Goal: Task Accomplishment & Management: Manage account settings

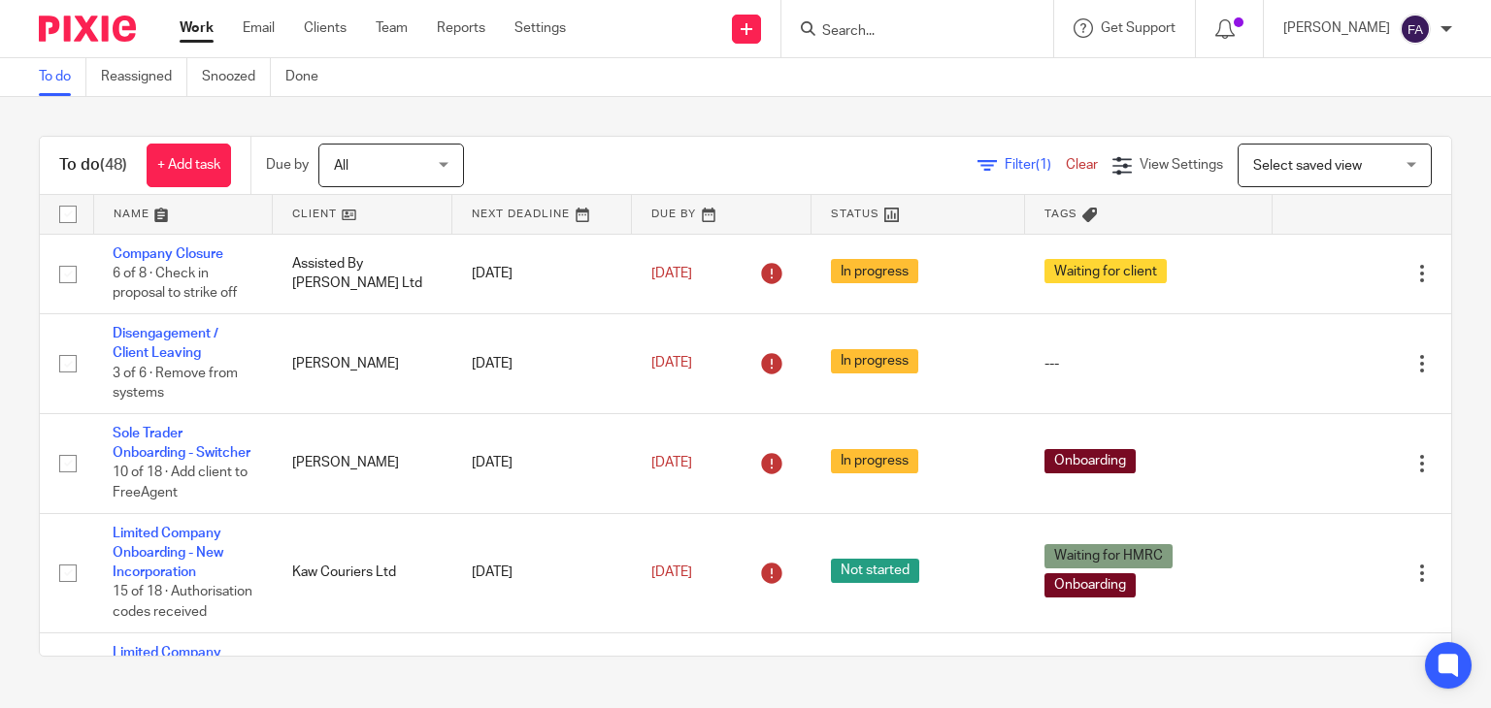
click at [881, 38] on input "Search" at bounding box center [907, 31] width 175 height 17
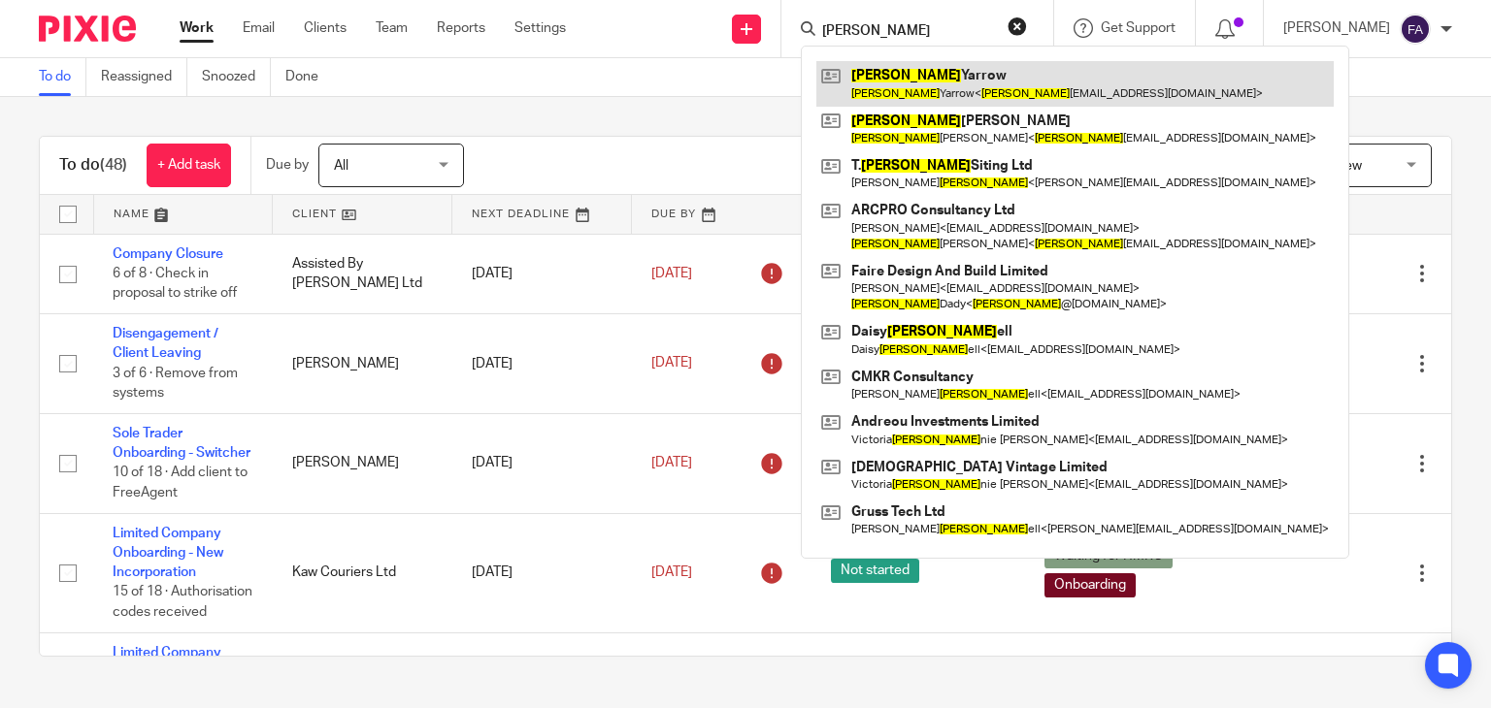
type input "ross"
click at [952, 73] on link at bounding box center [1074, 83] width 517 height 45
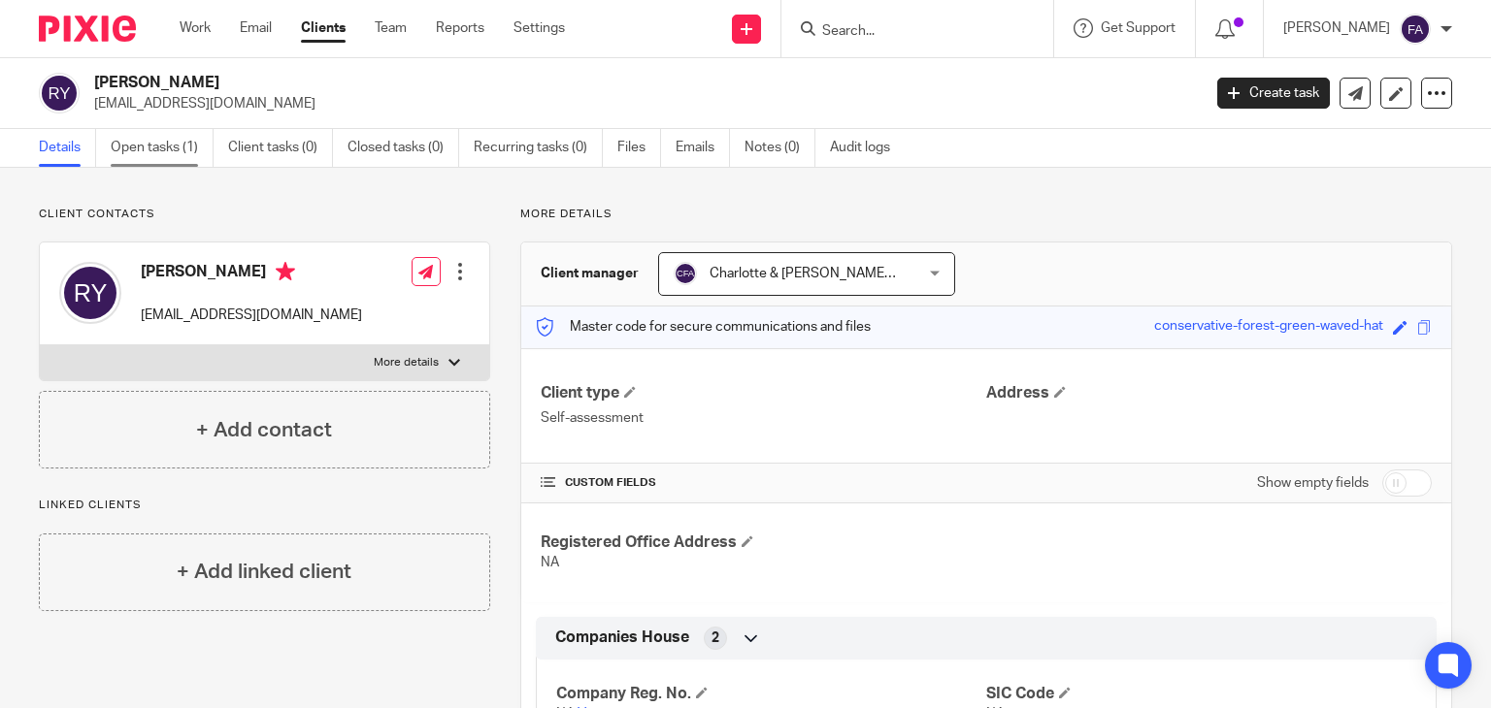
click at [186, 147] on link "Open tasks (1)" at bounding box center [162, 148] width 103 height 38
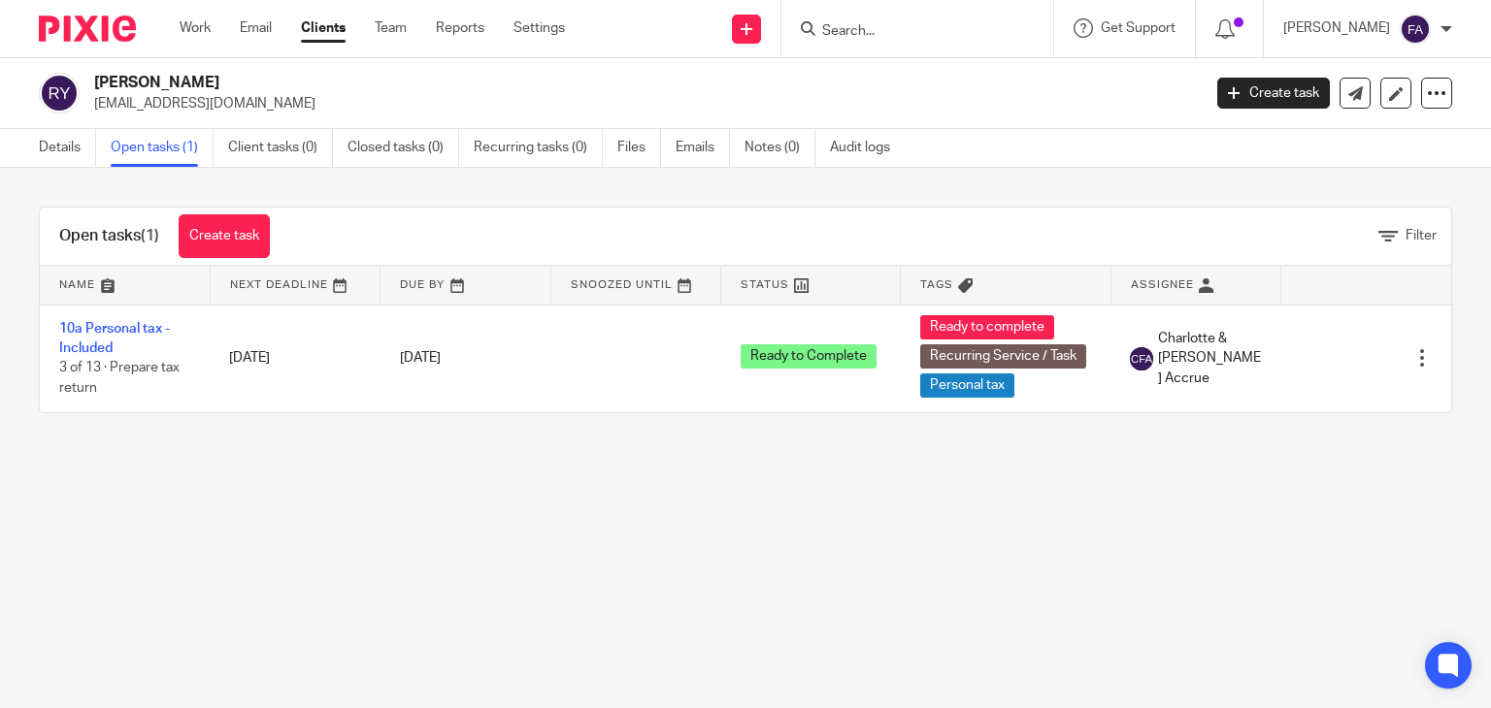
click at [951, 23] on input "Search" at bounding box center [907, 31] width 175 height 17
type input "o"
type input "ome"
click at [891, 33] on input "ome" at bounding box center [907, 31] width 175 height 17
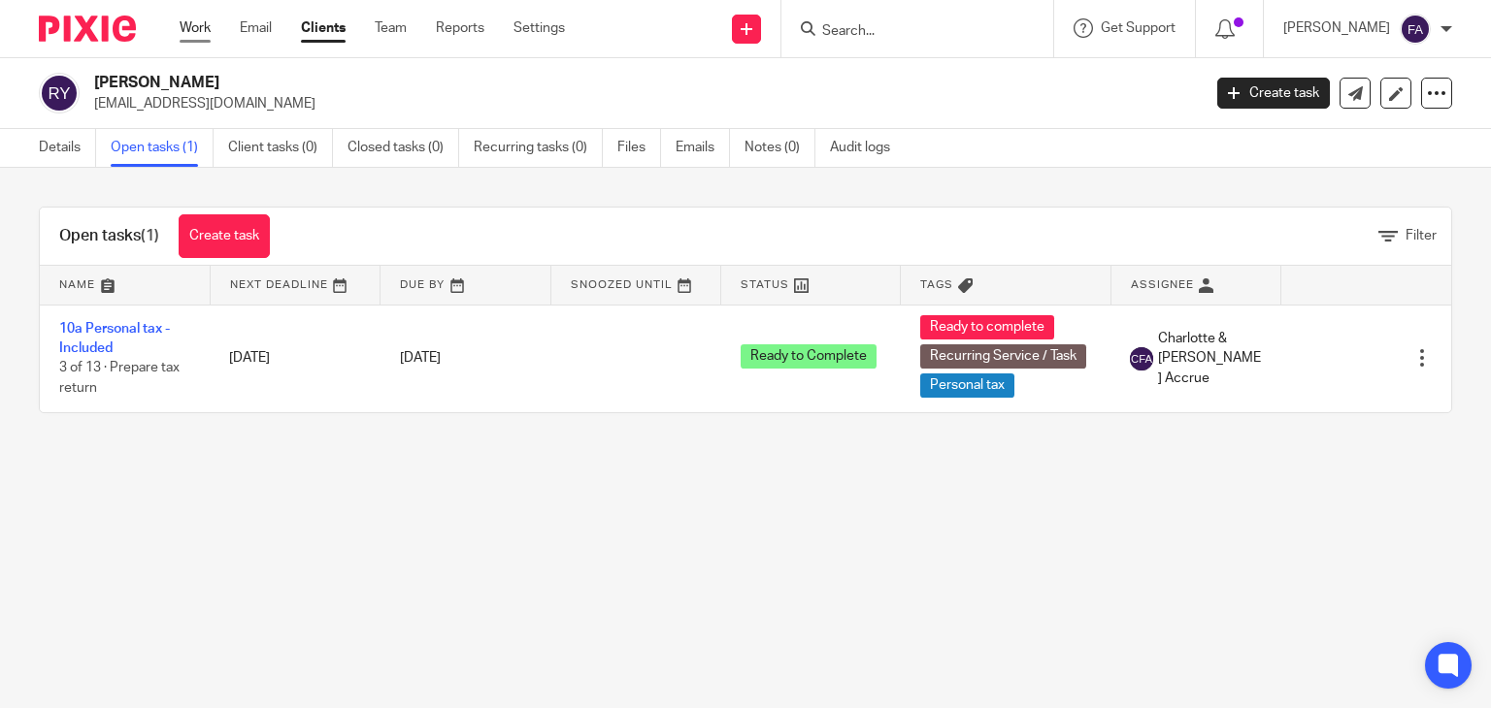
click at [203, 18] on link "Work" at bounding box center [195, 27] width 31 height 19
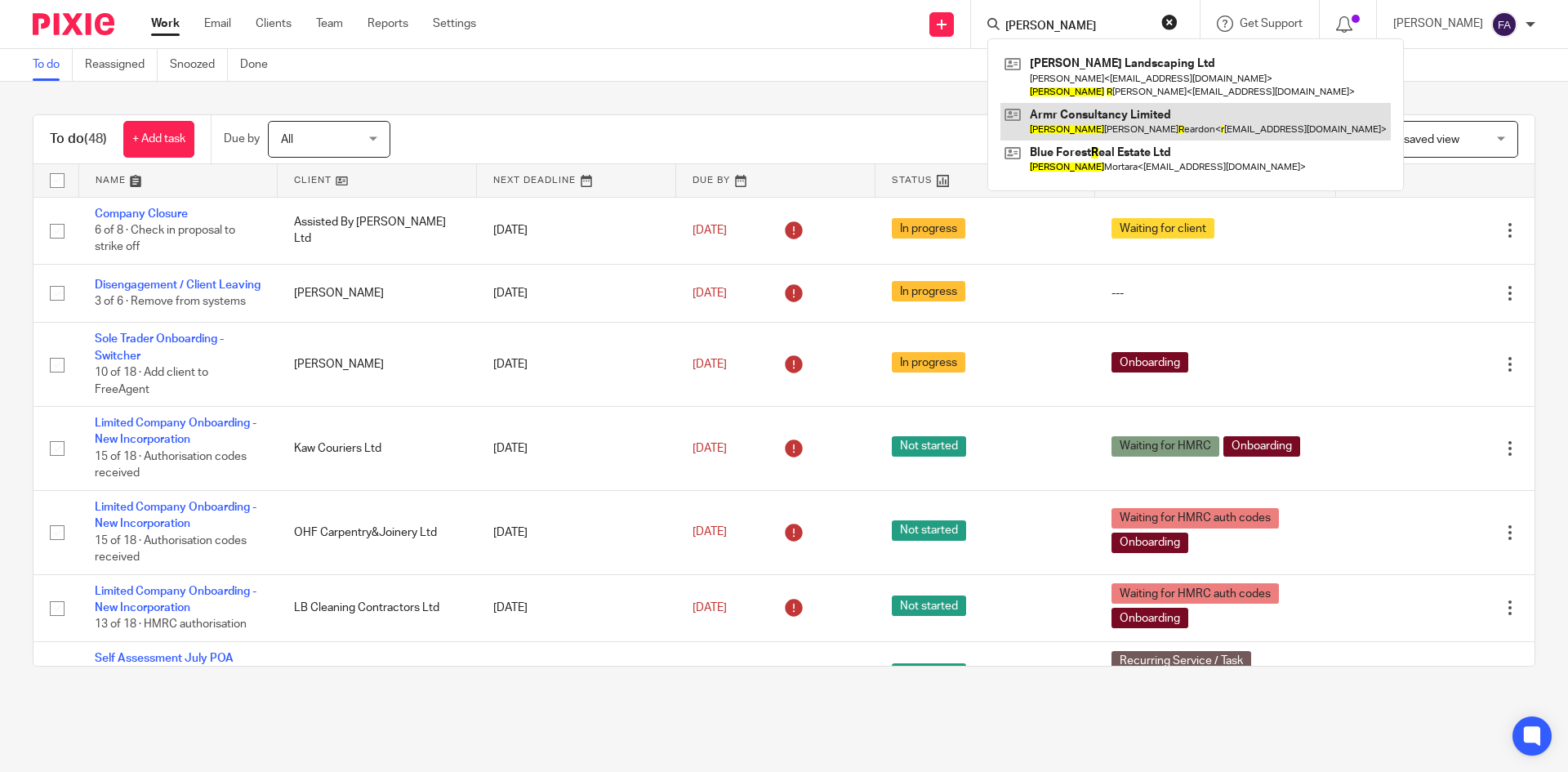
type input "[PERSON_NAME]"
click at [1172, 121] on link at bounding box center [1196, 121] width 391 height 38
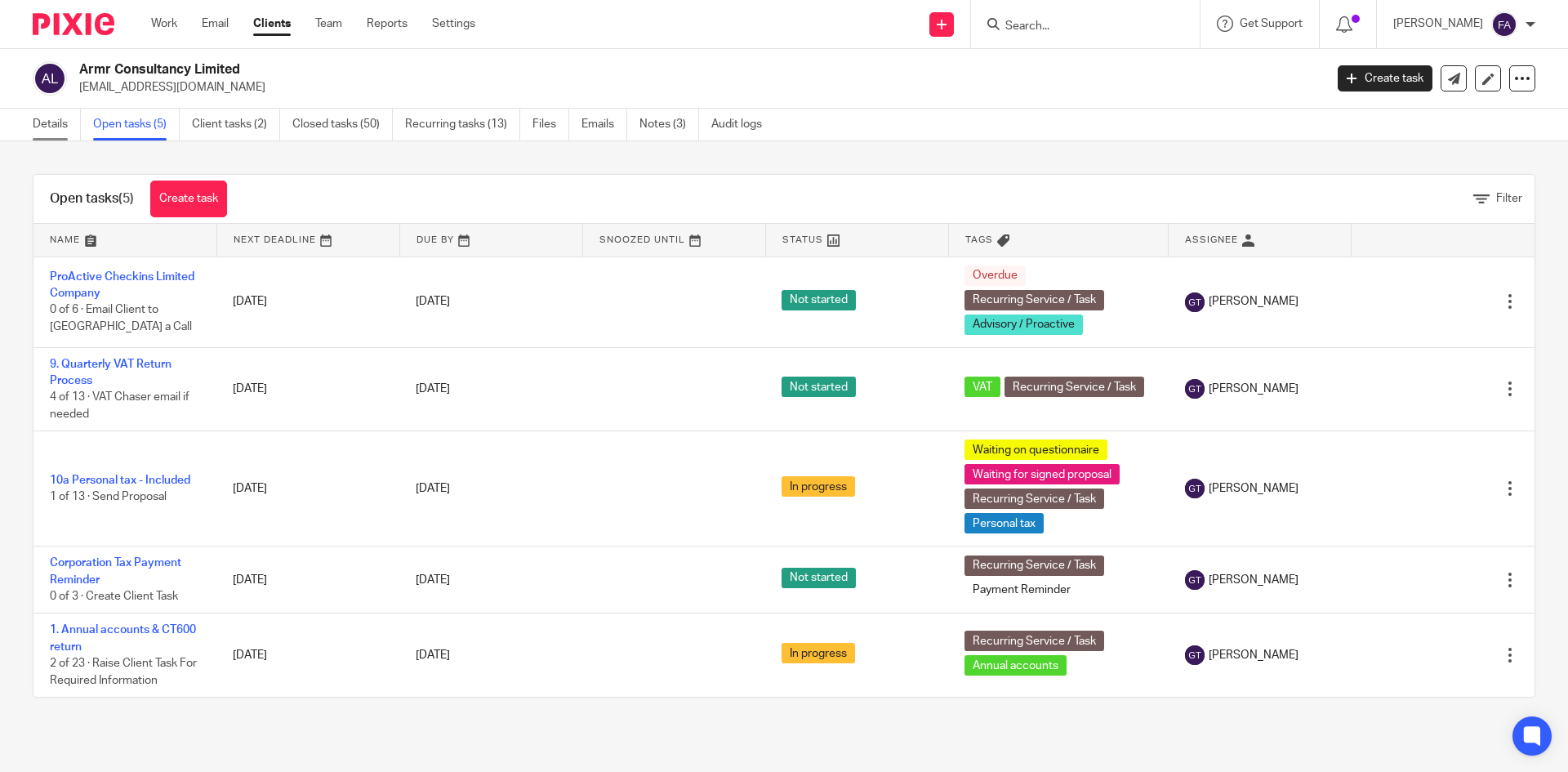
click at [42, 124] on link "Details" at bounding box center [56, 125] width 48 height 32
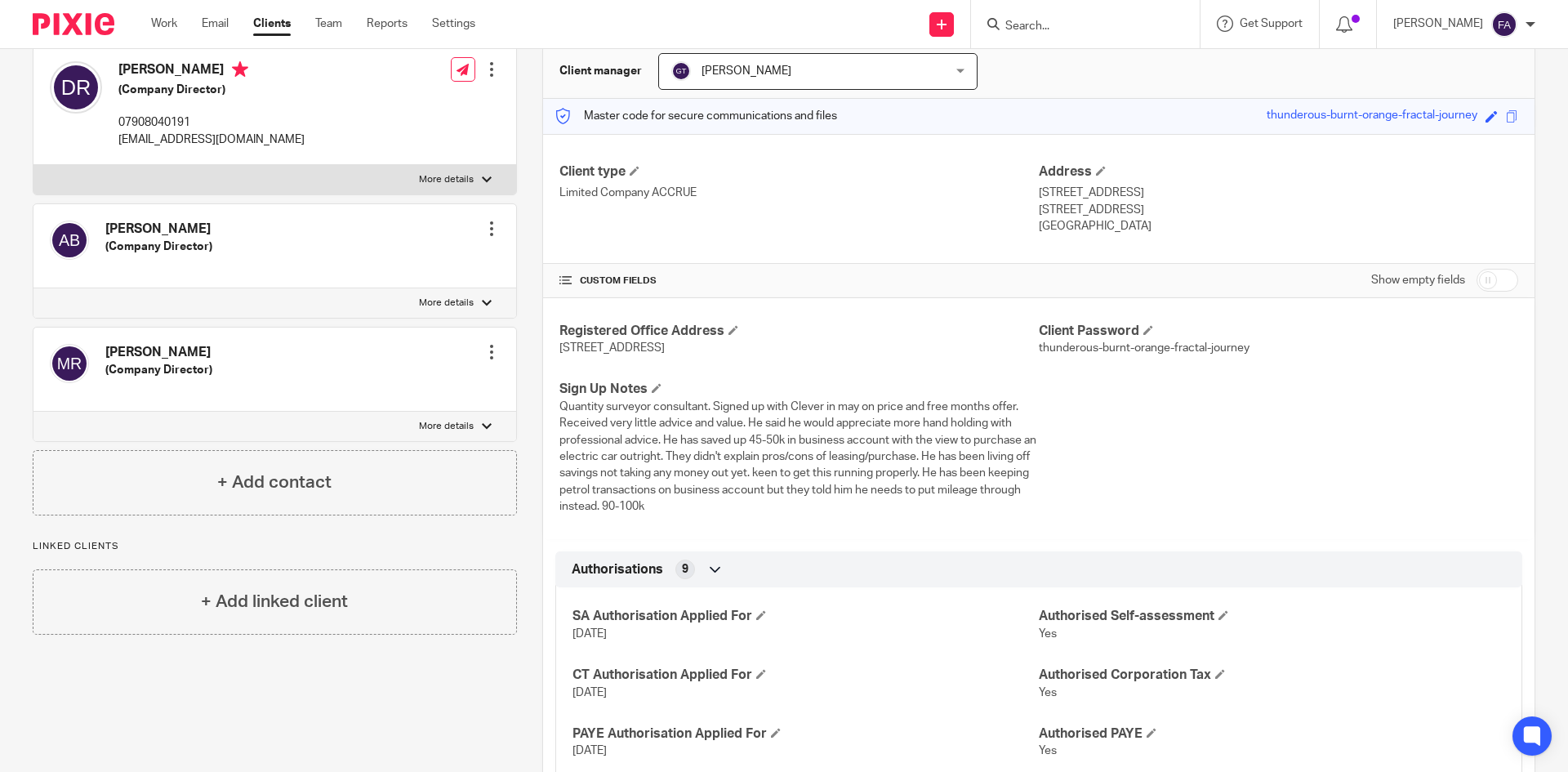
scroll to position [163, 0]
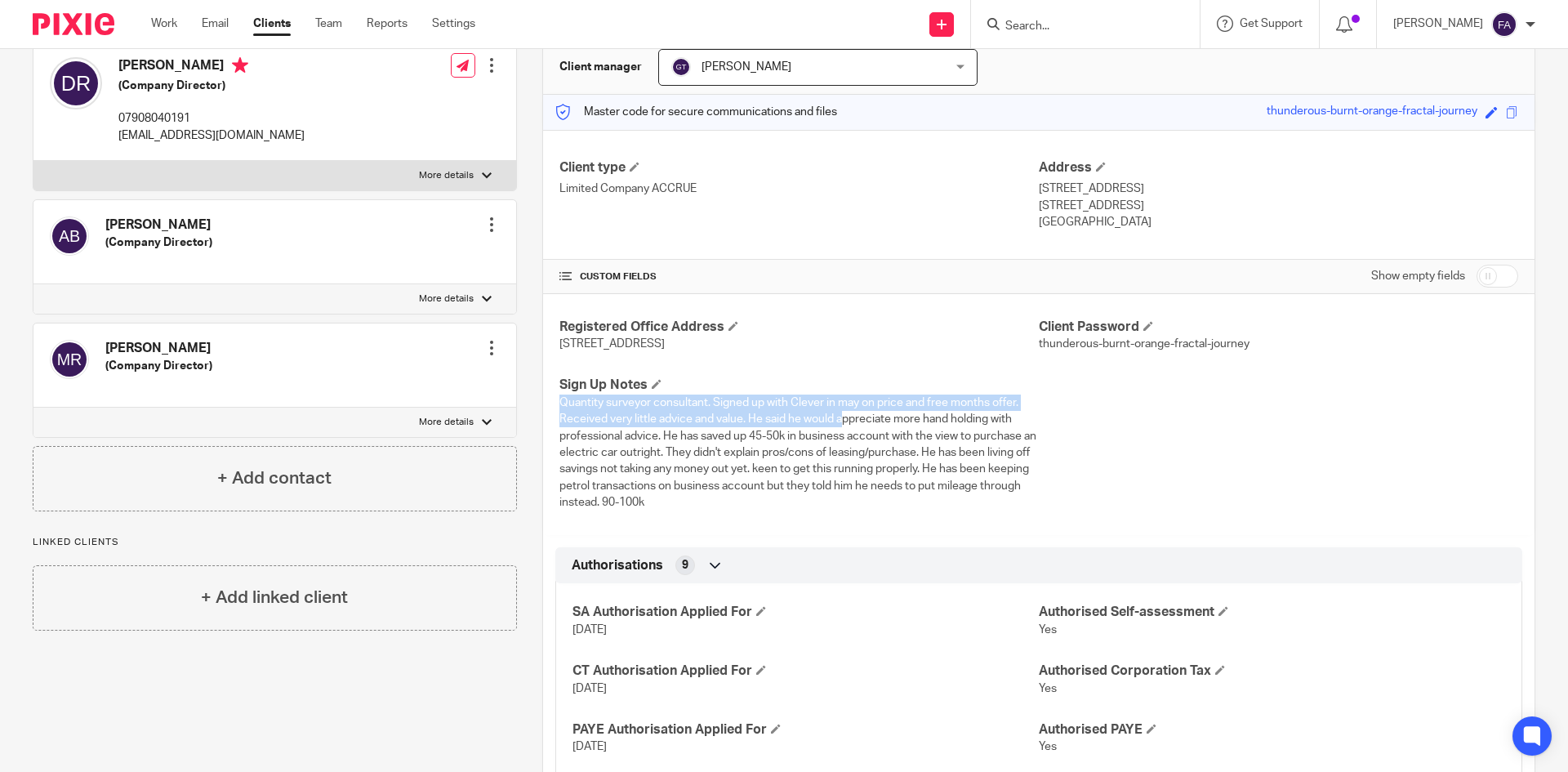
drag, startPoint x: 555, startPoint y: 402, endPoint x: 842, endPoint y: 418, distance: 287.4
click at [842, 418] on span "Quantity surveyor consultant. Signed up with Clever in may on price and free mo…" at bounding box center [798, 453] width 477 height 111
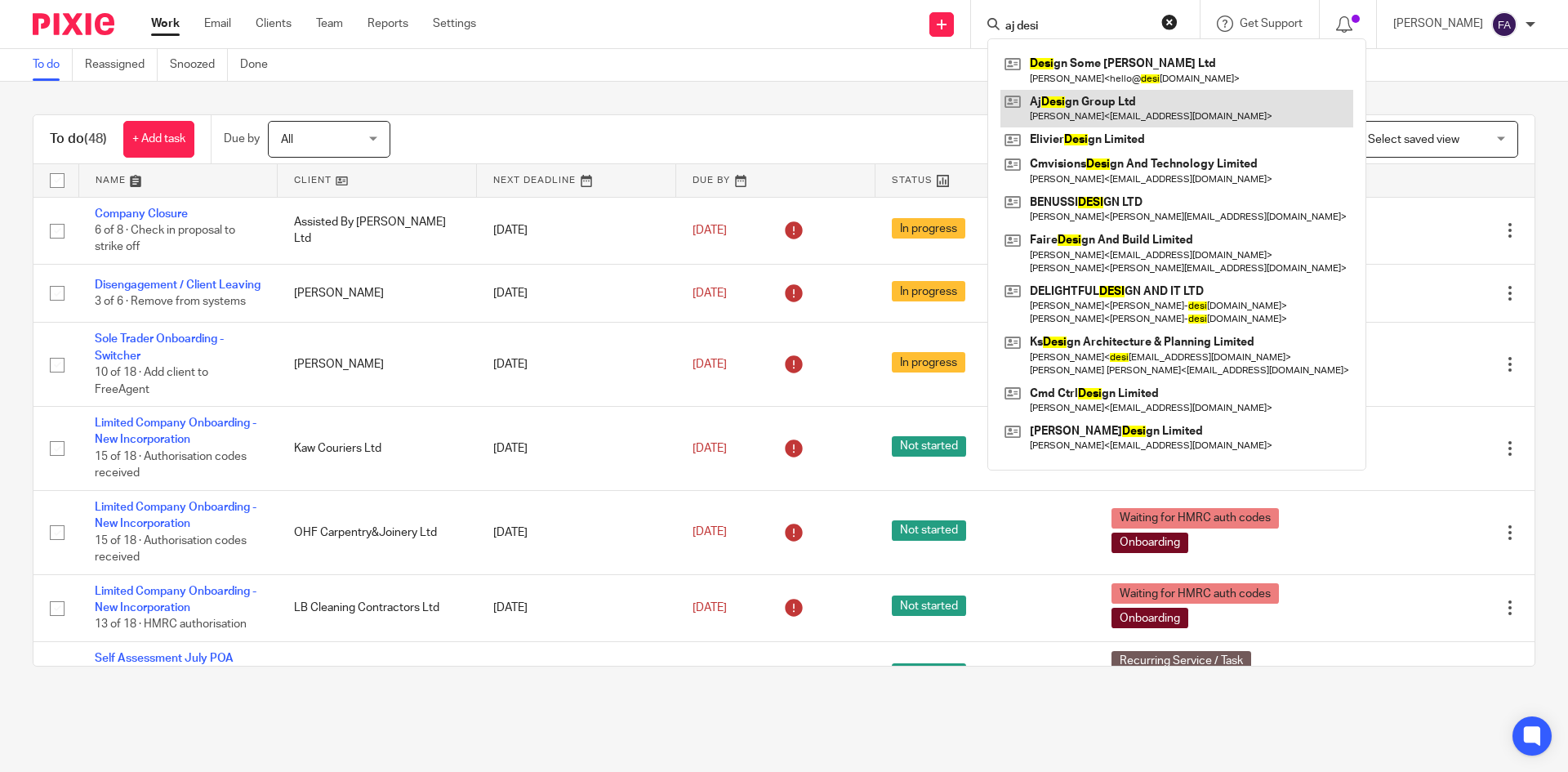
type input "aj desi"
click at [1149, 104] on link at bounding box center [1177, 109] width 353 height 38
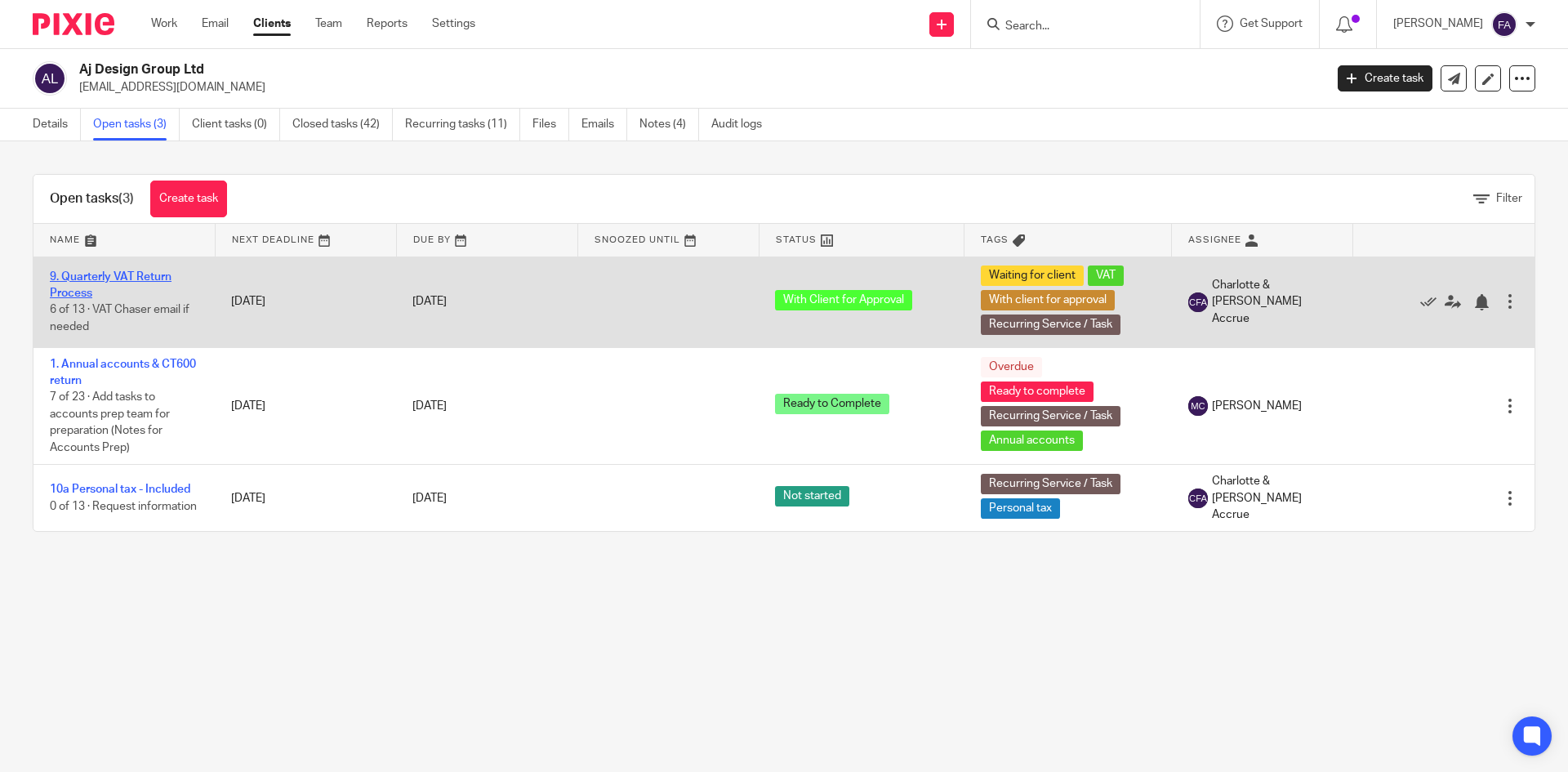
click at [80, 280] on link "9. Quarterly VAT Return Process" at bounding box center [110, 285] width 122 height 28
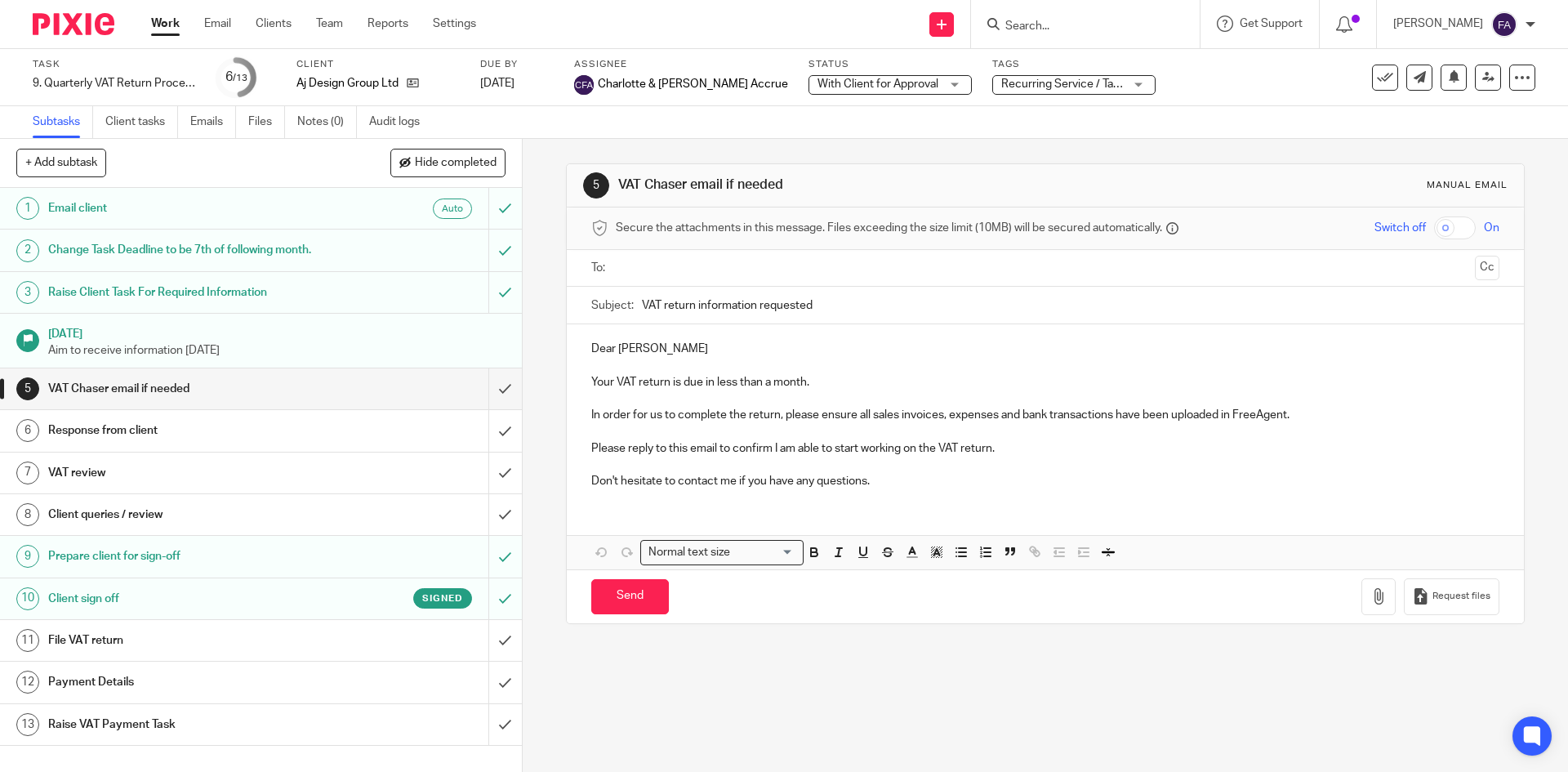
click at [180, 684] on h1 "Payment Details" at bounding box center [189, 682] width 283 height 24
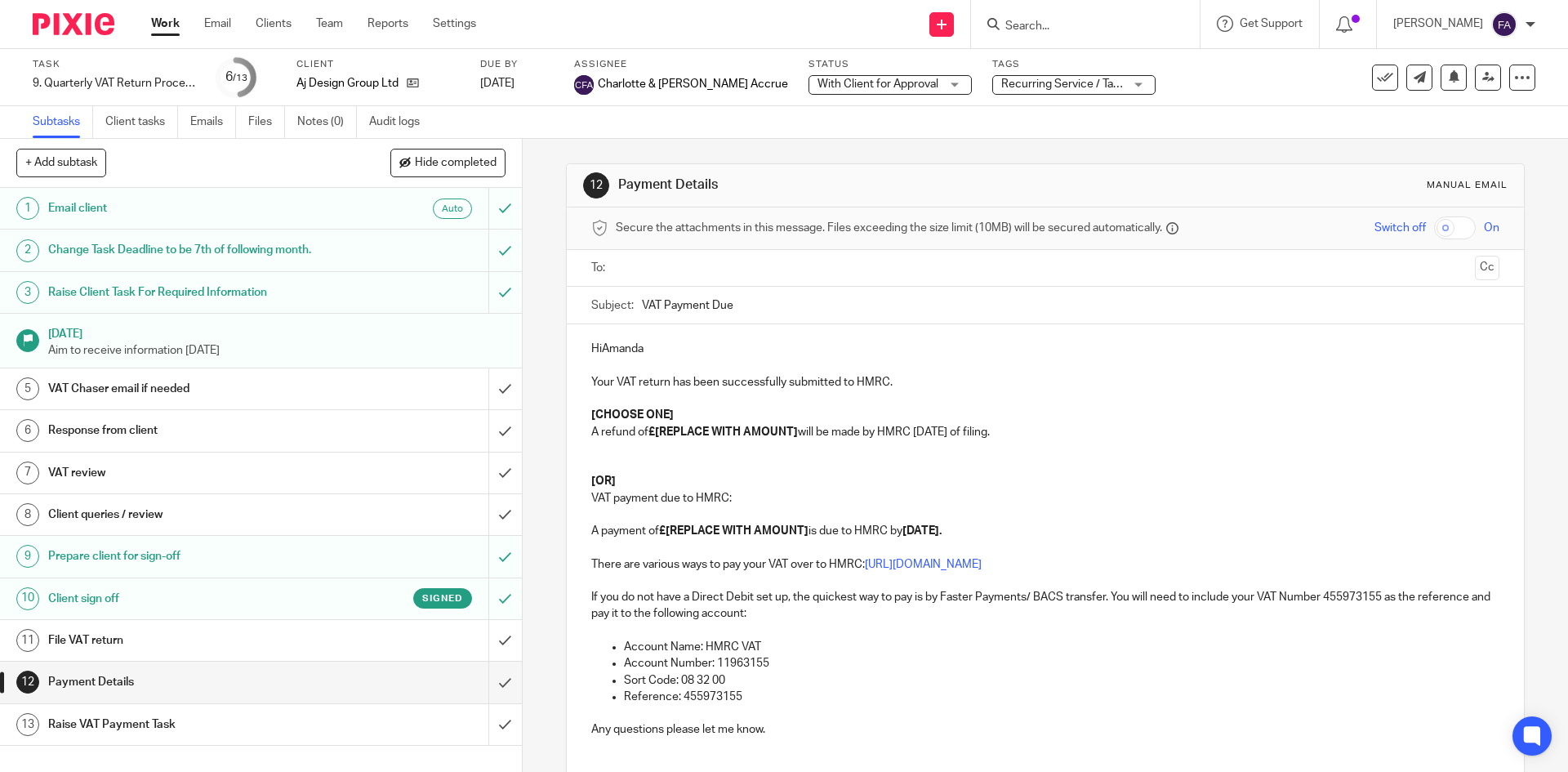
click at [671, 276] on input "text" at bounding box center [1044, 269] width 846 height 19
click at [660, 268] on input "text" at bounding box center [1044, 269] width 846 height 19
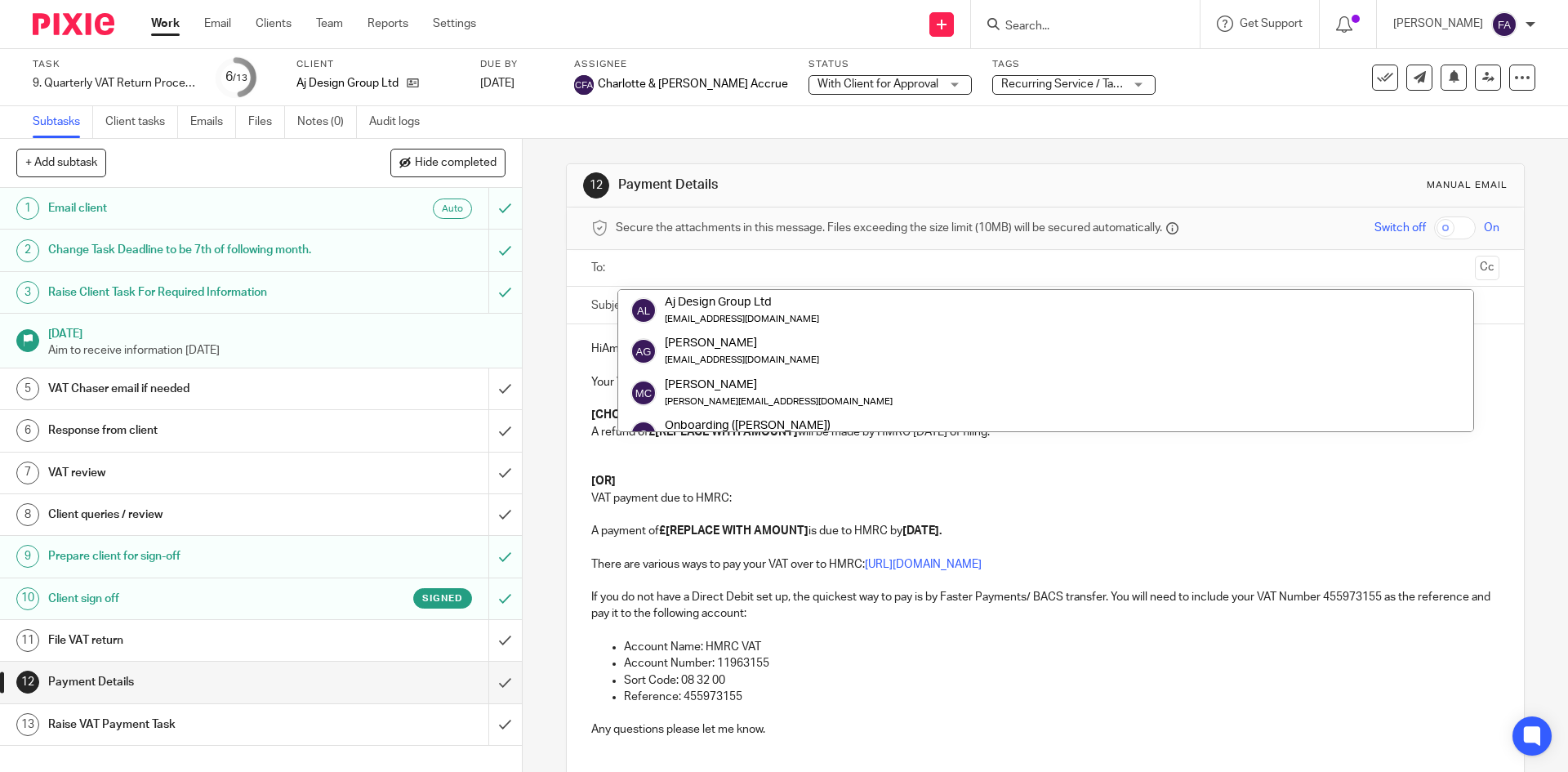
click at [622, 263] on input "text" at bounding box center [1044, 269] width 846 height 19
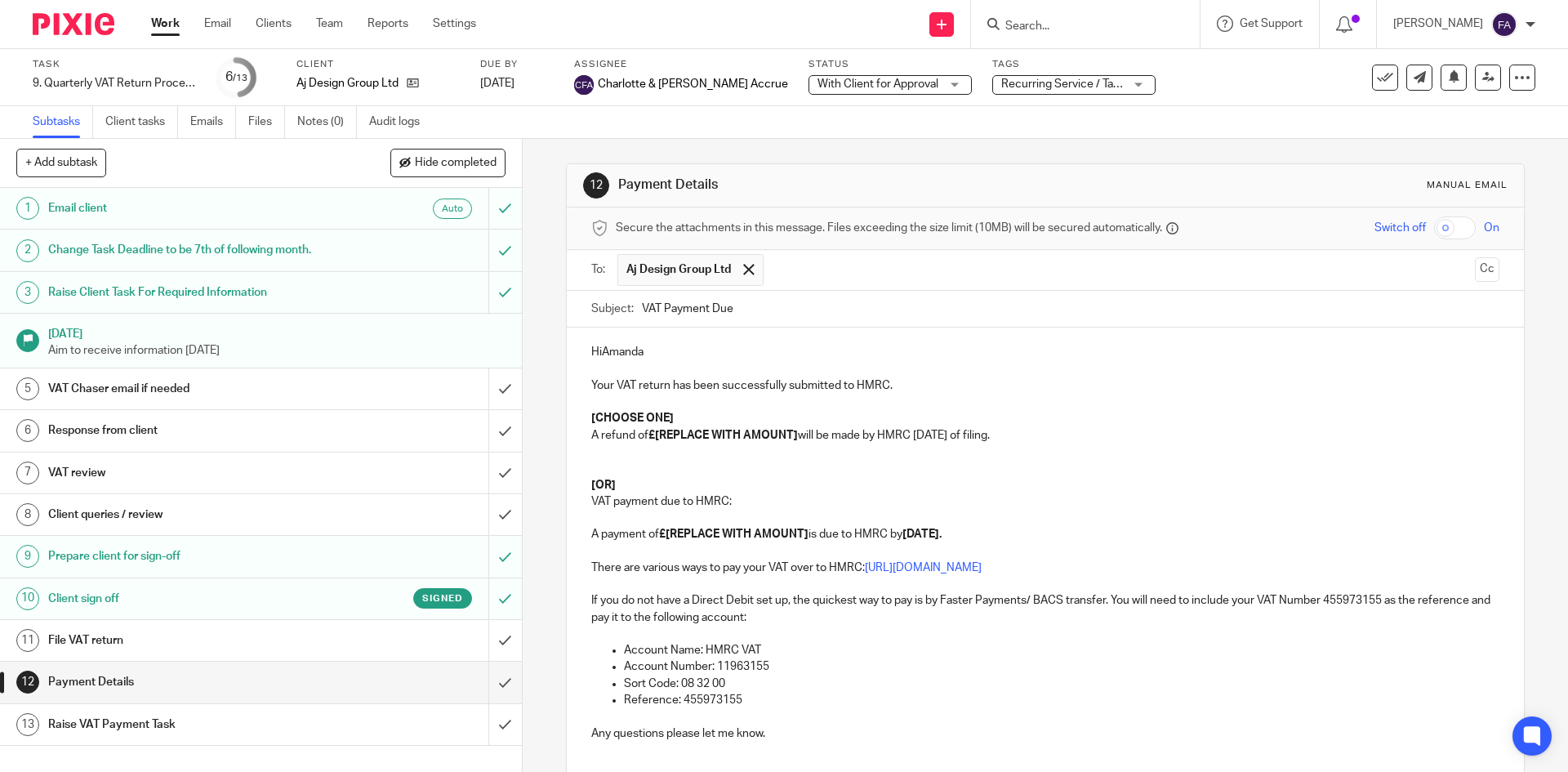
click at [596, 353] on p "HiAmanda" at bounding box center [1045, 352] width 907 height 16
click at [609, 429] on p "A refund of £[REPLACE WITH AMOUNT] will be made by HMRC within 6 weeks of filin…" at bounding box center [1045, 435] width 907 height 16
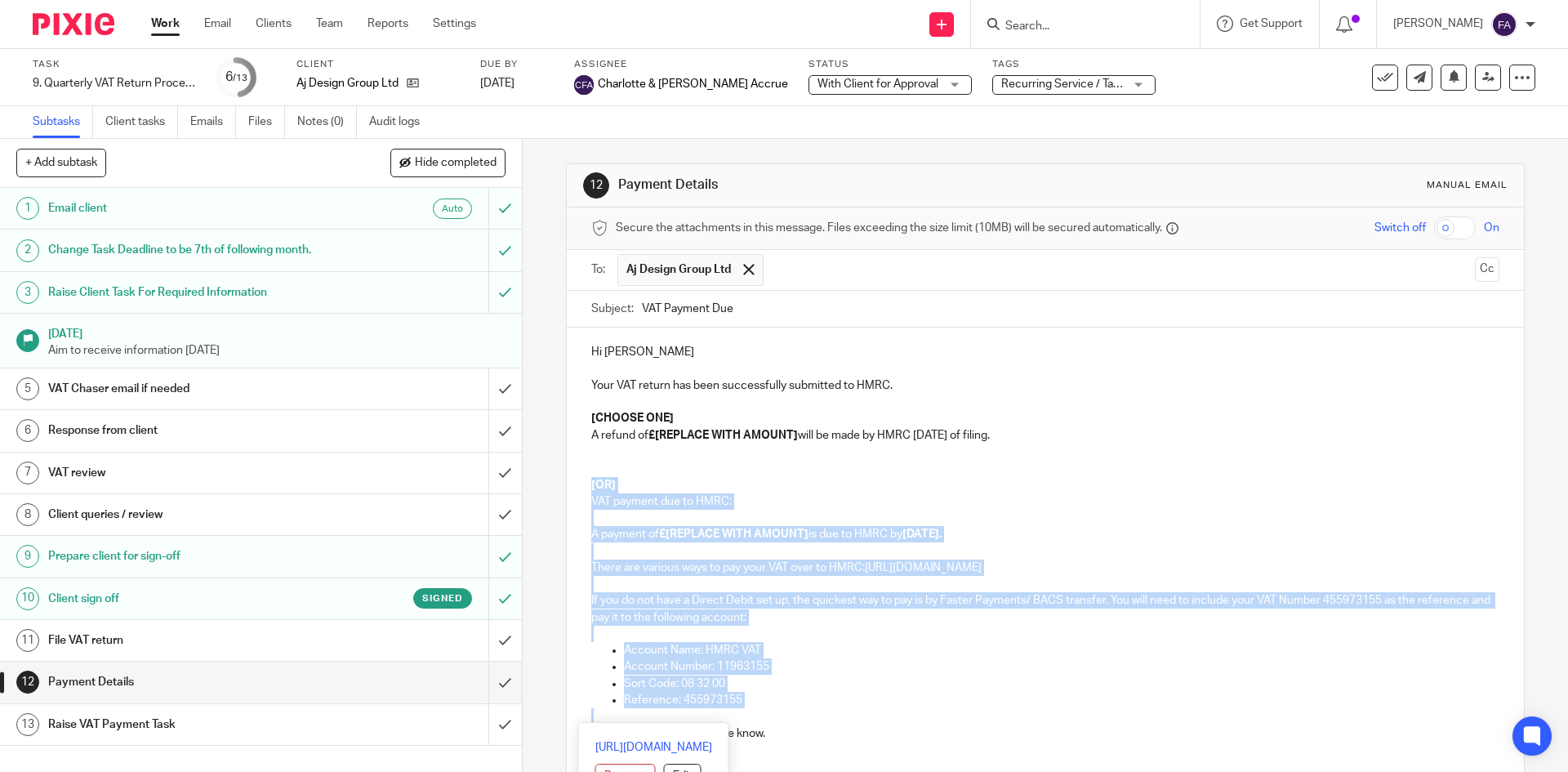
drag, startPoint x: 582, startPoint y: 488, endPoint x: 820, endPoint y: 709, distance: 324.8
click at [820, 709] on div "Hi Amanda Your VAT return has been successfully submitted to HMRC. [CHOOSE ONE]…" at bounding box center [1044, 549] width 956 height 443
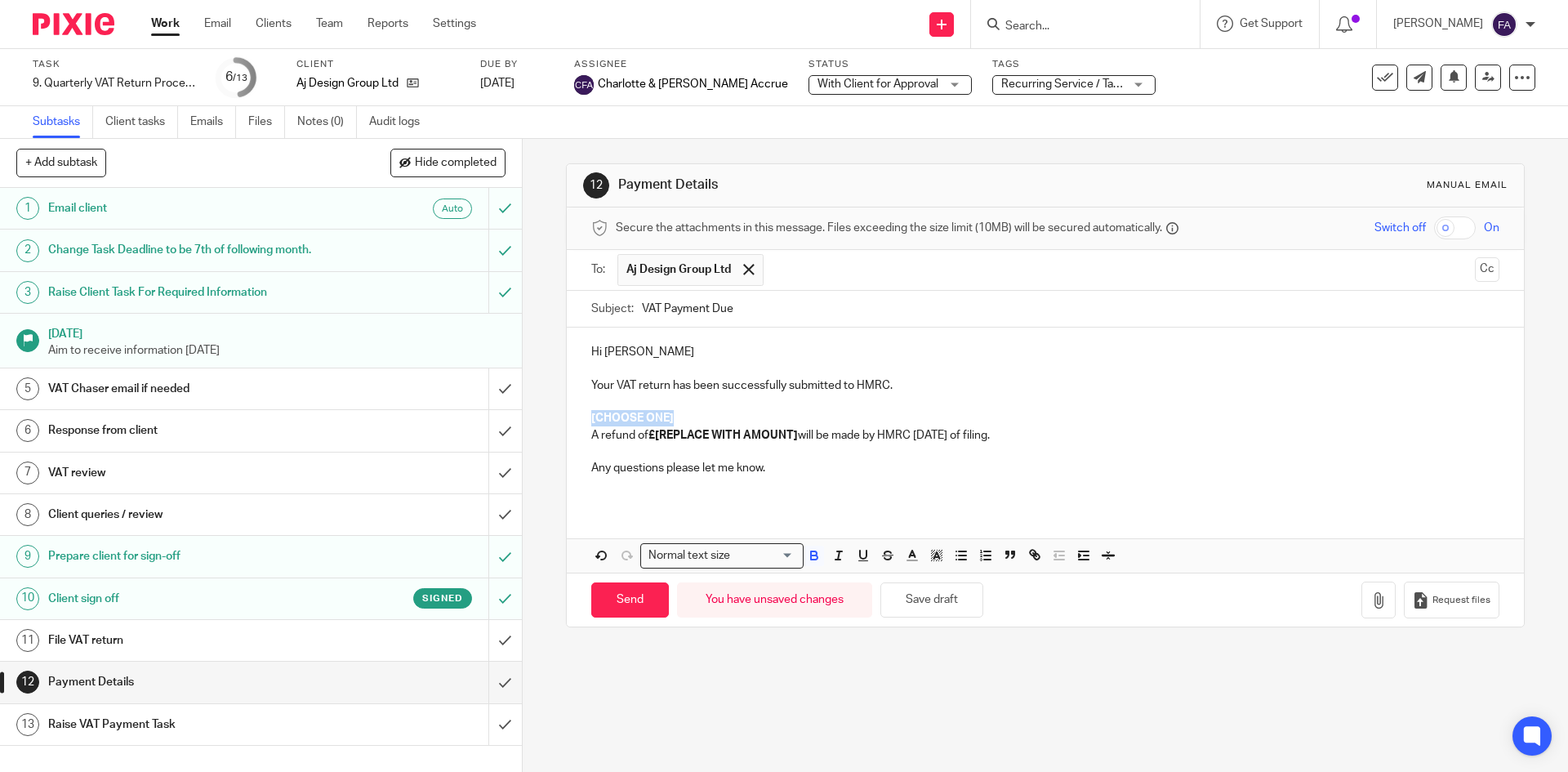
drag, startPoint x: 672, startPoint y: 418, endPoint x: 555, endPoint y: 427, distance: 117.3
click at [555, 427] on div "12 Payment Details Manual email Secure the attachments in this message. Files e…" at bounding box center [1045, 455] width 1045 height 633
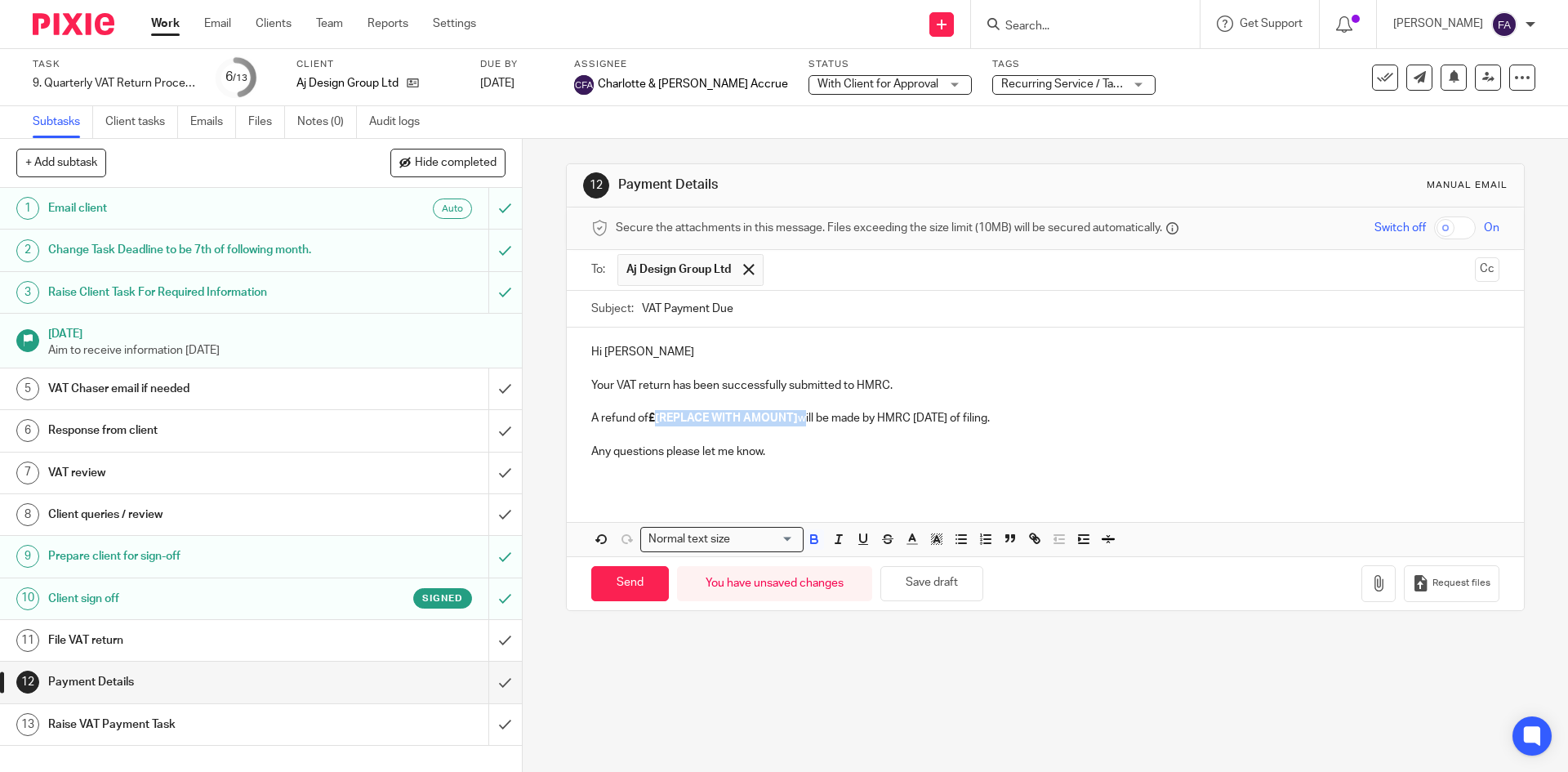
drag, startPoint x: 797, startPoint y: 421, endPoint x: 651, endPoint y: 418, distance: 146.0
click at [651, 418] on p "A refund of £[REPLACE WITH AMOUNT] will be made by HMRC within 6 weeks of filin…" at bounding box center [1045, 418] width 907 height 16
click at [649, 580] on input "Send" at bounding box center [630, 584] width 77 height 35
type input "Sent"
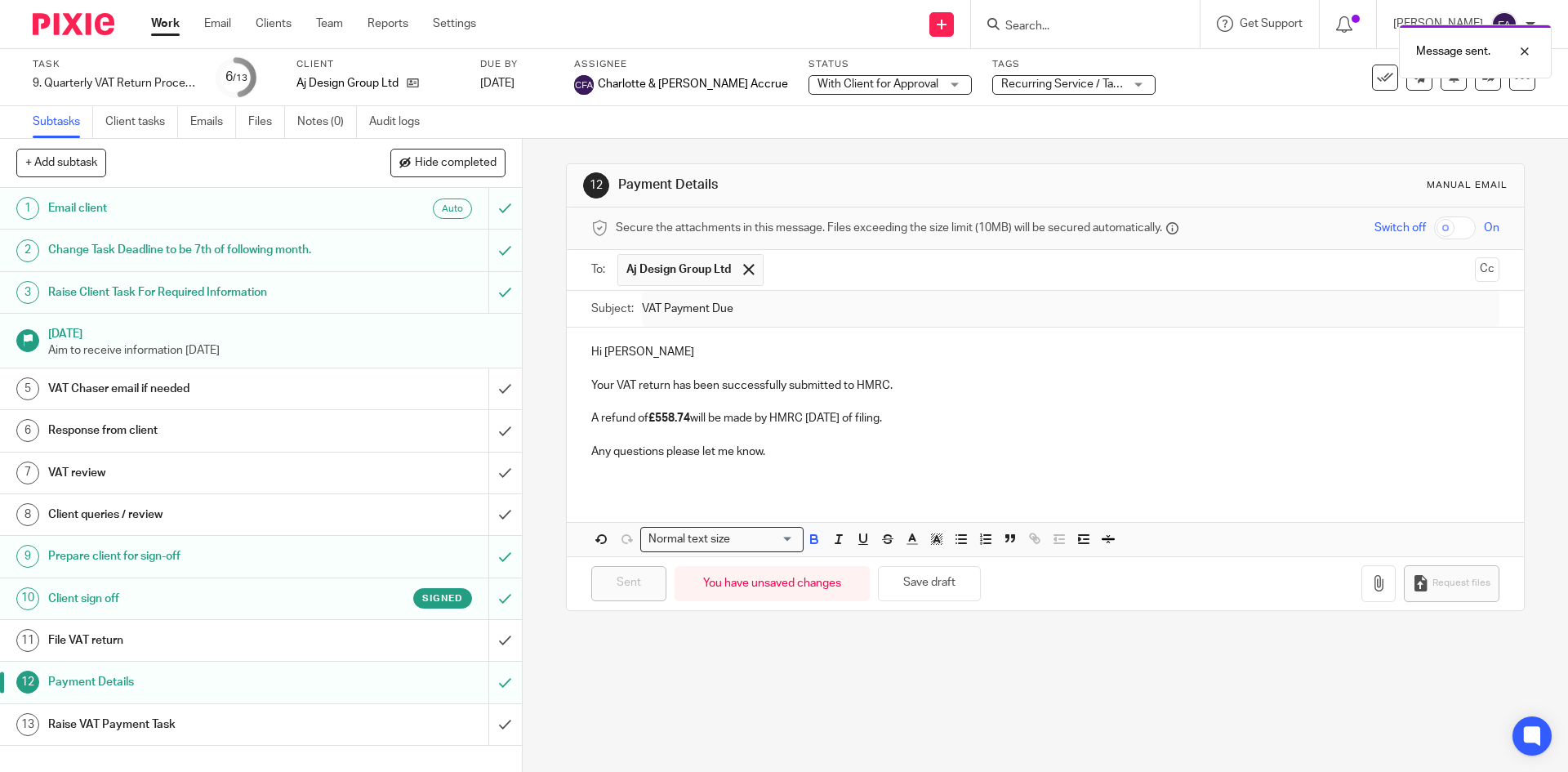
click at [1367, 77] on div "Message sent." at bounding box center [1168, 47] width 768 height 62
click at [1369, 77] on div "Message sent." at bounding box center [1168, 47] width 768 height 62
click at [1372, 83] on button at bounding box center [1385, 77] width 26 height 26
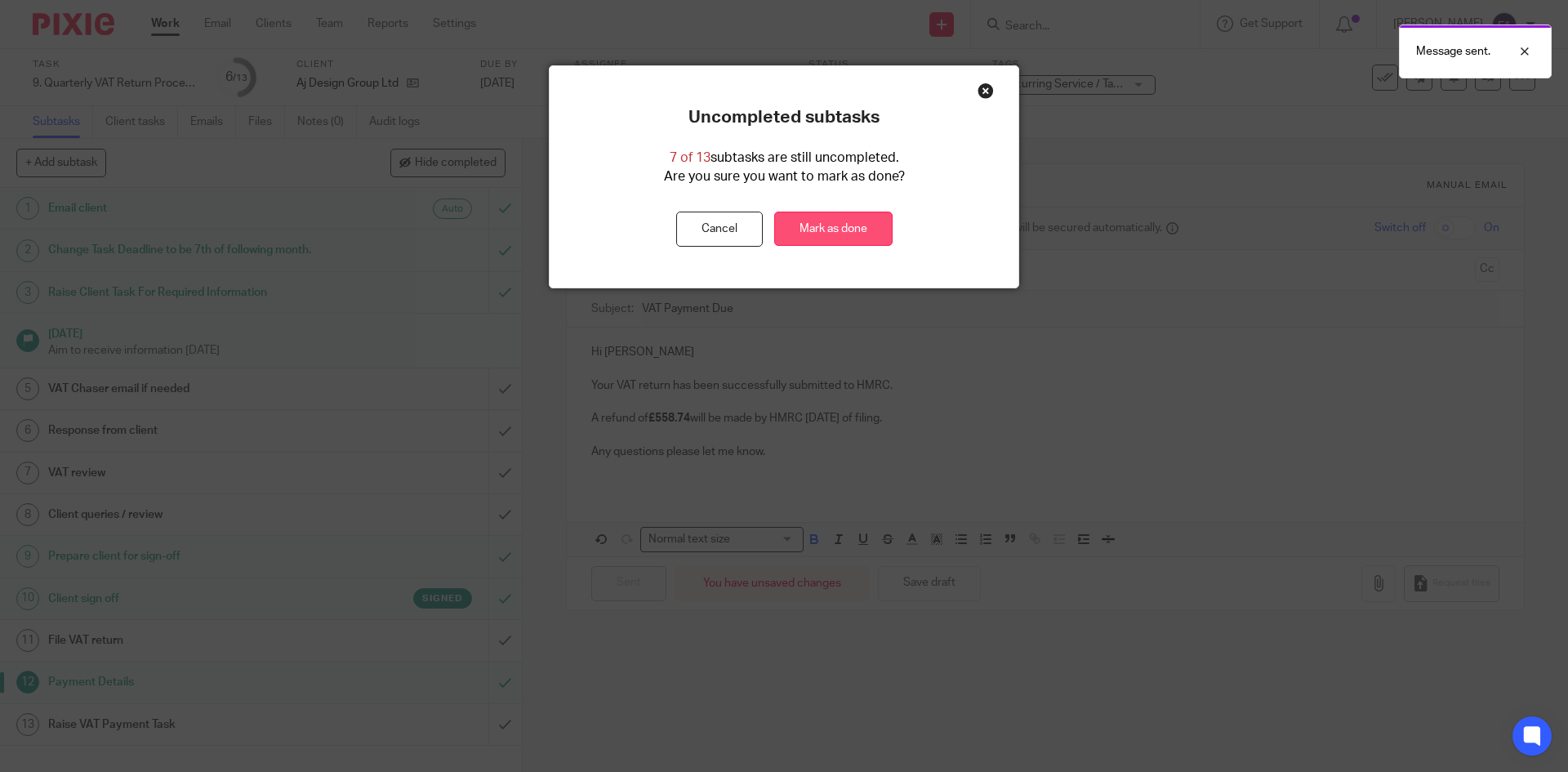
click at [846, 215] on link "Mark as done" at bounding box center [833, 229] width 119 height 35
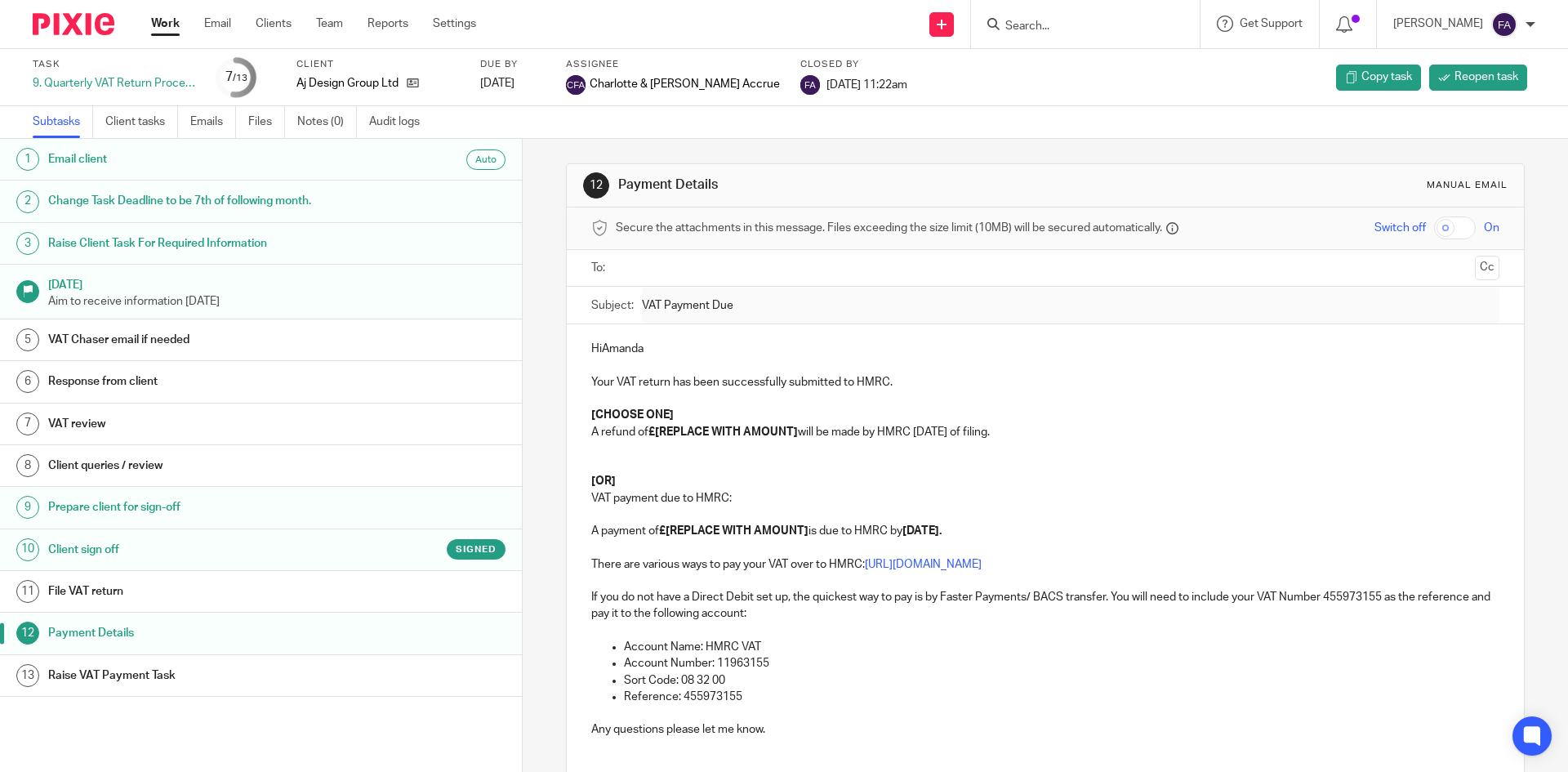
click at [1059, 28] on input "Search" at bounding box center [1077, 26] width 147 height 14
type input "just sleep"
click at [1098, 64] on link at bounding box center [1139, 70] width 276 height 38
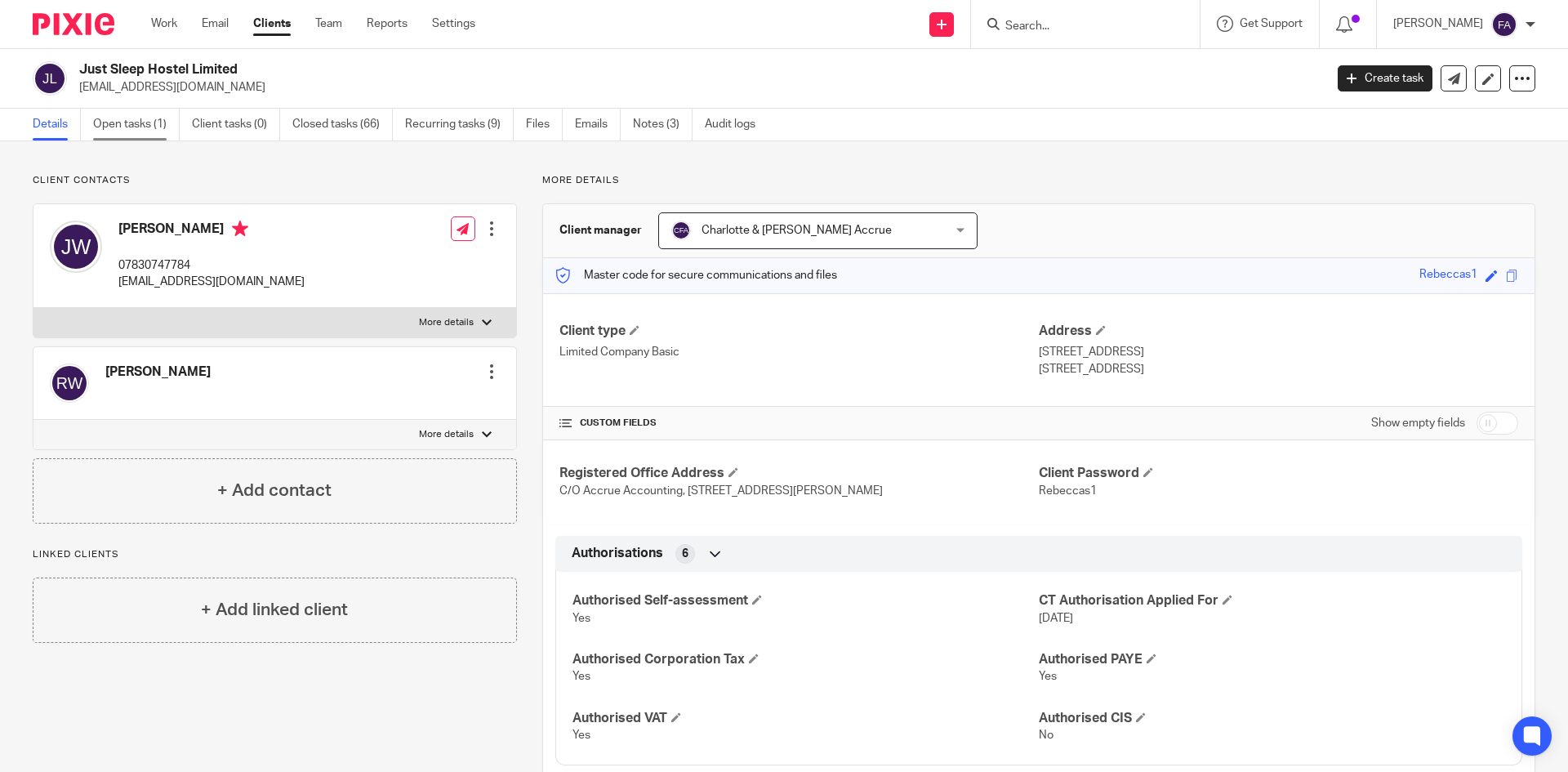
click at [130, 128] on link "Open tasks (1)" at bounding box center [136, 125] width 87 height 32
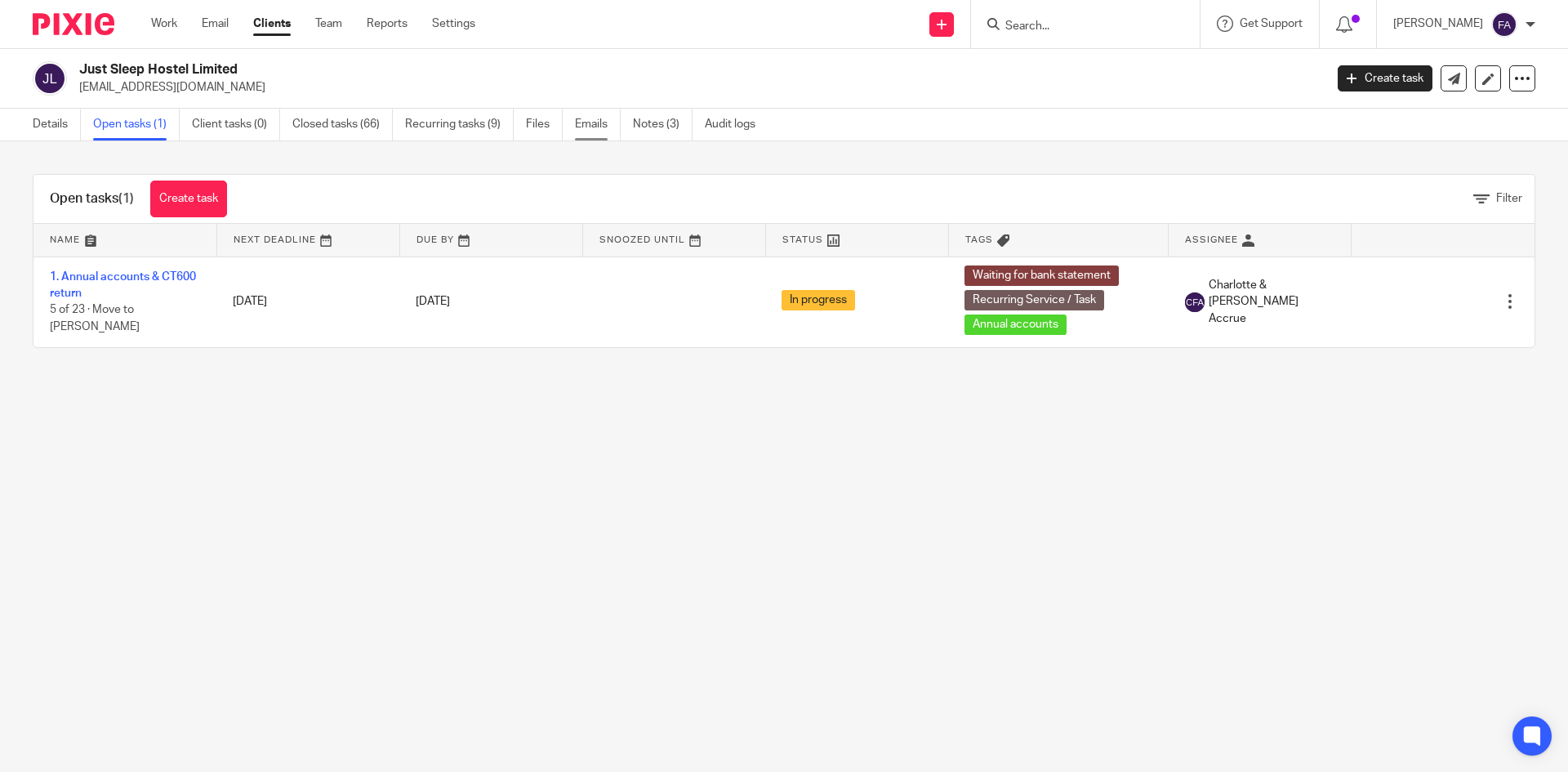
click at [596, 119] on link "Emails" at bounding box center [598, 125] width 45 height 32
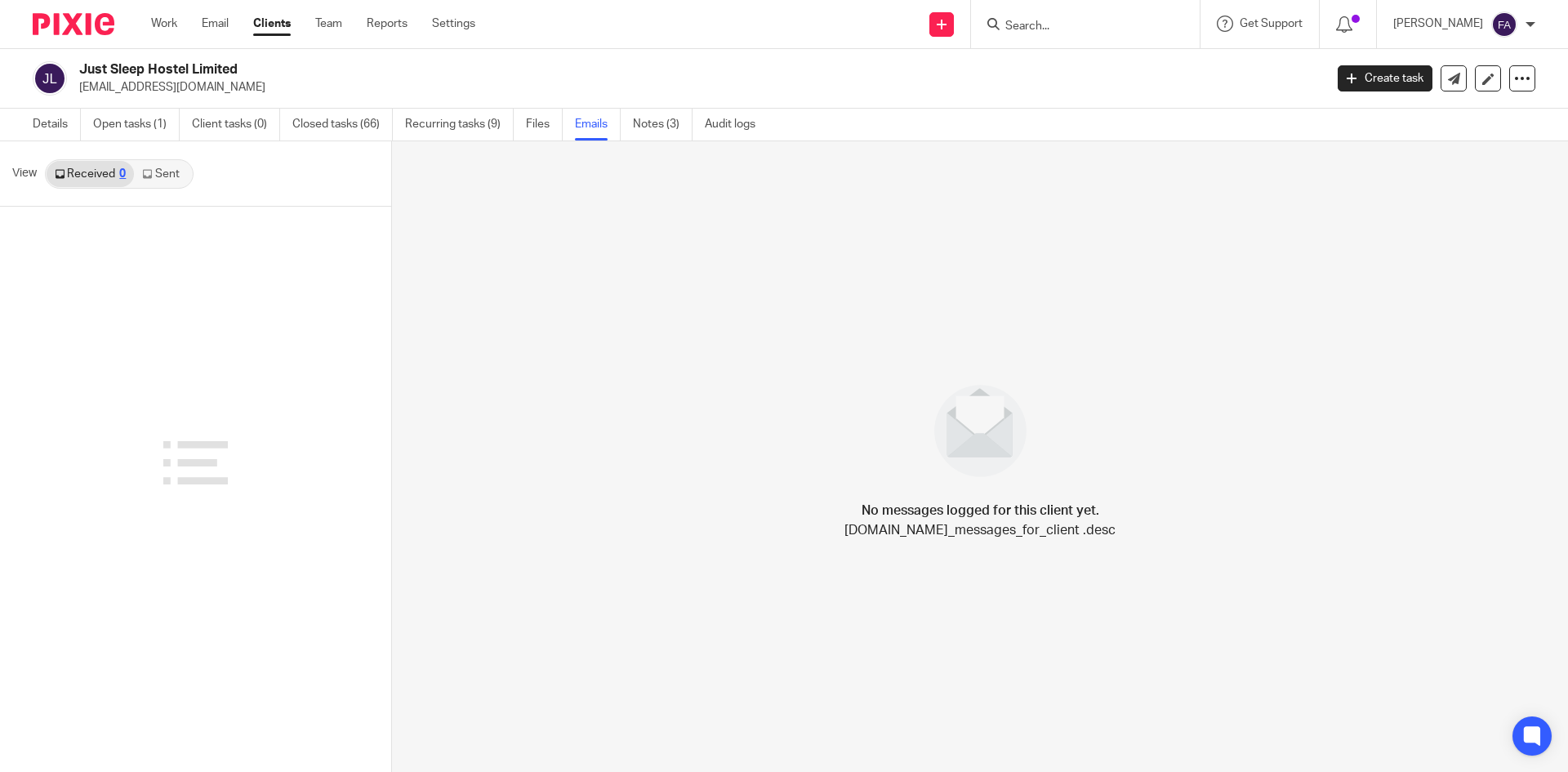
click at [179, 173] on link "Sent" at bounding box center [162, 173] width 57 height 26
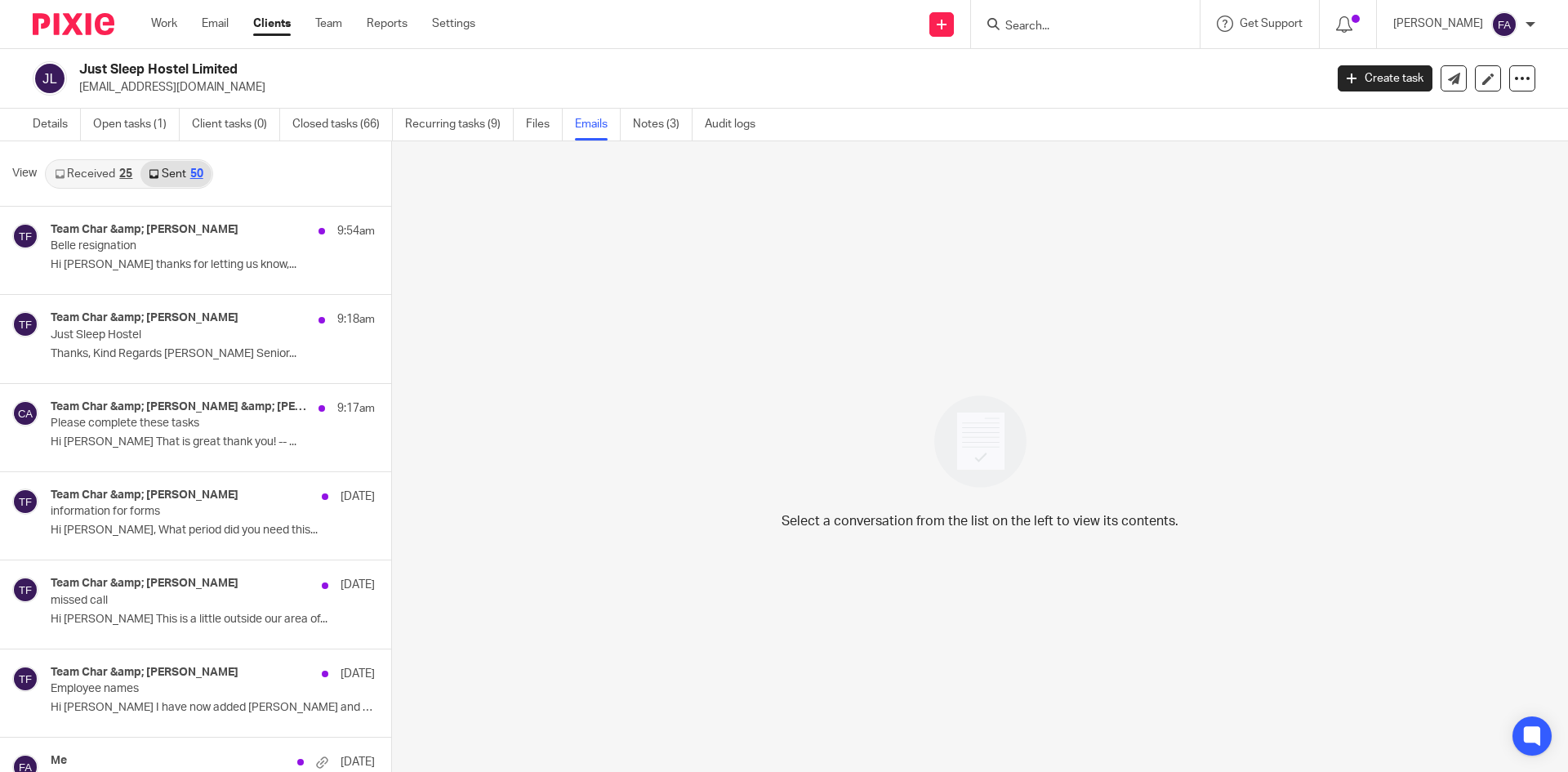
click at [104, 174] on link "Received 25" at bounding box center [93, 173] width 94 height 26
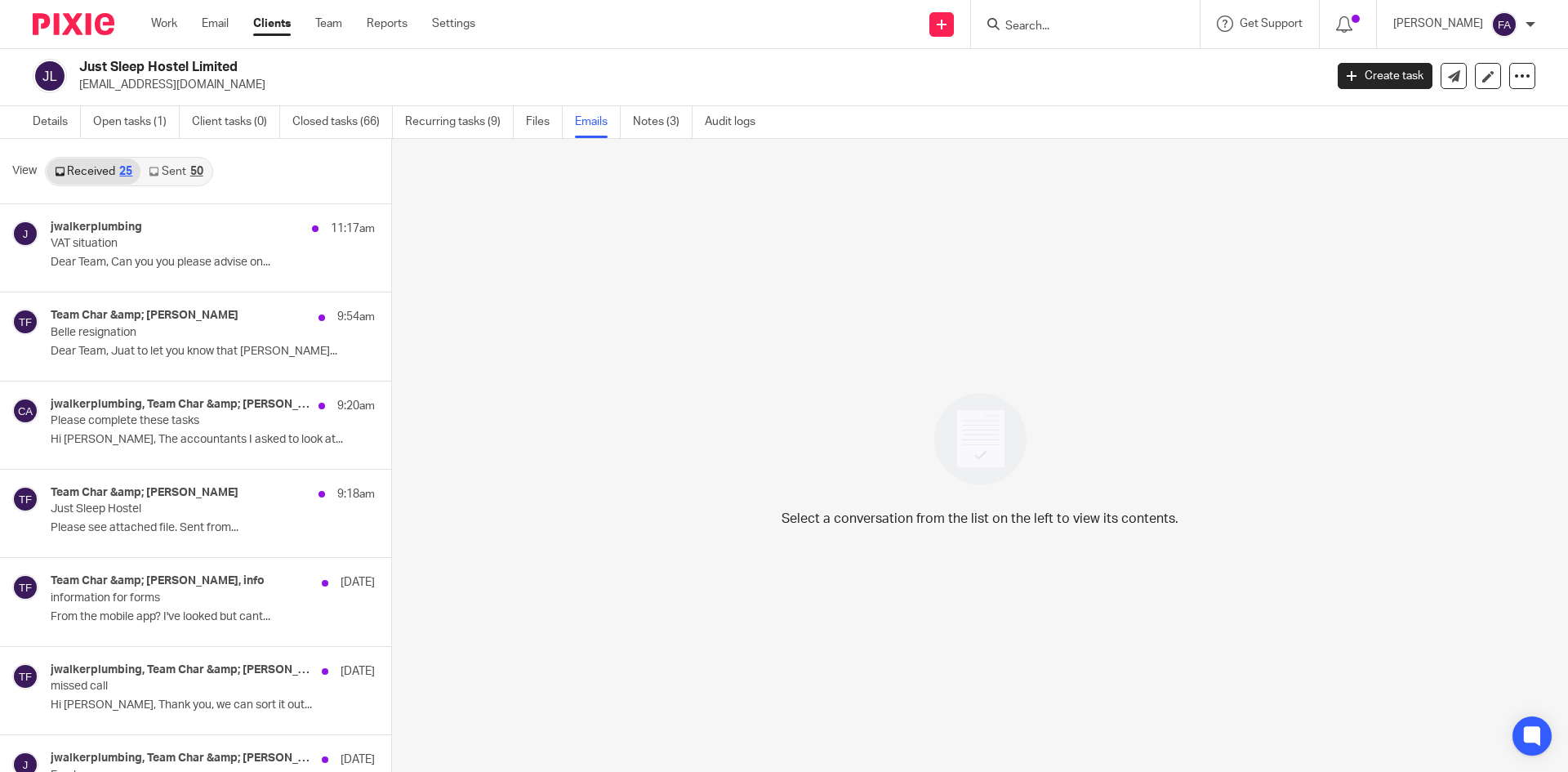
click at [173, 93] on p "[EMAIL_ADDRESS][DOMAIN_NAME]" at bounding box center [696, 84] width 1234 height 16
click at [170, 85] on p "[EMAIL_ADDRESS][DOMAIN_NAME]" at bounding box center [696, 84] width 1234 height 16
click at [170, 85] on p "info@justsleephostel.co.uk" at bounding box center [696, 84] width 1234 height 16
copy main "info@justsleephostel.co.uk Create task Update from Companies House Export data …"
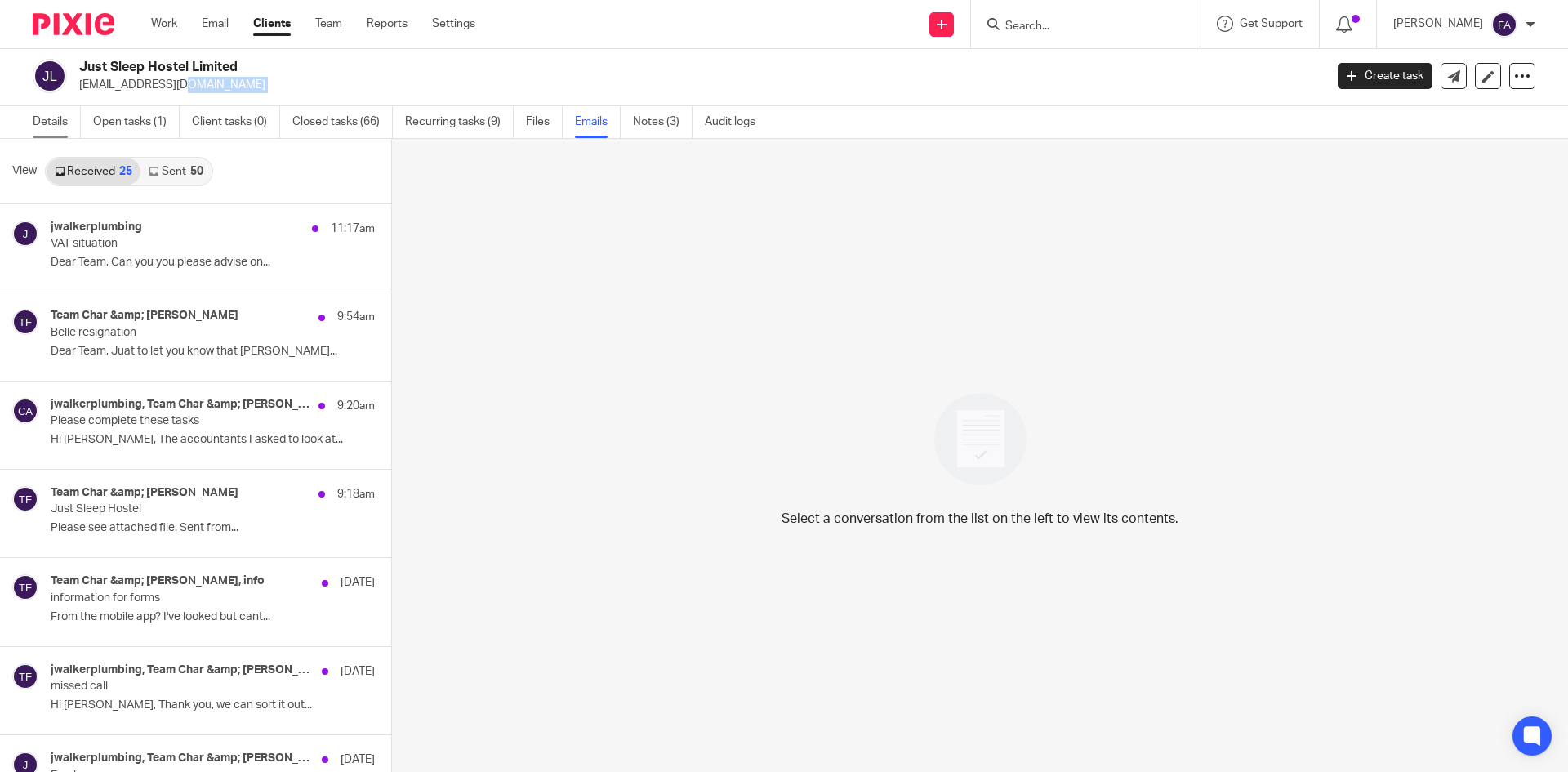
click at [44, 131] on link "Details" at bounding box center [56, 122] width 48 height 32
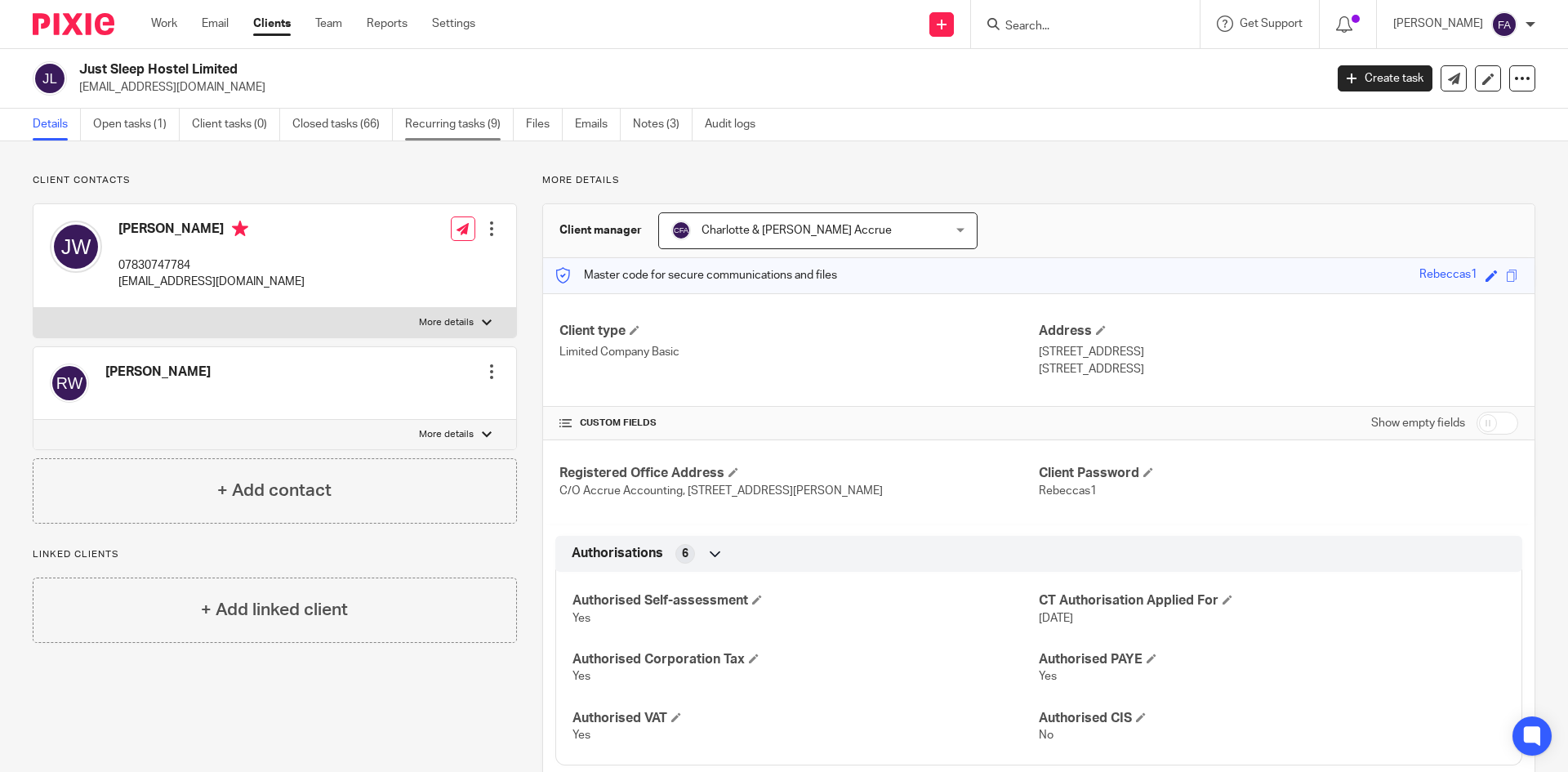
click at [490, 125] on link "Recurring tasks (9)" at bounding box center [459, 125] width 109 height 32
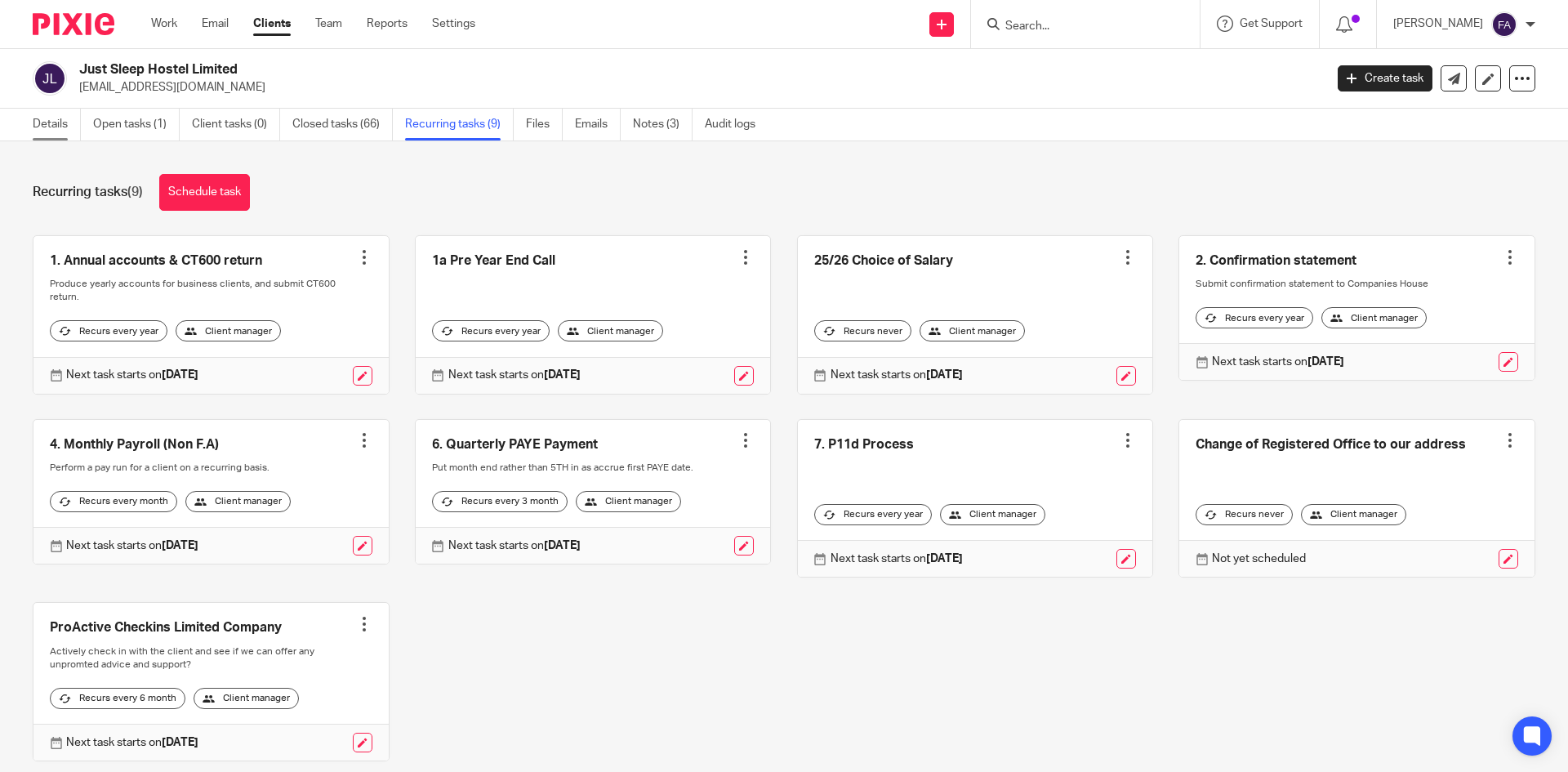
click at [56, 109] on link "Details" at bounding box center [56, 125] width 48 height 32
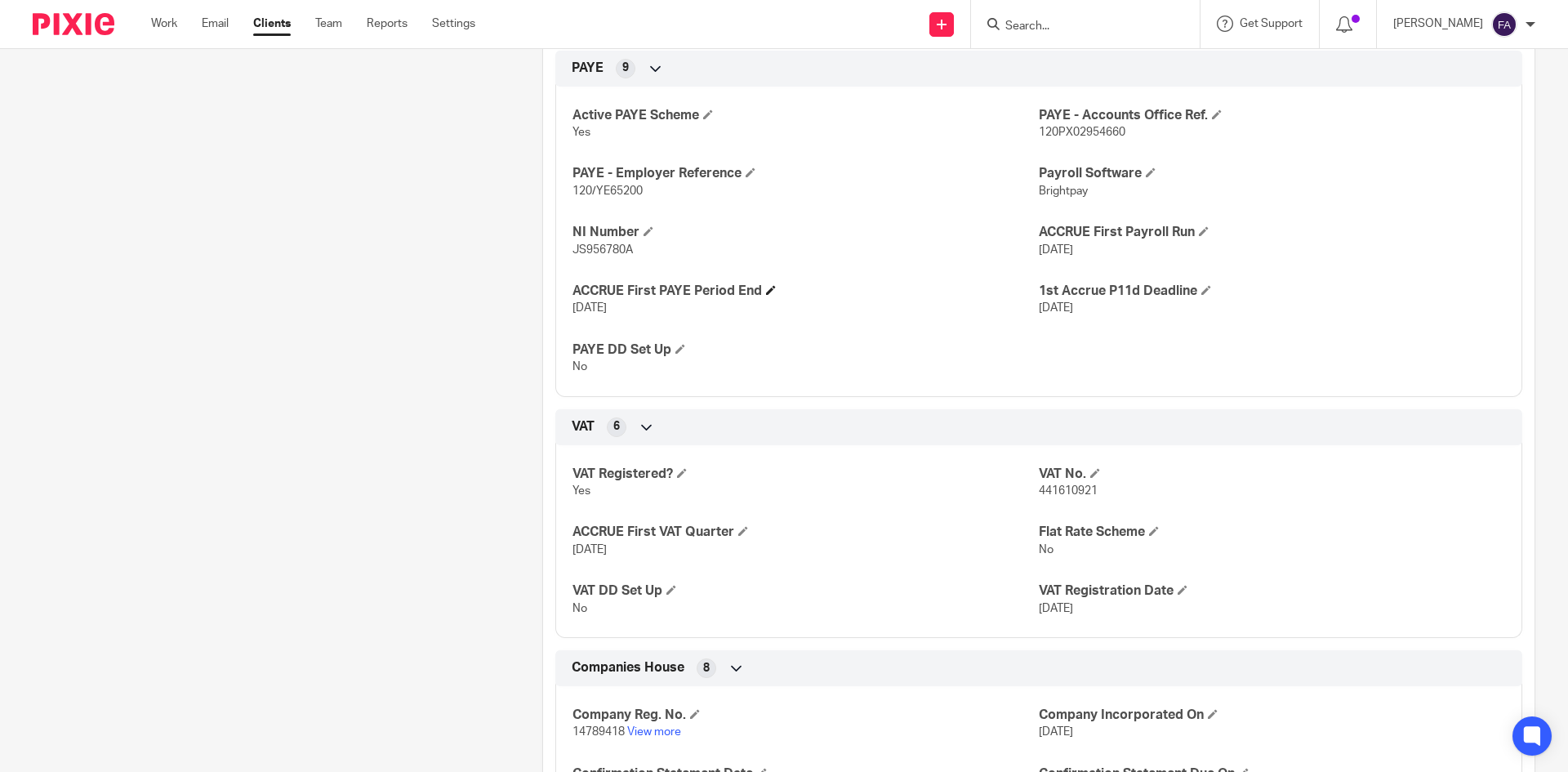
scroll to position [653, 0]
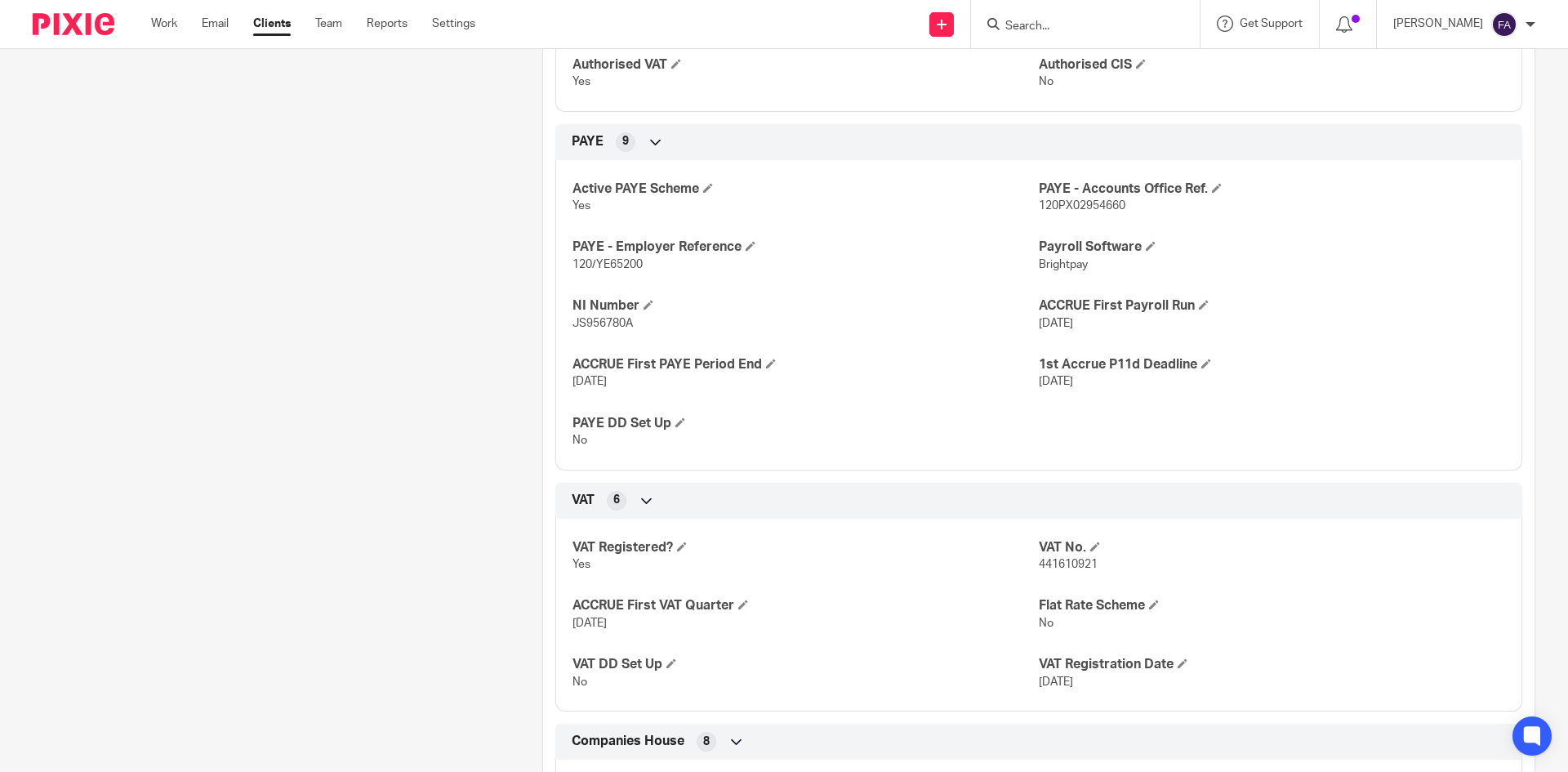
click at [1052, 566] on span "441610921" at bounding box center [1068, 565] width 59 height 12
copy span "441610921"
click at [1051, 567] on span "441610921" at bounding box center [1068, 565] width 59 height 12
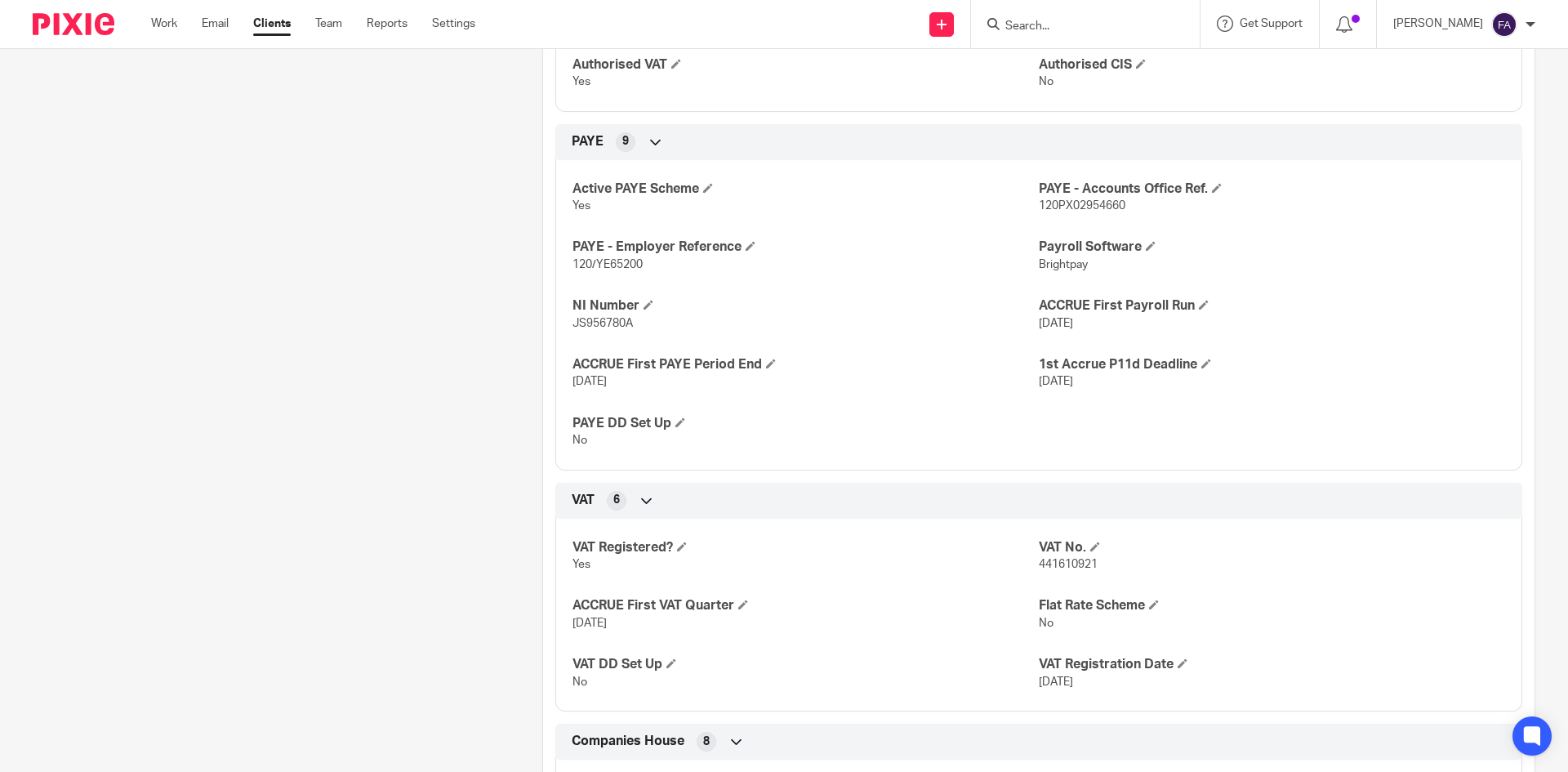
click at [1086, 29] on input "Search" at bounding box center [1077, 26] width 147 height 14
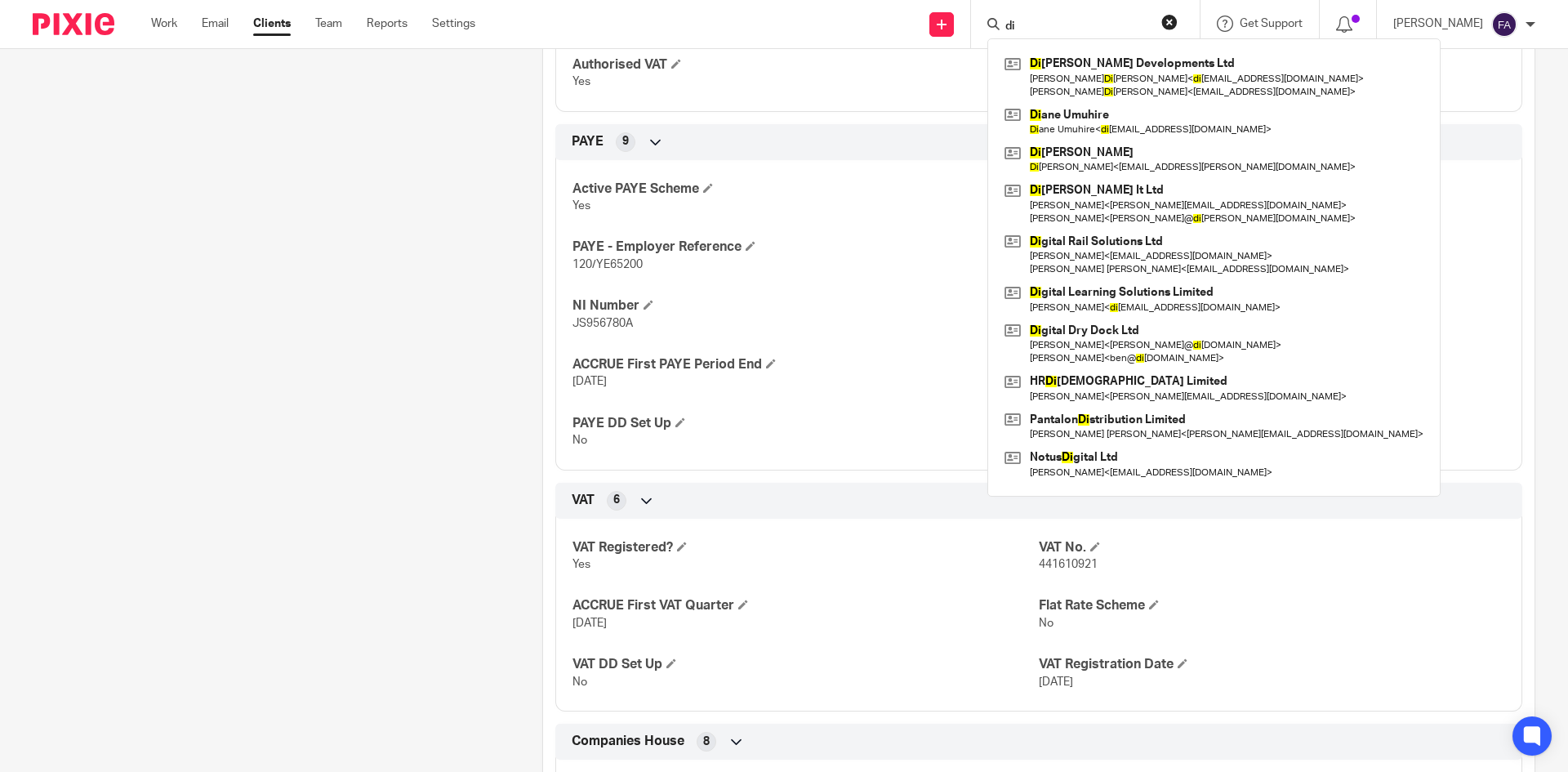
type input "d"
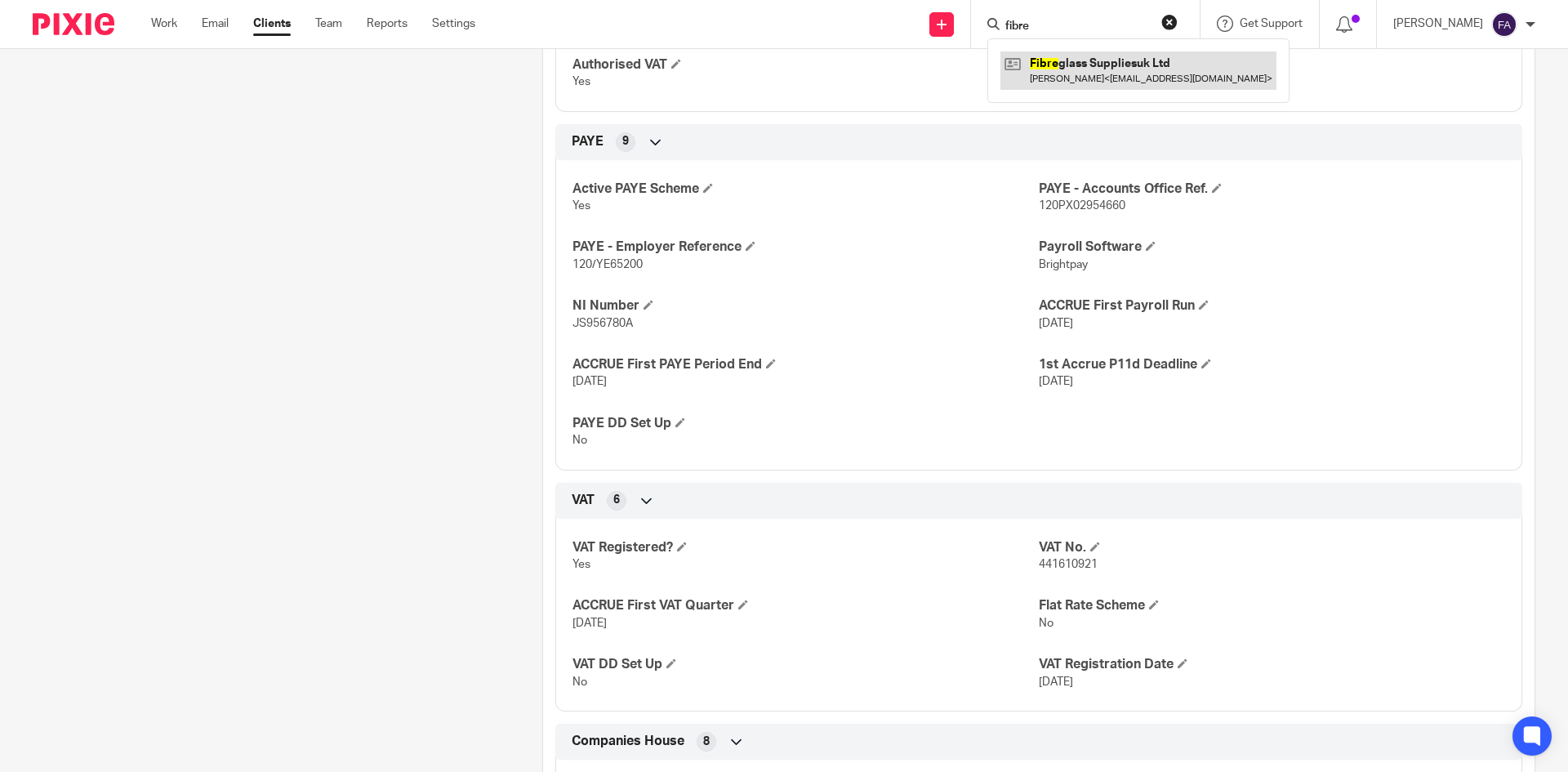
type input "fibre"
click at [1173, 81] on link at bounding box center [1139, 70] width 276 height 38
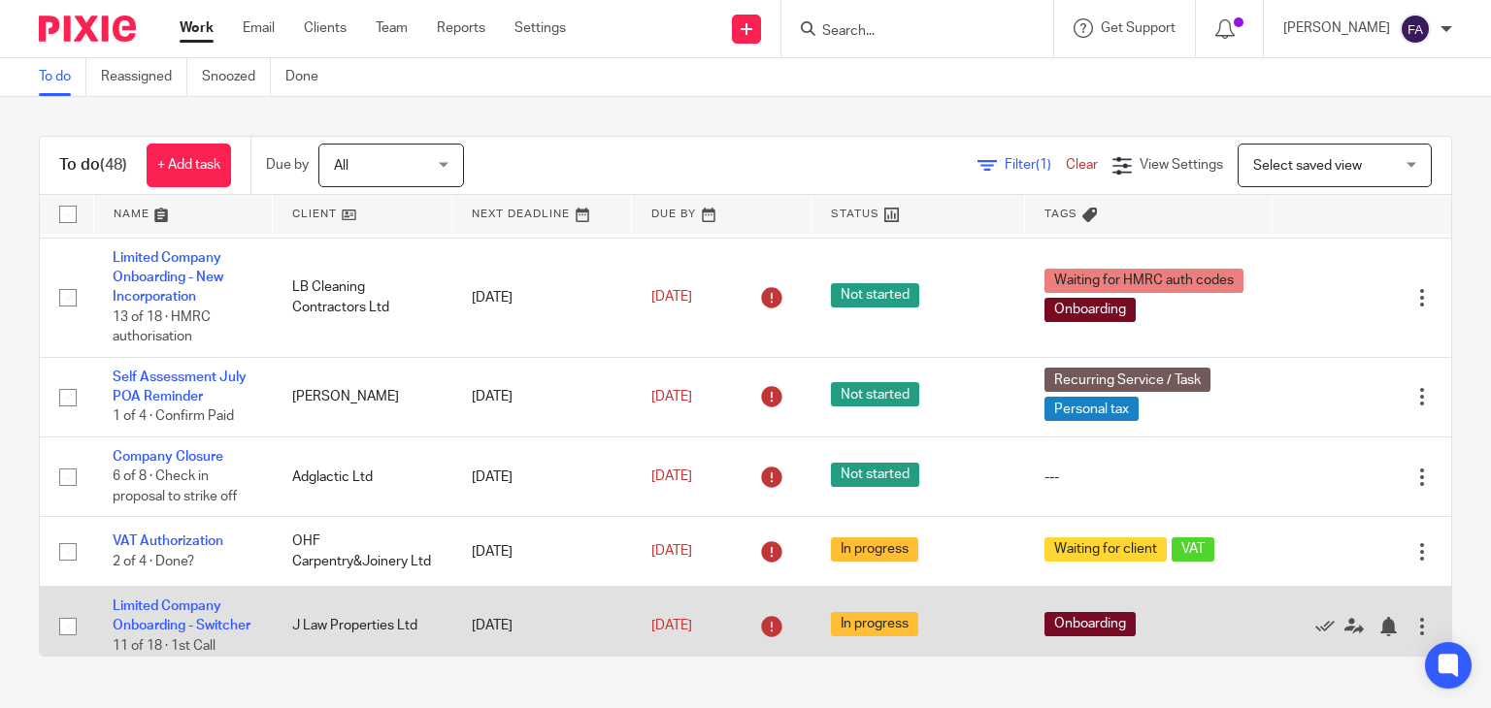
scroll to position [485, 0]
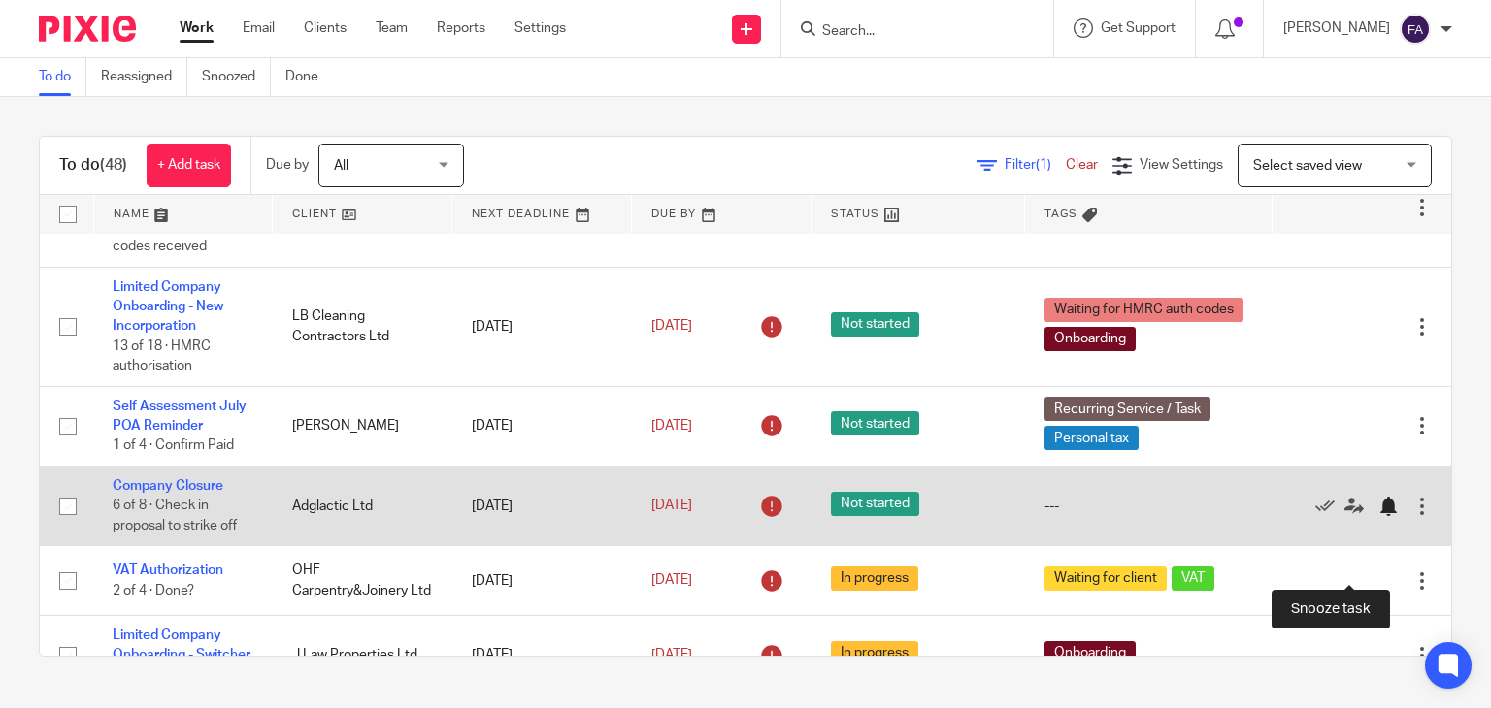
click at [1378, 516] on div at bounding box center [1387, 506] width 19 height 19
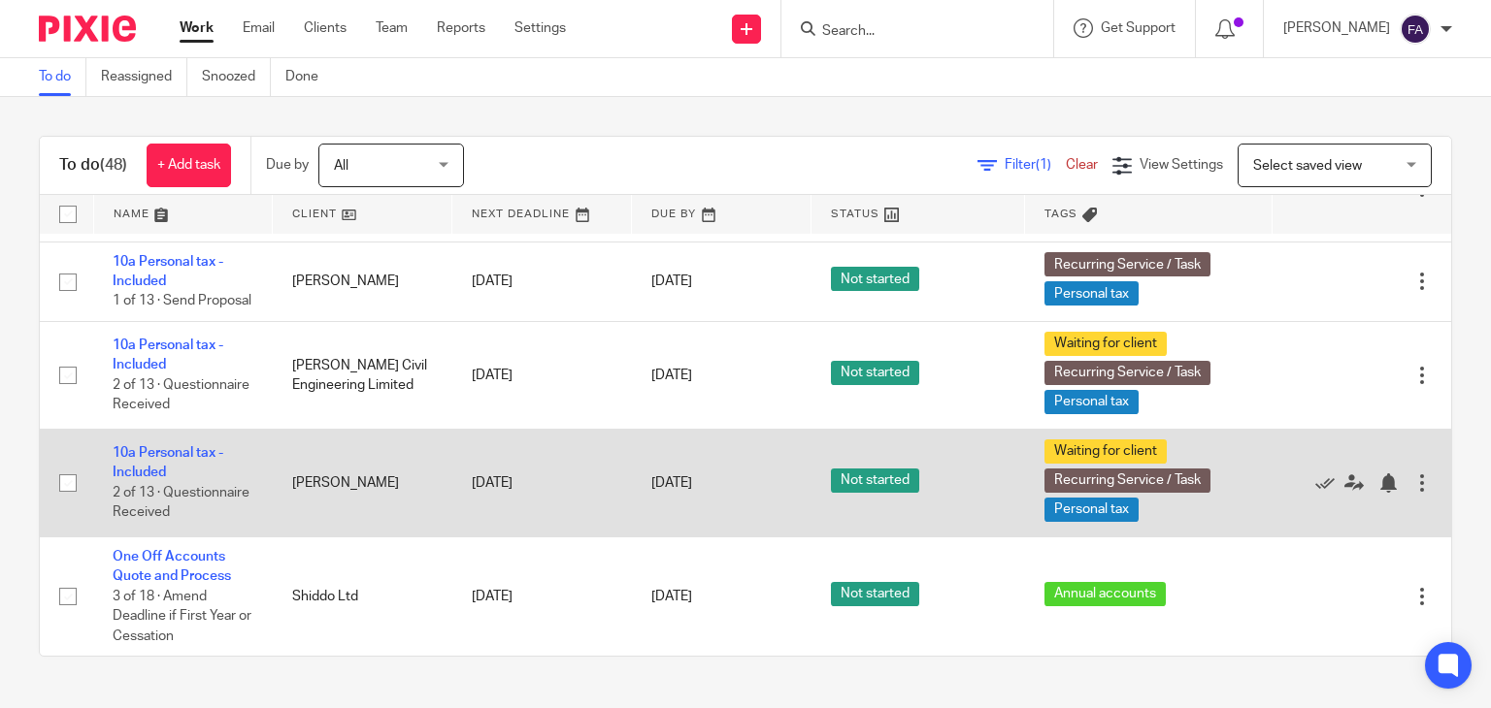
scroll to position [4794, 0]
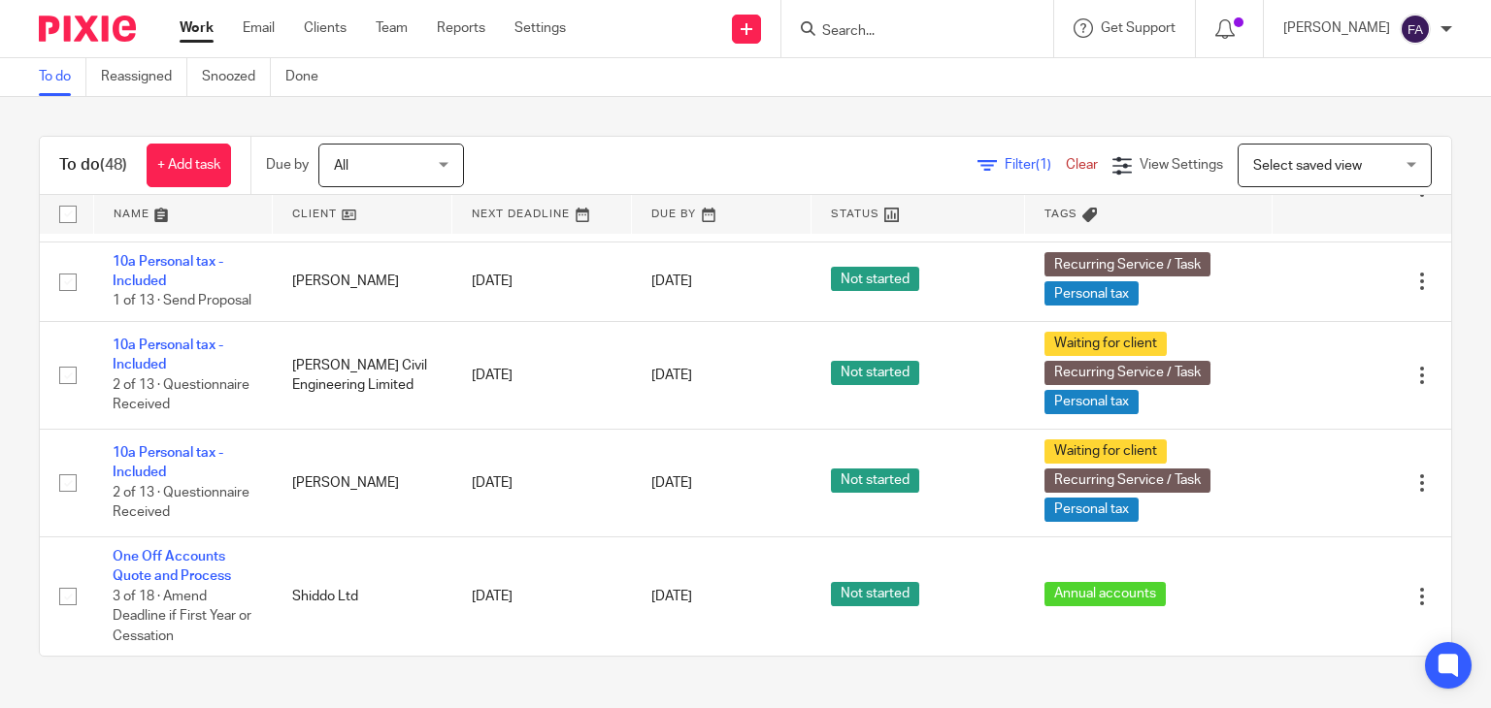
click at [923, 37] on input "Search" at bounding box center [907, 31] width 175 height 17
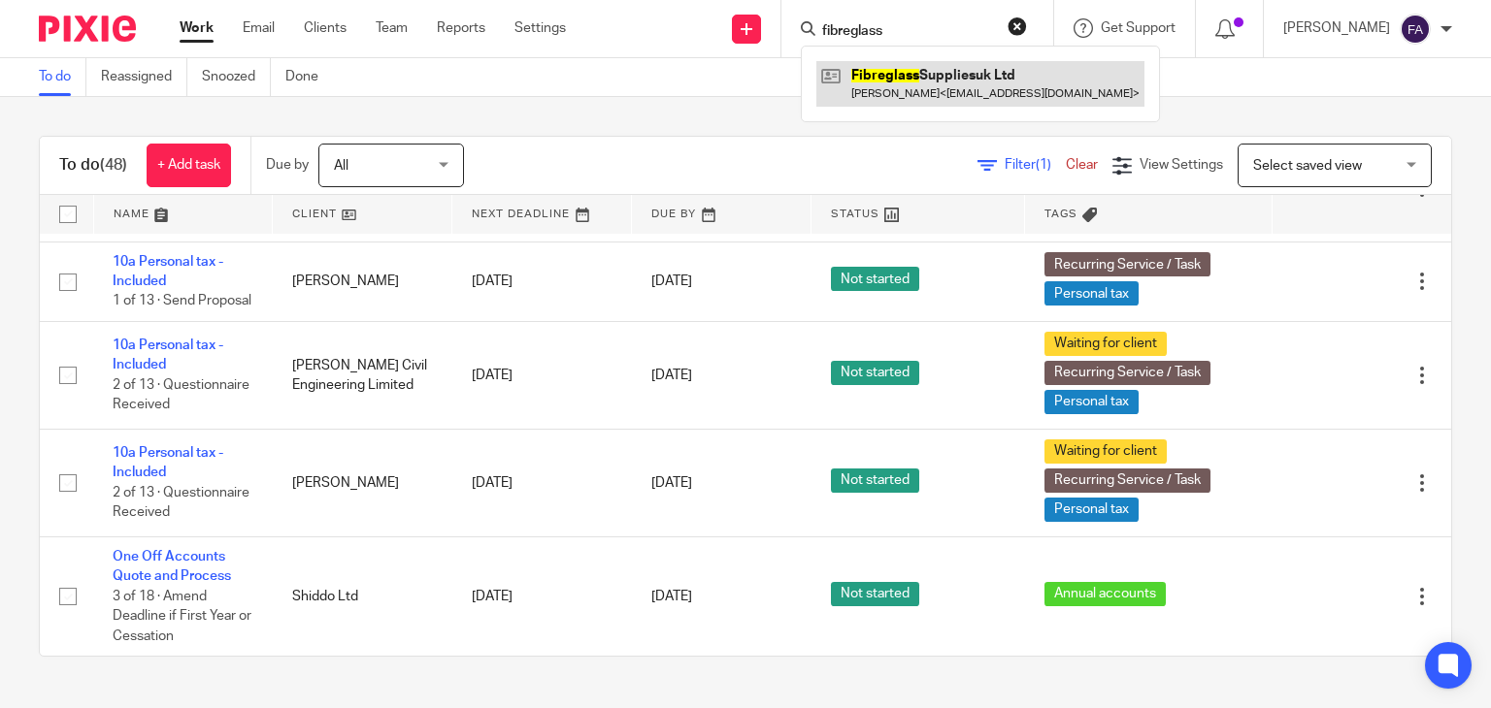
type input "fibreglass"
click at [956, 78] on link at bounding box center [980, 83] width 328 height 45
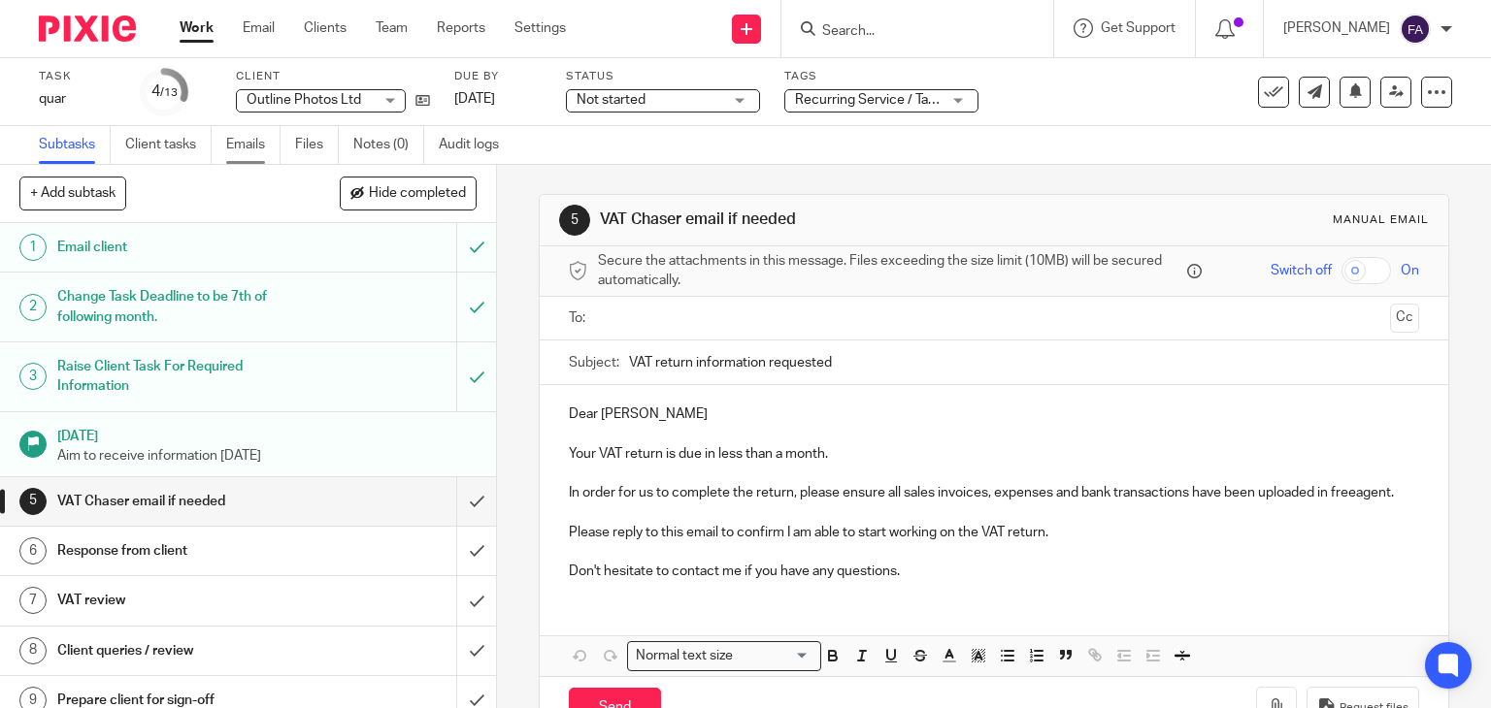
click at [238, 151] on link "Emails" at bounding box center [253, 145] width 54 height 38
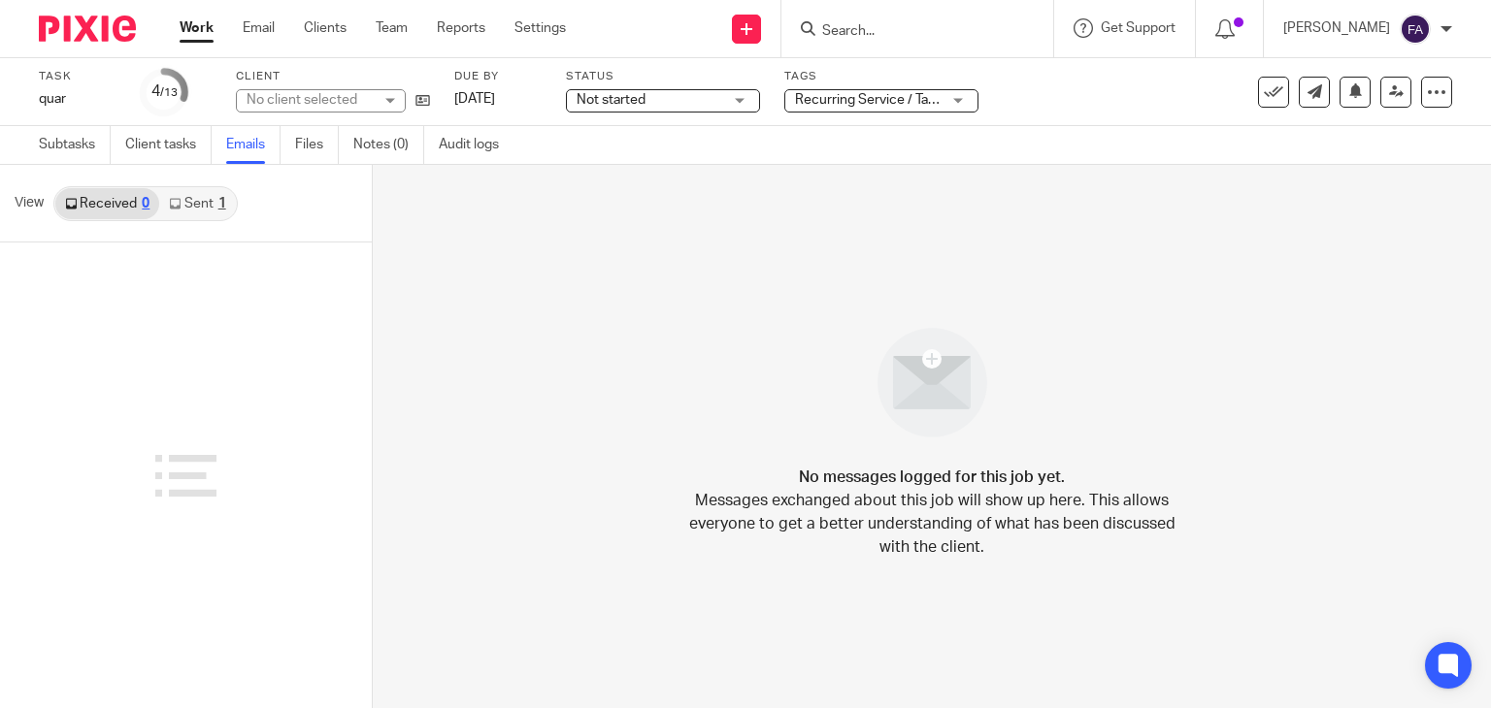
click at [197, 210] on link "Sent 1" at bounding box center [197, 203] width 76 height 31
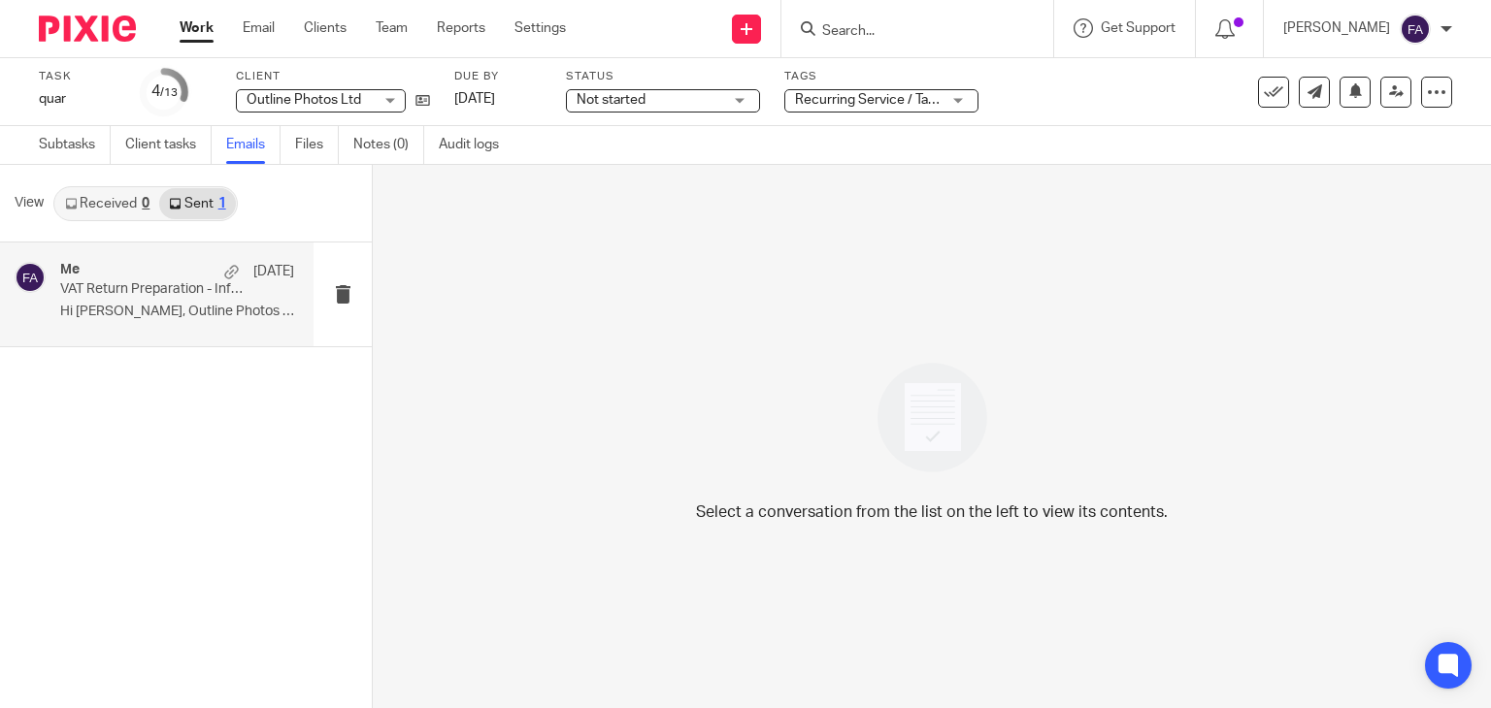
click at [161, 292] on p "VAT Return Preparation - Information Required" at bounding box center [153, 289] width 187 height 16
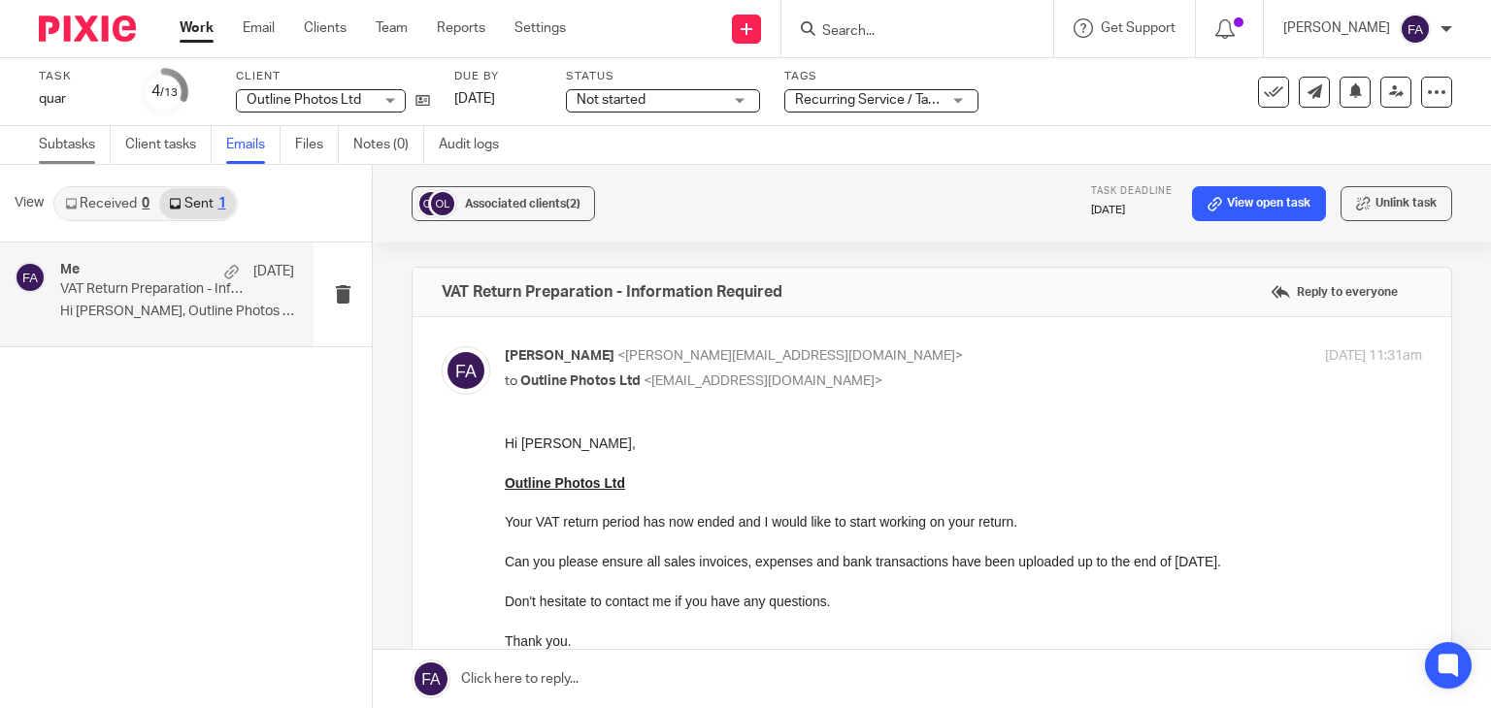
click at [58, 141] on link "Subtasks" at bounding box center [75, 145] width 72 height 38
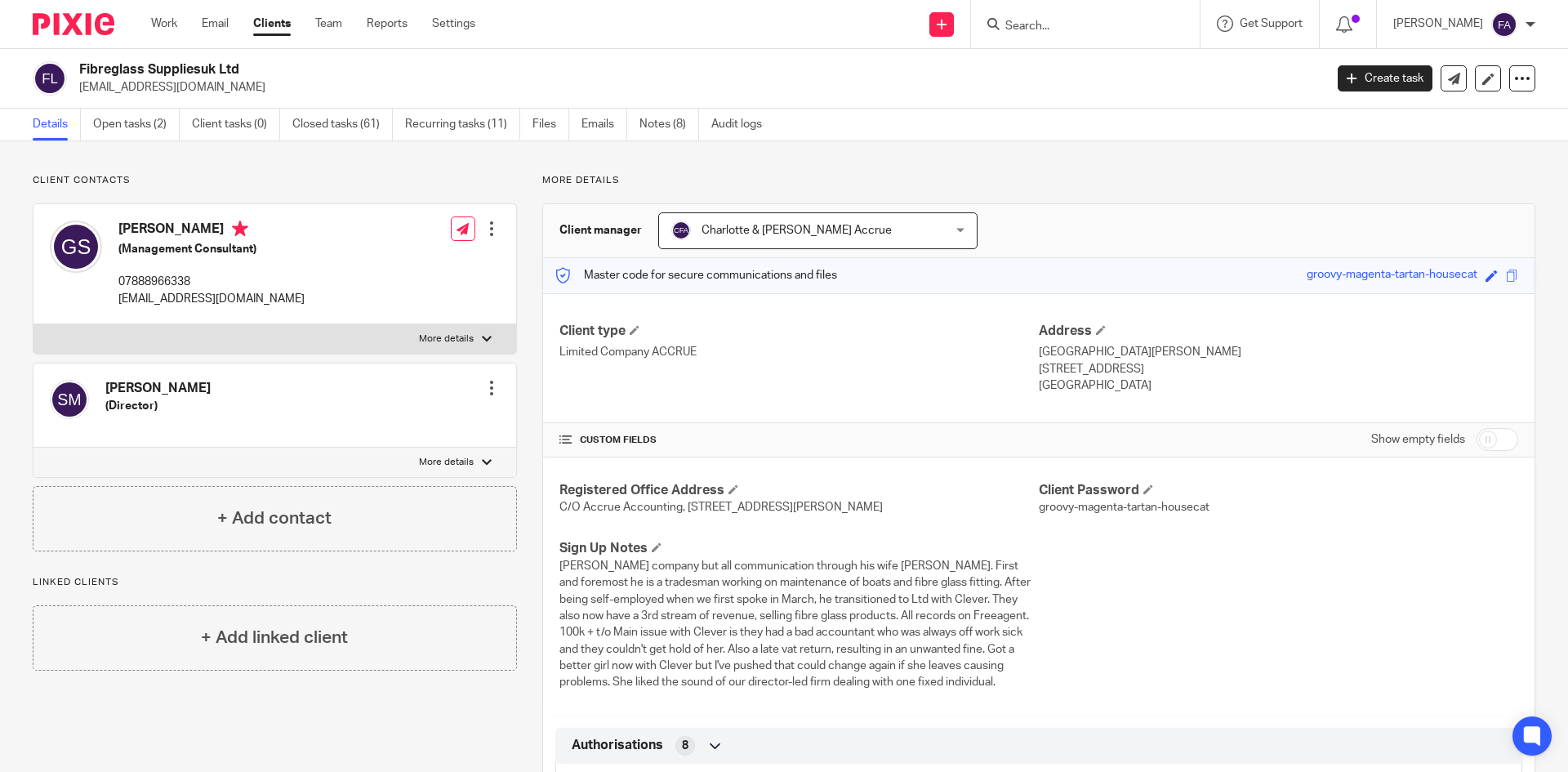
click at [146, 79] on p "[EMAIL_ADDRESS][DOMAIN_NAME]" at bounding box center [696, 87] width 1234 height 16
copy main "[EMAIL_ADDRESS][DOMAIN_NAME] Create task Update from Companies House Export dat…"
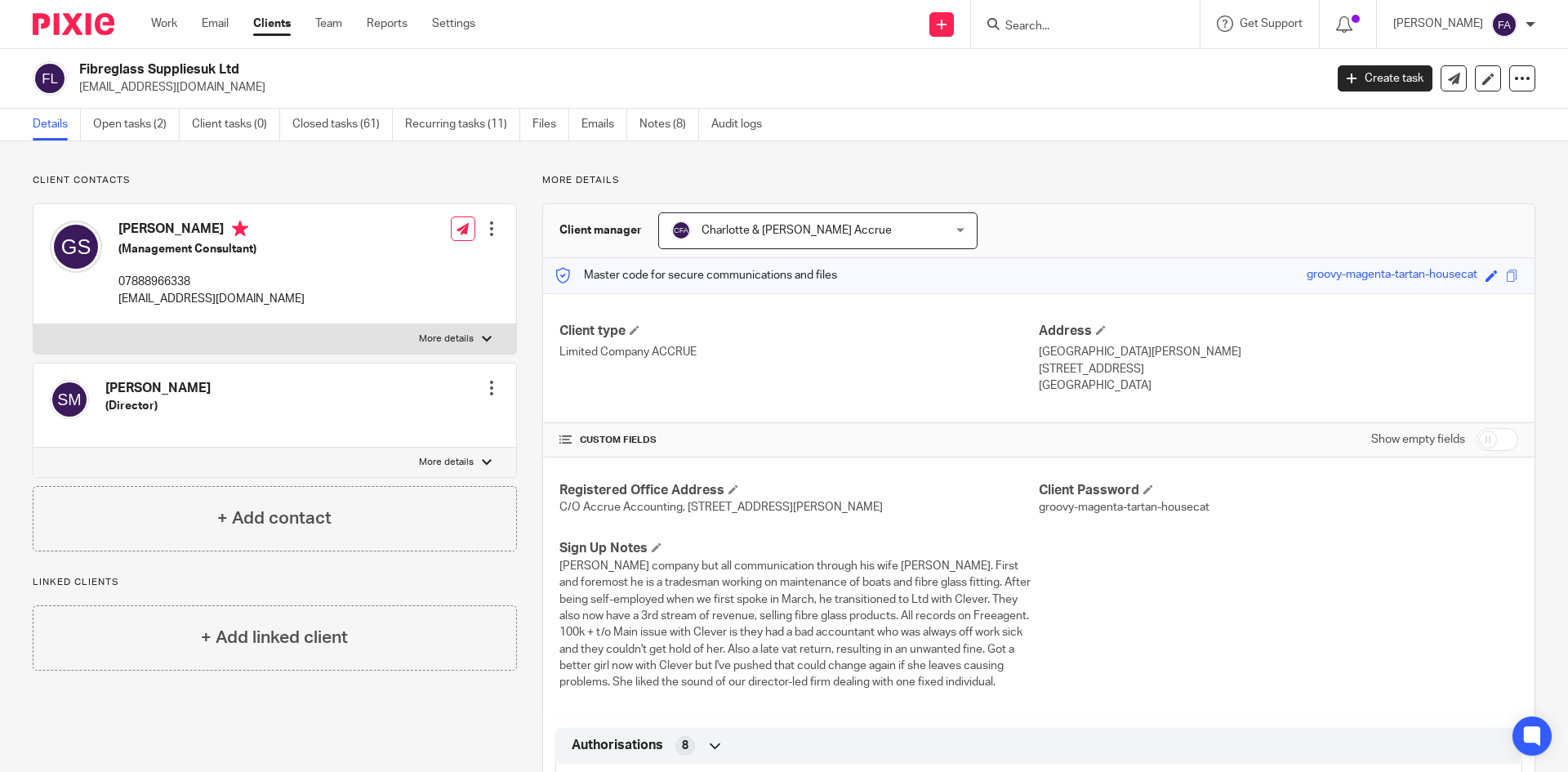
click at [1092, 31] on input "Search" at bounding box center [1077, 26] width 147 height 14
type input "djn"
click at [1060, 67] on link at bounding box center [1118, 70] width 234 height 38
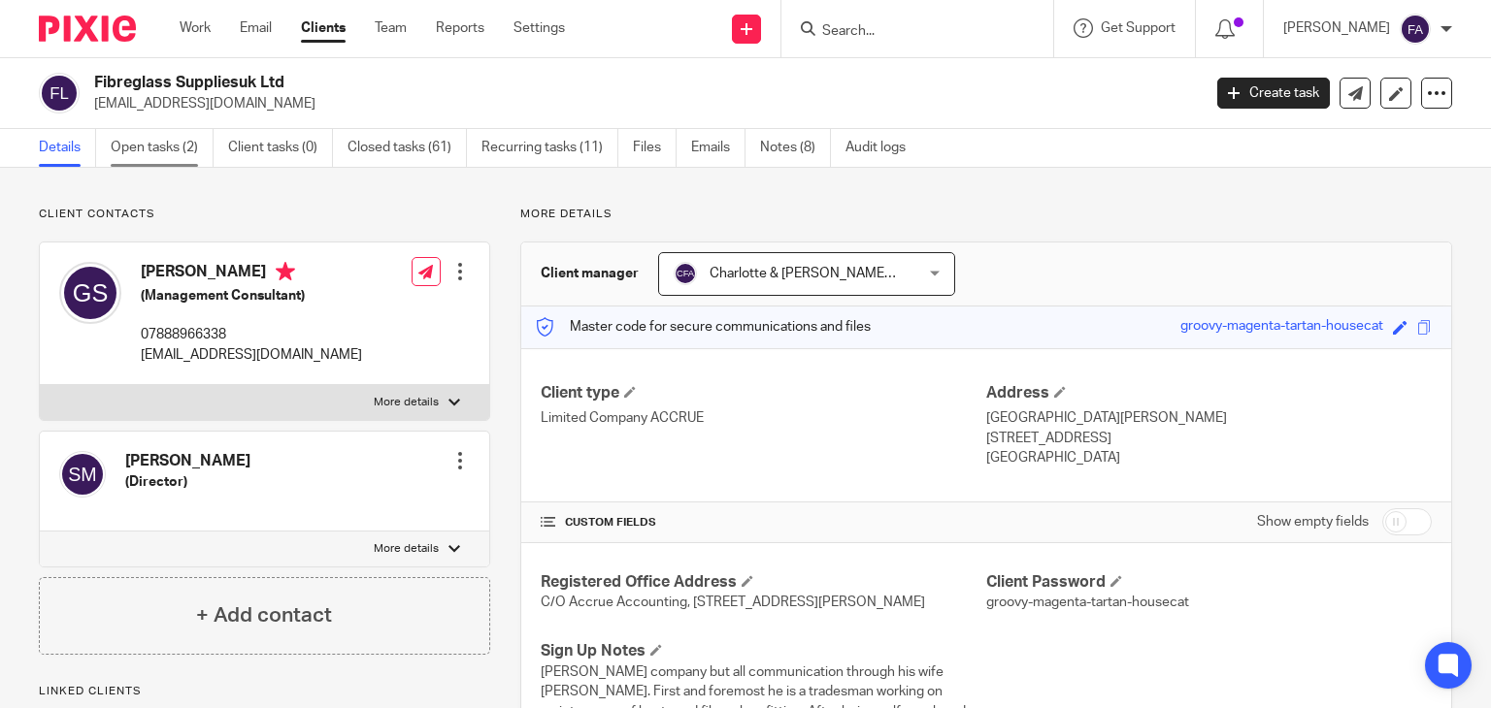
click at [190, 156] on link "Open tasks (2)" at bounding box center [162, 148] width 103 height 38
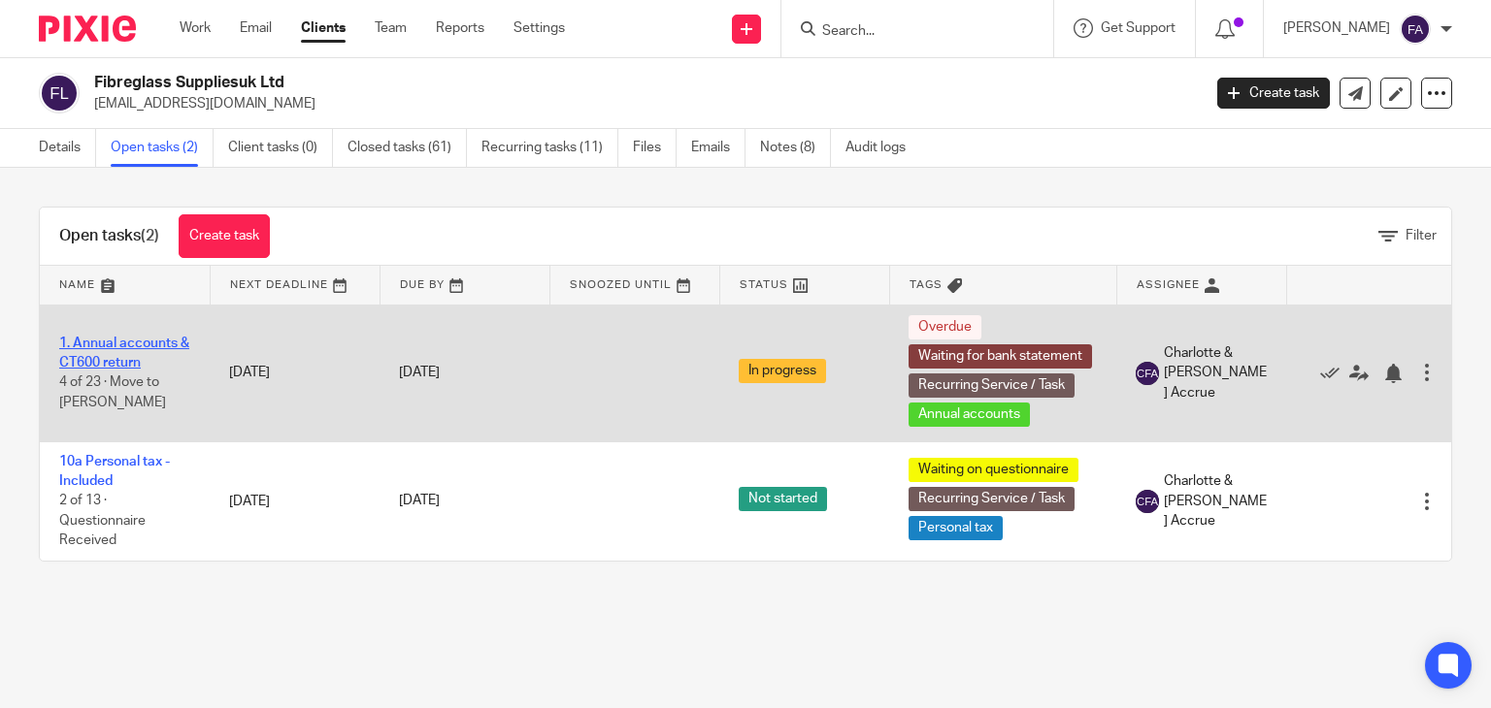
click at [120, 343] on link "1. Annual accounts & CT600 return" at bounding box center [124, 353] width 130 height 33
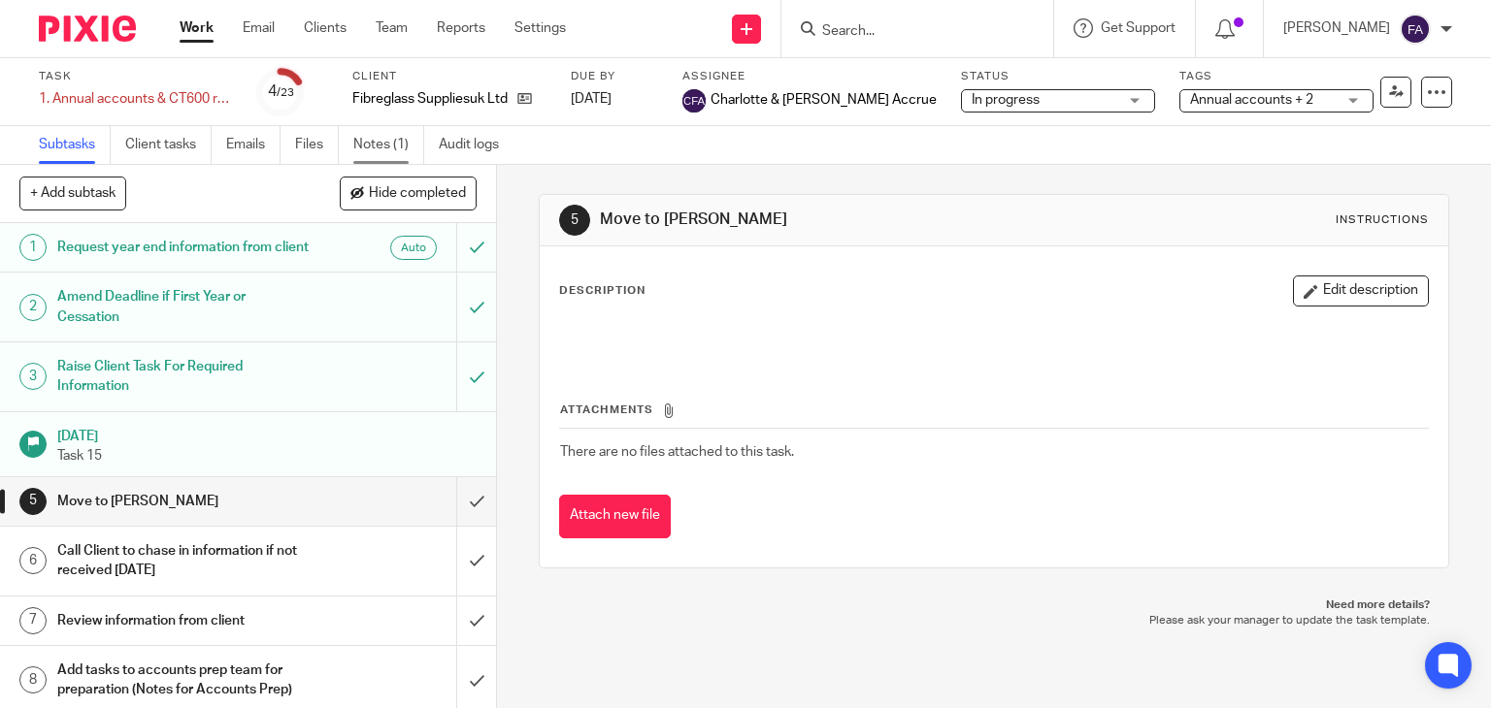
click at [380, 144] on link "Notes (1)" at bounding box center [388, 145] width 71 height 38
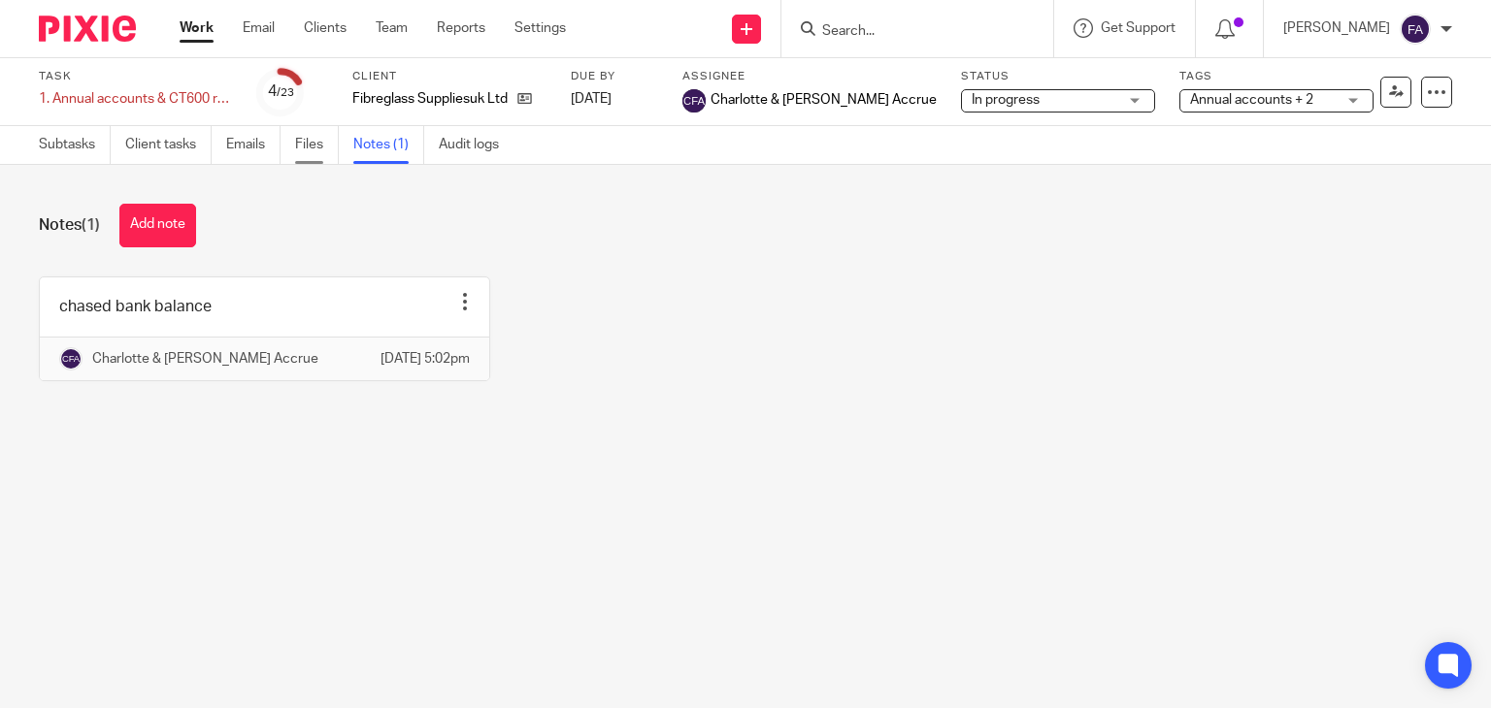
click at [311, 144] on link "Files" at bounding box center [317, 145] width 44 height 38
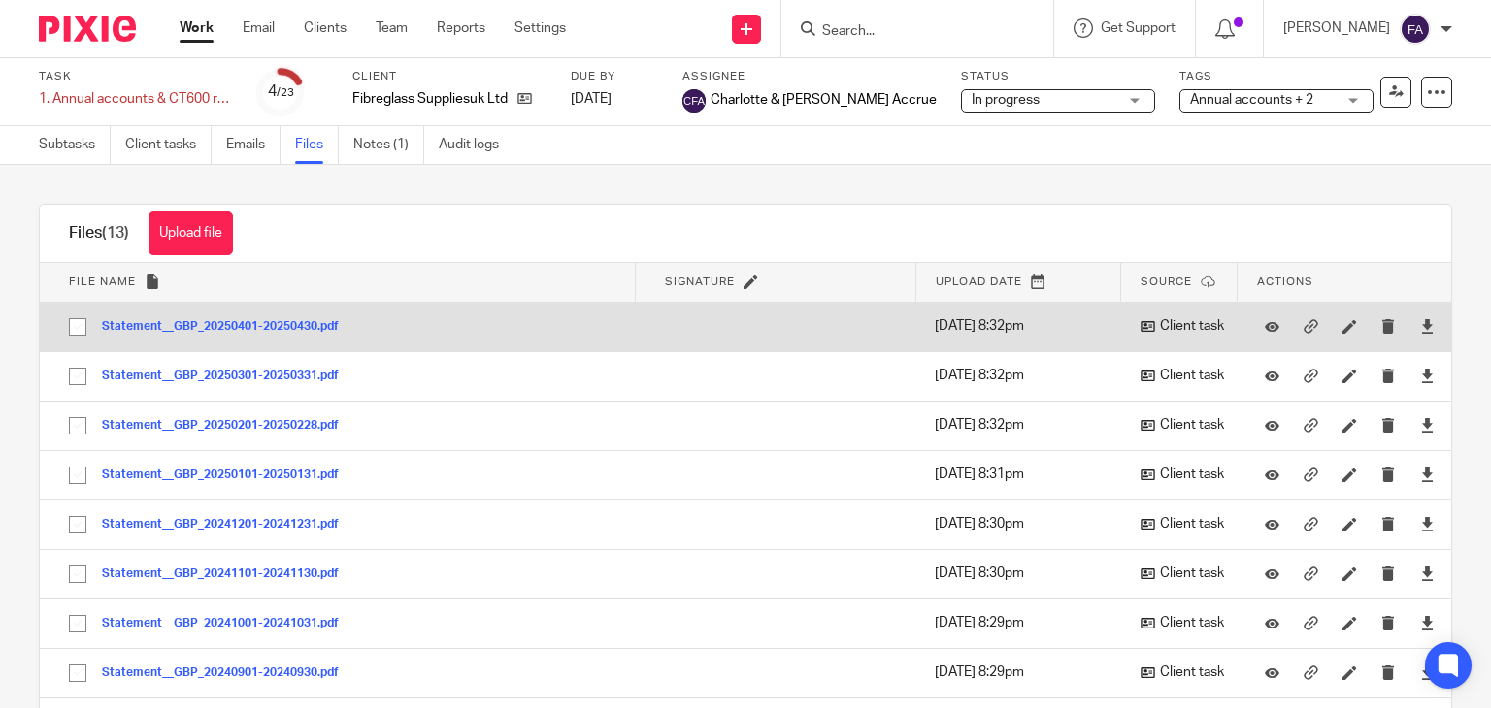
click at [246, 326] on button "Statement__GBP_20250401-20250430.pdf" at bounding box center [227, 327] width 251 height 14
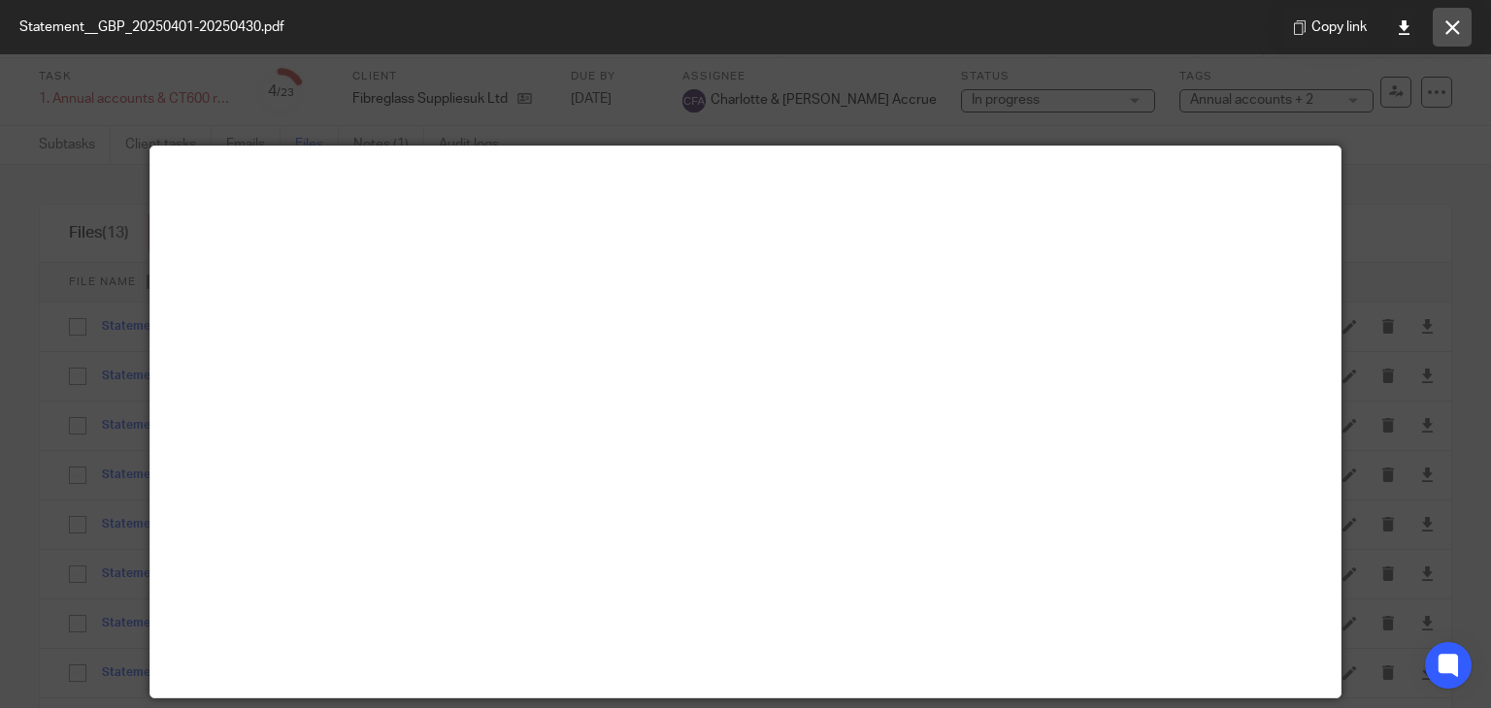
click at [1461, 29] on button at bounding box center [1451, 27] width 39 height 39
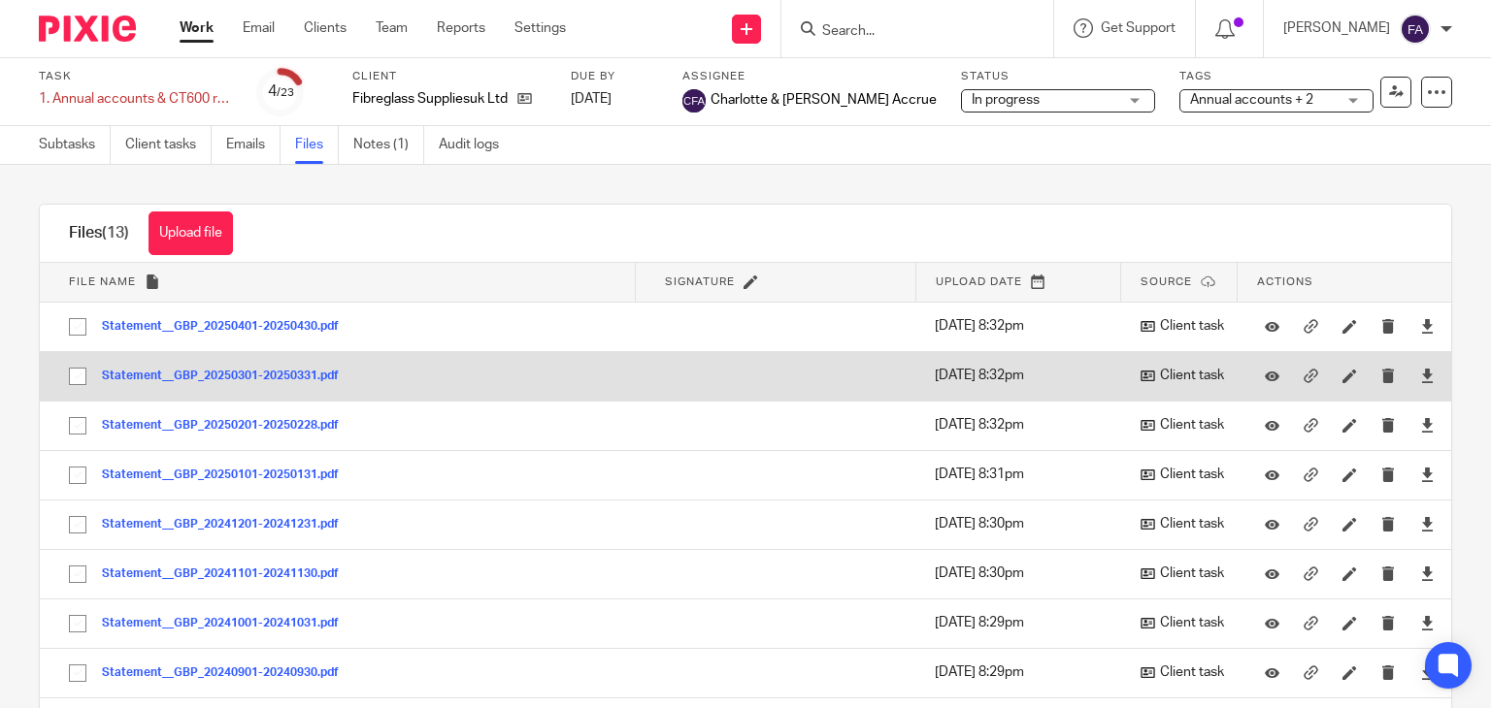
click at [246, 370] on button "Statement__GBP_20250301-20250331.pdf" at bounding box center [227, 377] width 251 height 14
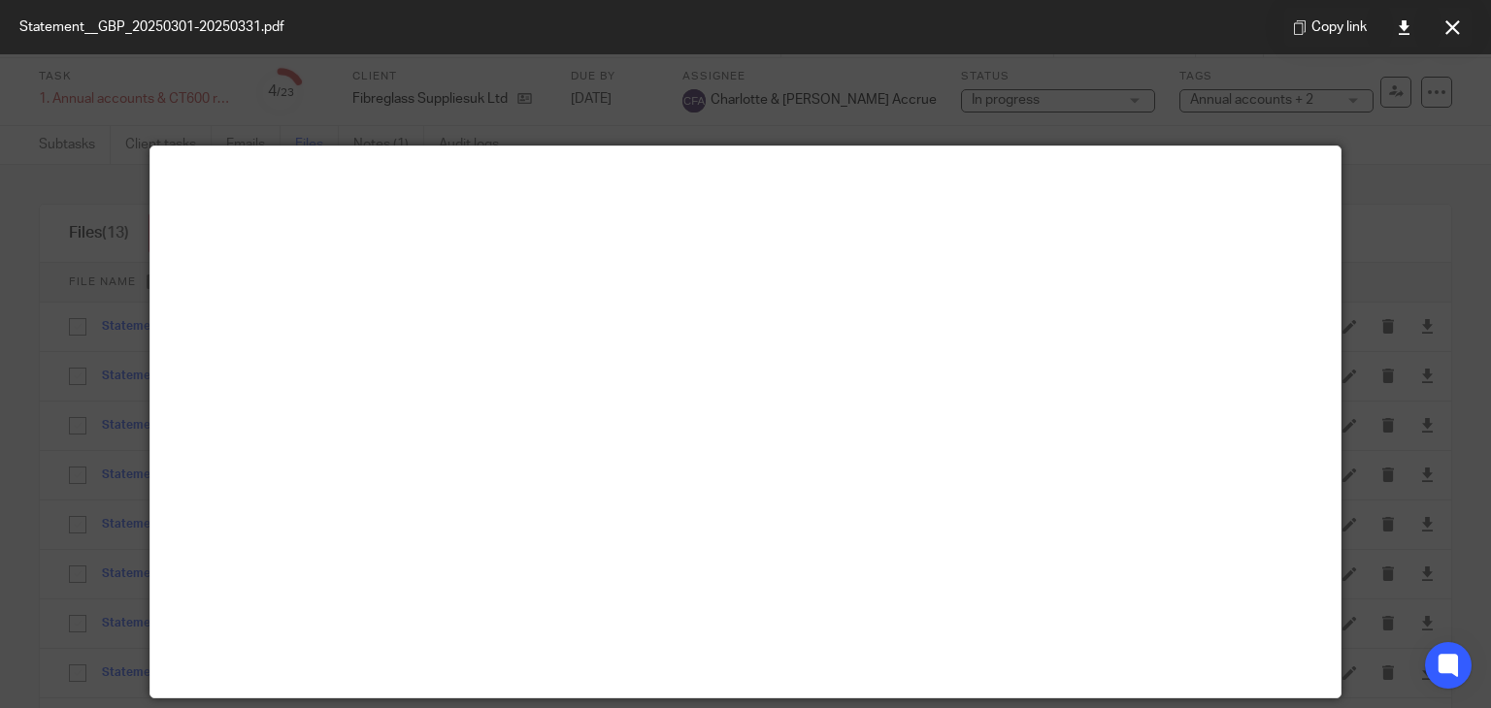
click at [686, 77] on div at bounding box center [745, 354] width 1491 height 708
click at [1460, 19] on button at bounding box center [1451, 27] width 39 height 39
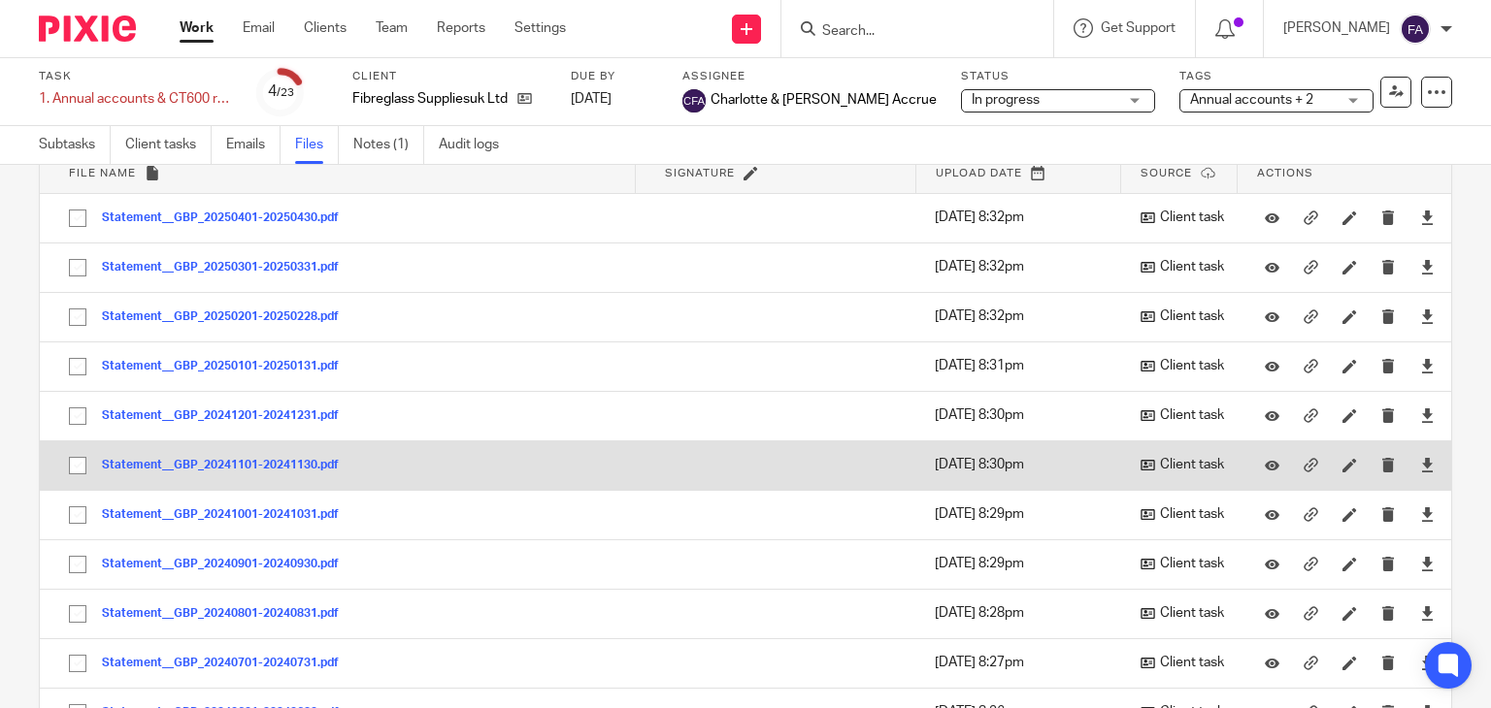
scroll to position [273, 0]
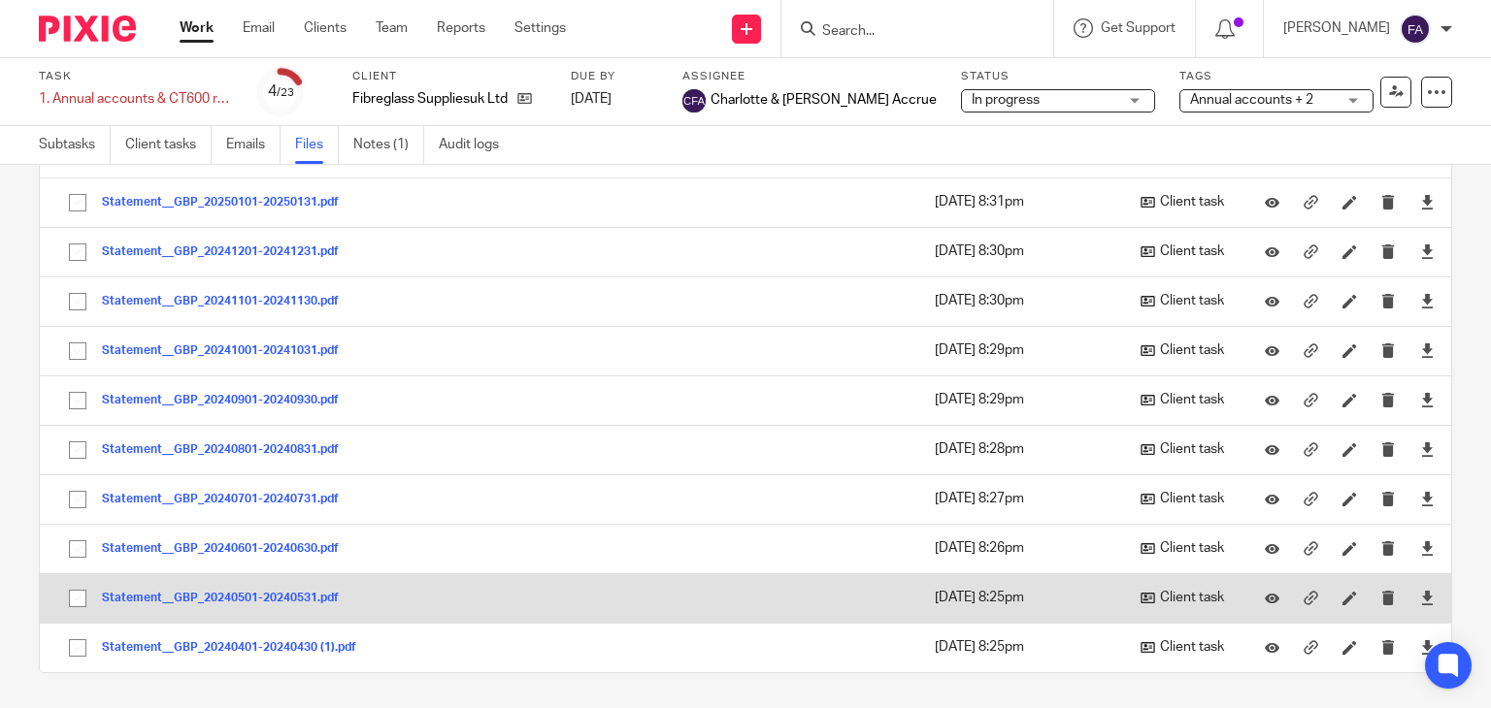
click at [292, 592] on button "Statement__GBP_20240501-20240531.pdf" at bounding box center [227, 599] width 251 height 14
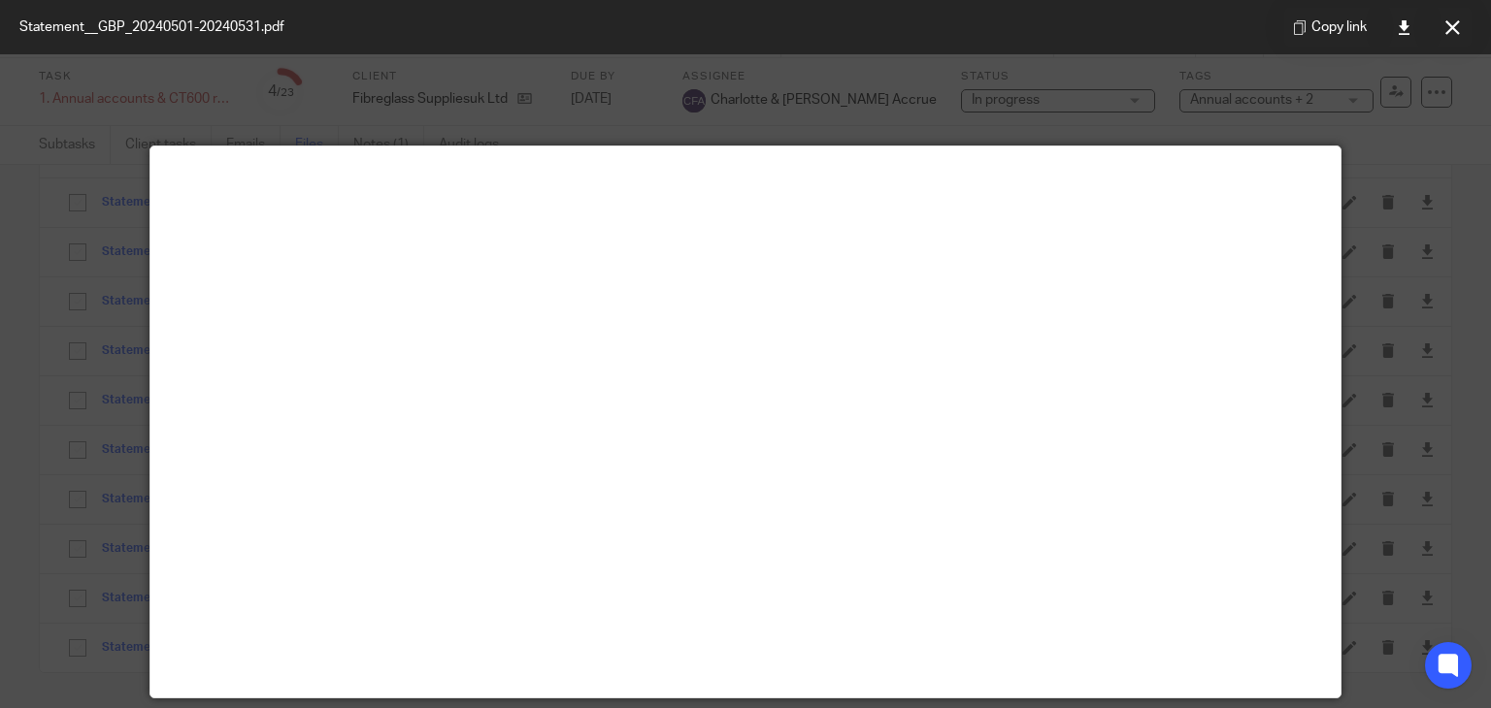
drag, startPoint x: 1454, startPoint y: 33, endPoint x: 1421, endPoint y: 47, distance: 35.7
click at [1454, 33] on icon at bounding box center [1452, 27] width 15 height 15
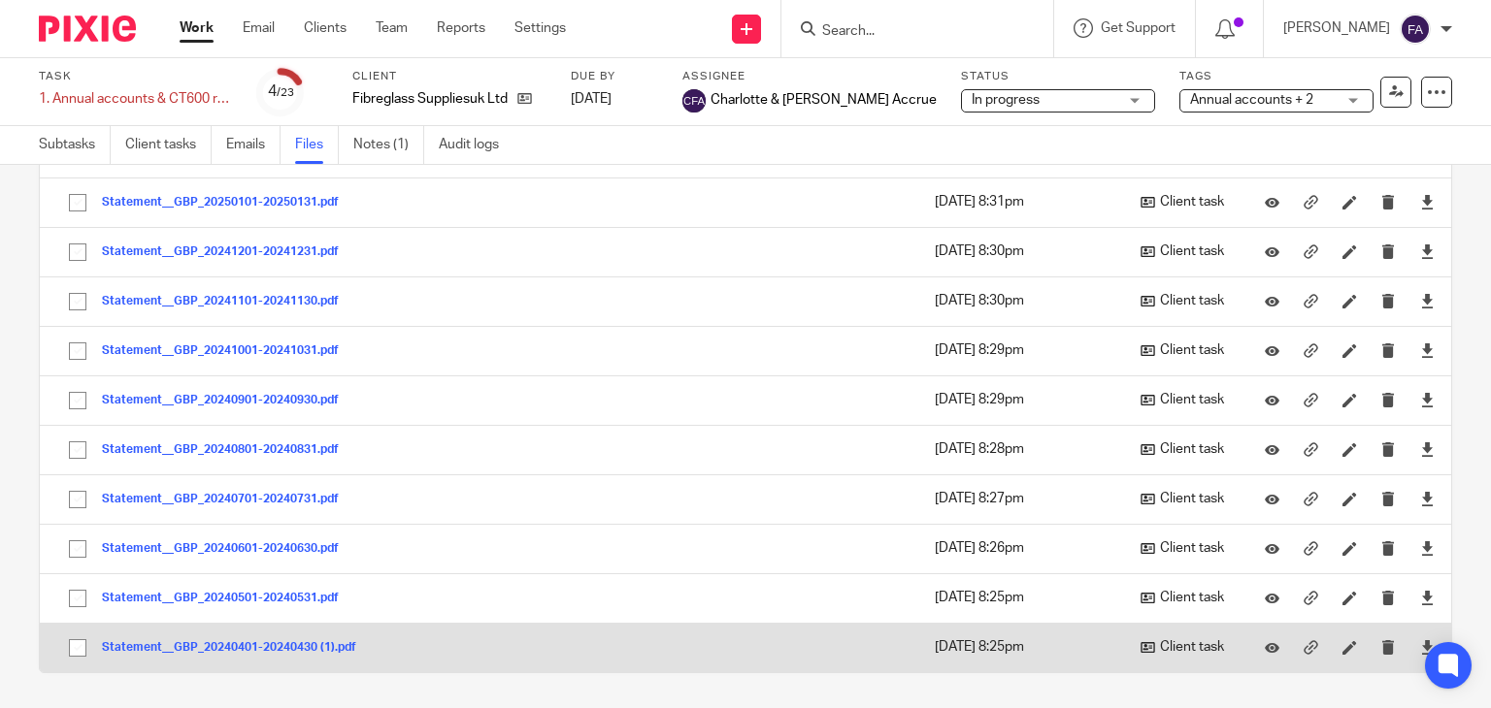
click at [271, 644] on button "Statement__GBP_20240401-20240430 (1).pdf" at bounding box center [236, 648] width 269 height 14
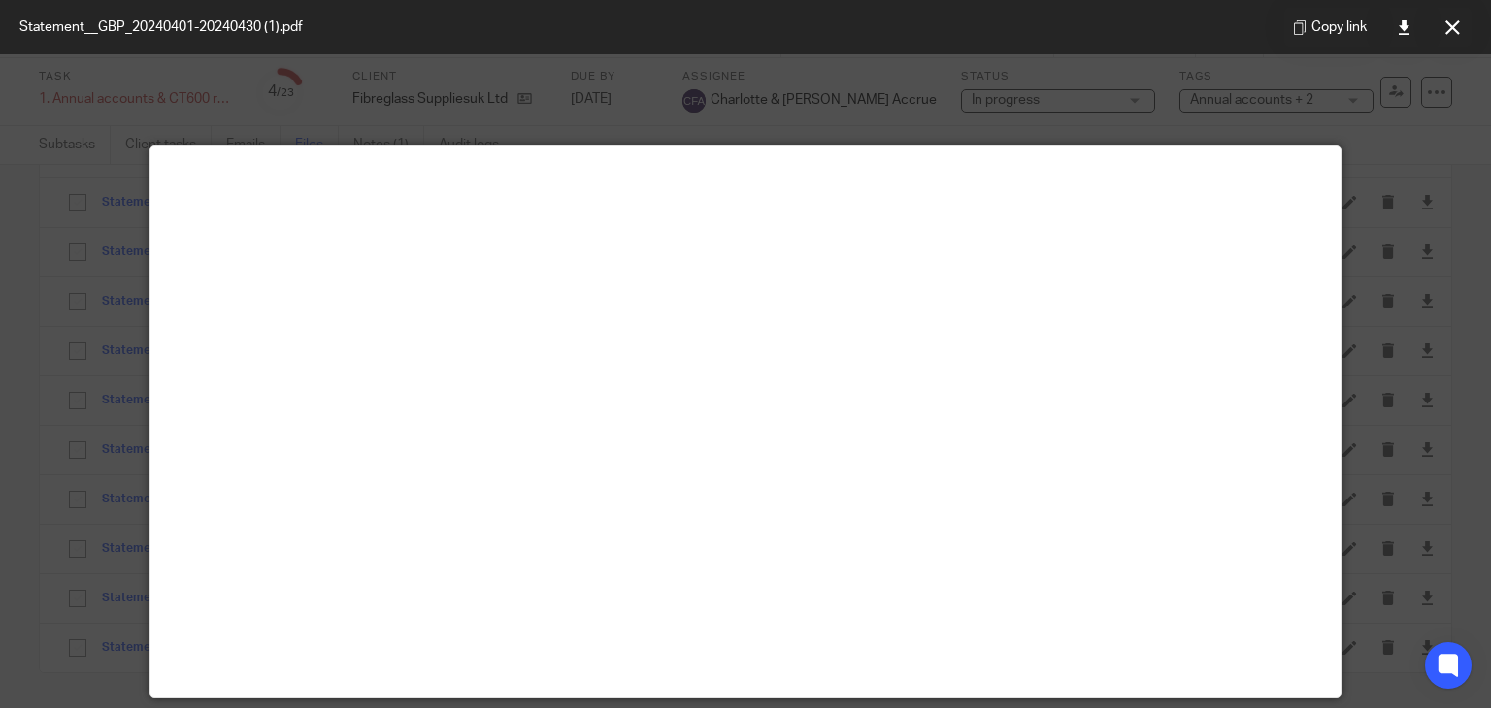
scroll to position [136, 0]
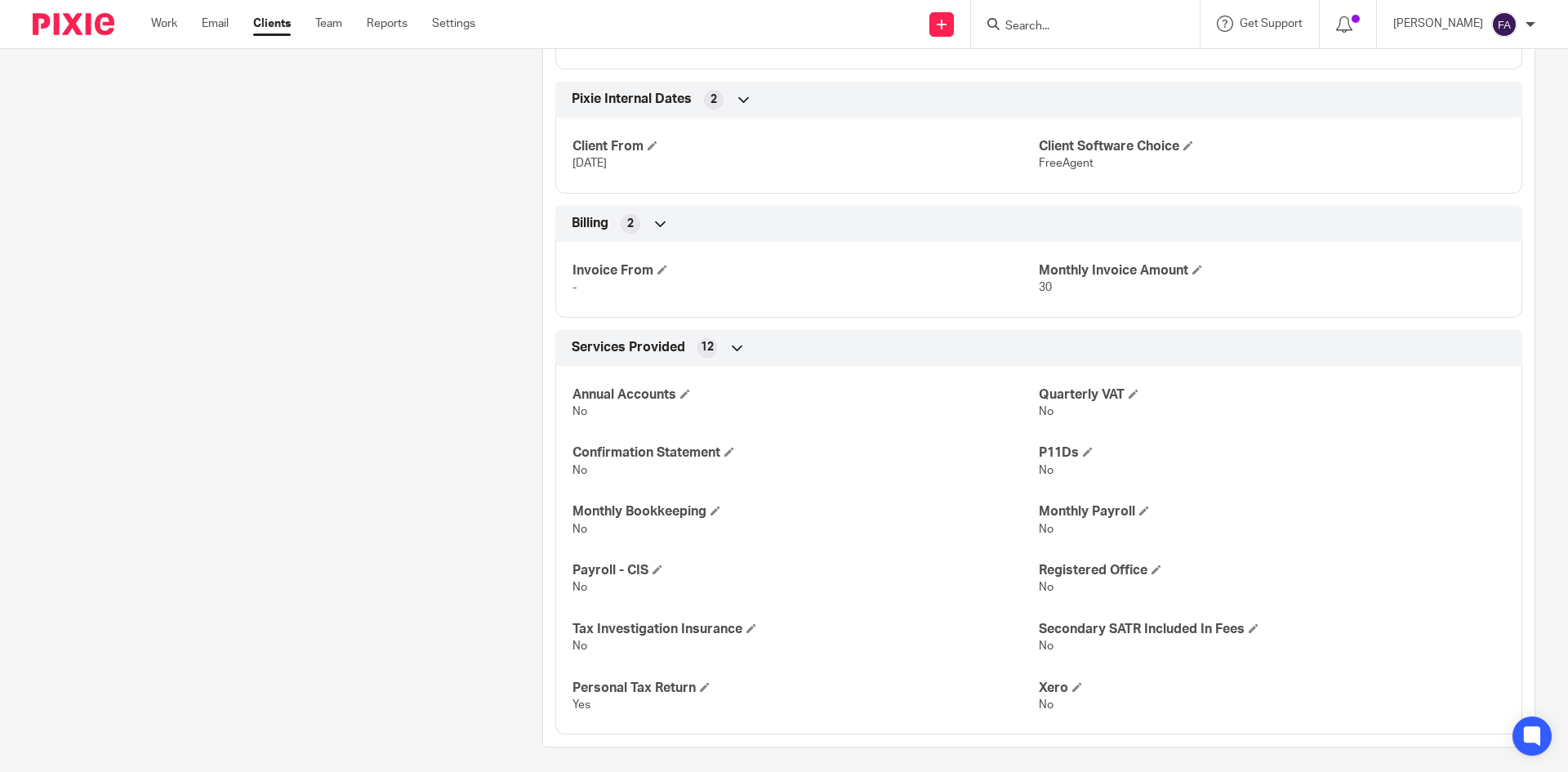
scroll to position [1797, 0]
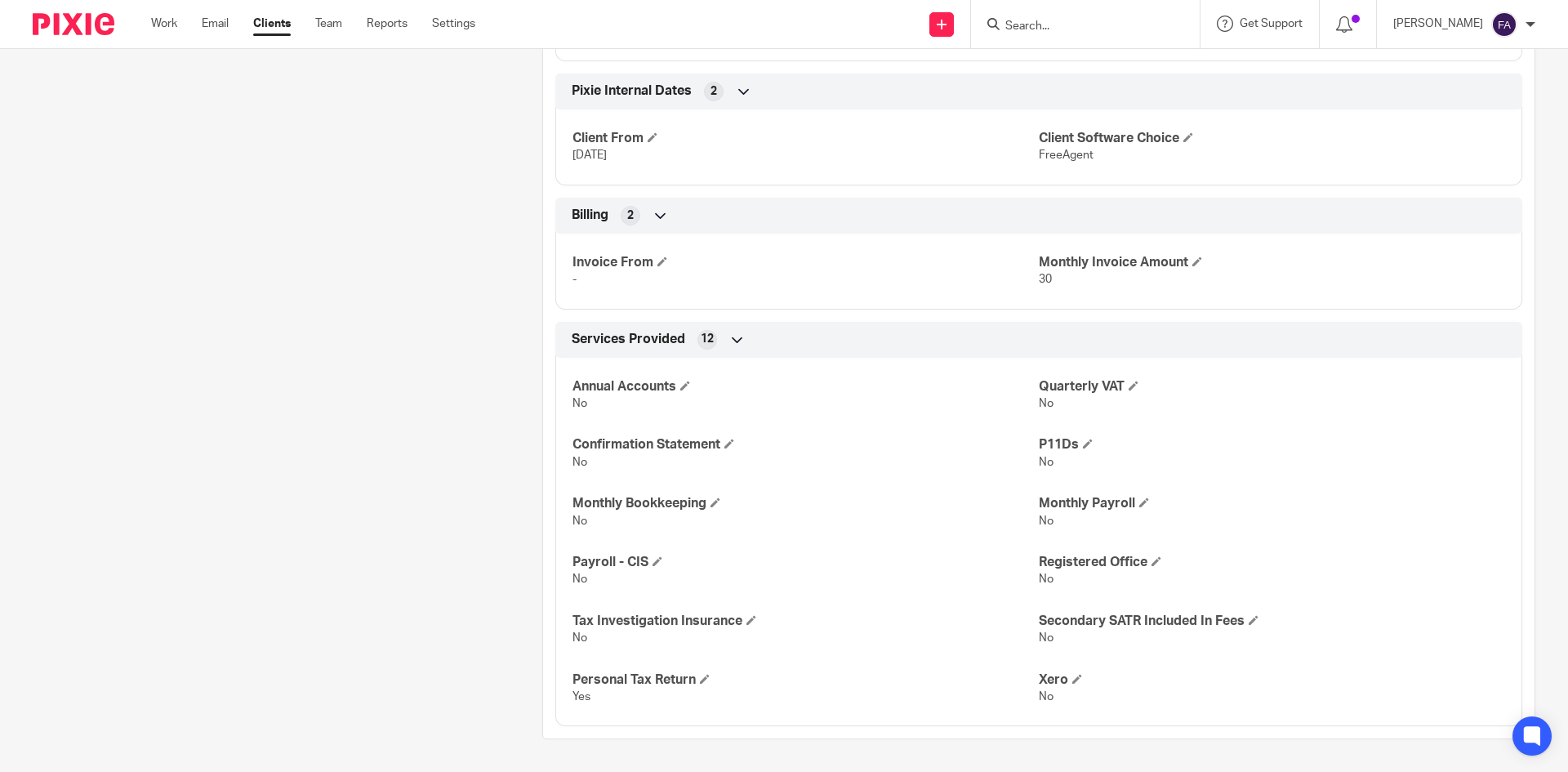
drag, startPoint x: 1061, startPoint y: 298, endPoint x: 557, endPoint y: 268, distance: 504.9
click at [557, 268] on div "Invoice From - Monthly Invoice Amount 30" at bounding box center [1039, 265] width 967 height 88
click at [557, 279] on div "Invoice From - Monthly Invoice Amount 30" at bounding box center [1039, 265] width 967 height 88
drag, startPoint x: 557, startPoint y: 276, endPoint x: 1206, endPoint y: 304, distance: 649.6
click at [1206, 305] on div "Invoice From - Monthly Invoice Amount 30" at bounding box center [1039, 265] width 967 height 88
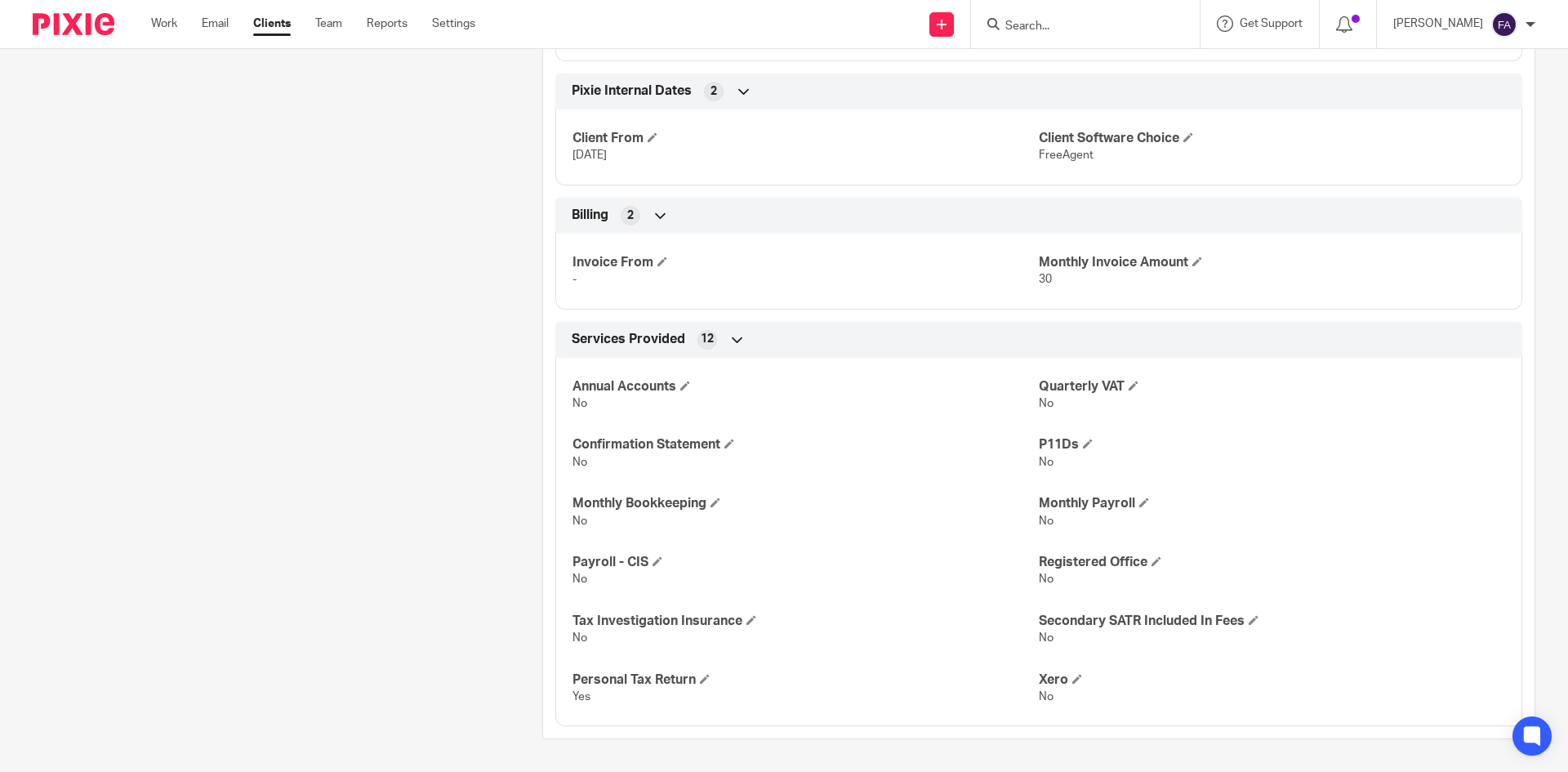
click at [1205, 304] on div "Invoice From - Monthly Invoice Amount 30" at bounding box center [1039, 265] width 967 height 88
click at [1528, 21] on div at bounding box center [1531, 24] width 10 height 10
click at [1459, 110] on span "Logout" at bounding box center [1460, 114] width 37 height 12
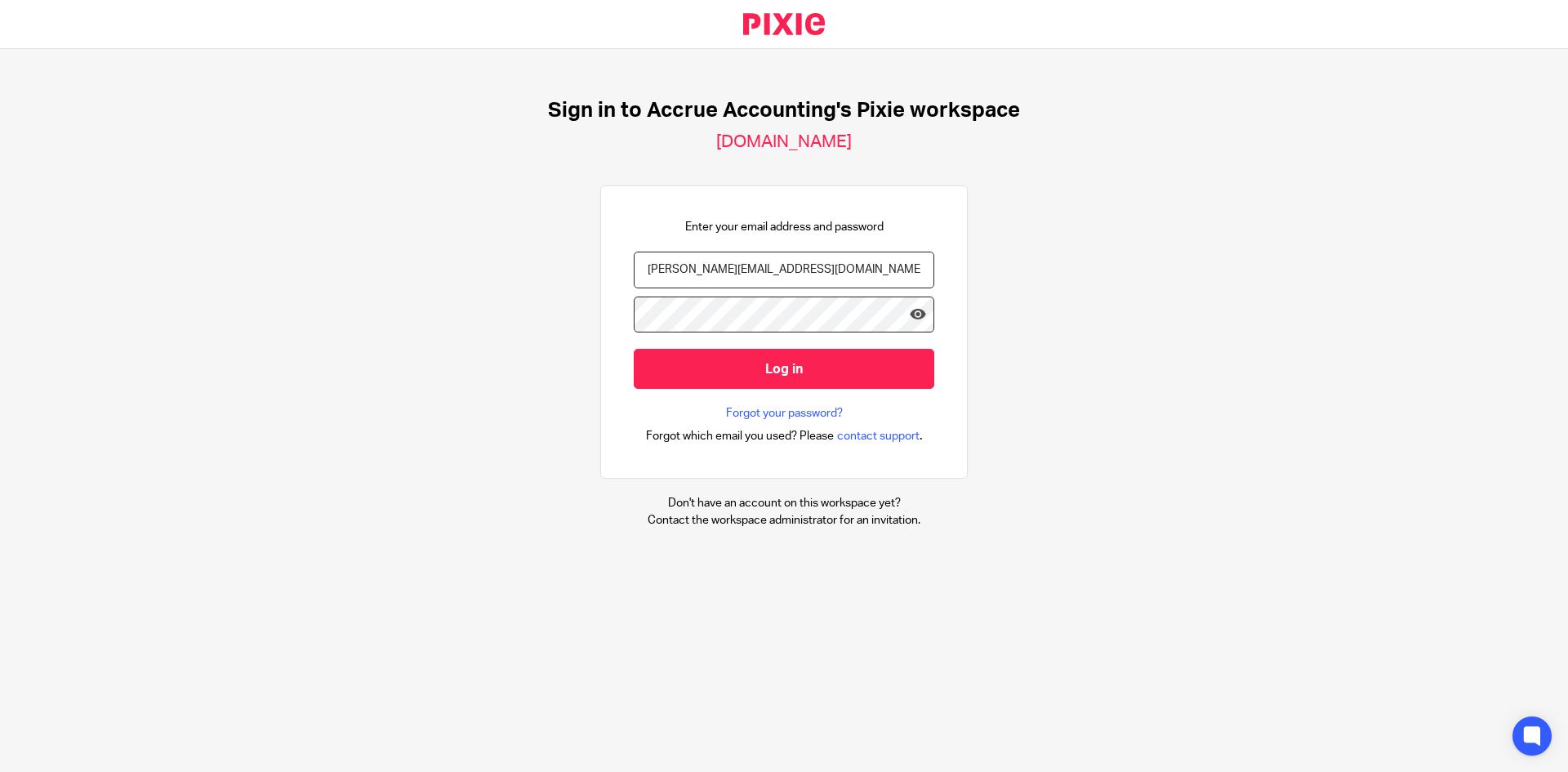
click at [641, 265] on input "[PERSON_NAME][EMAIL_ADDRESS][DOMAIN_NAME]" at bounding box center [784, 270] width 300 height 37
type input "[EMAIL_ADDRESS][DOMAIN_NAME]"
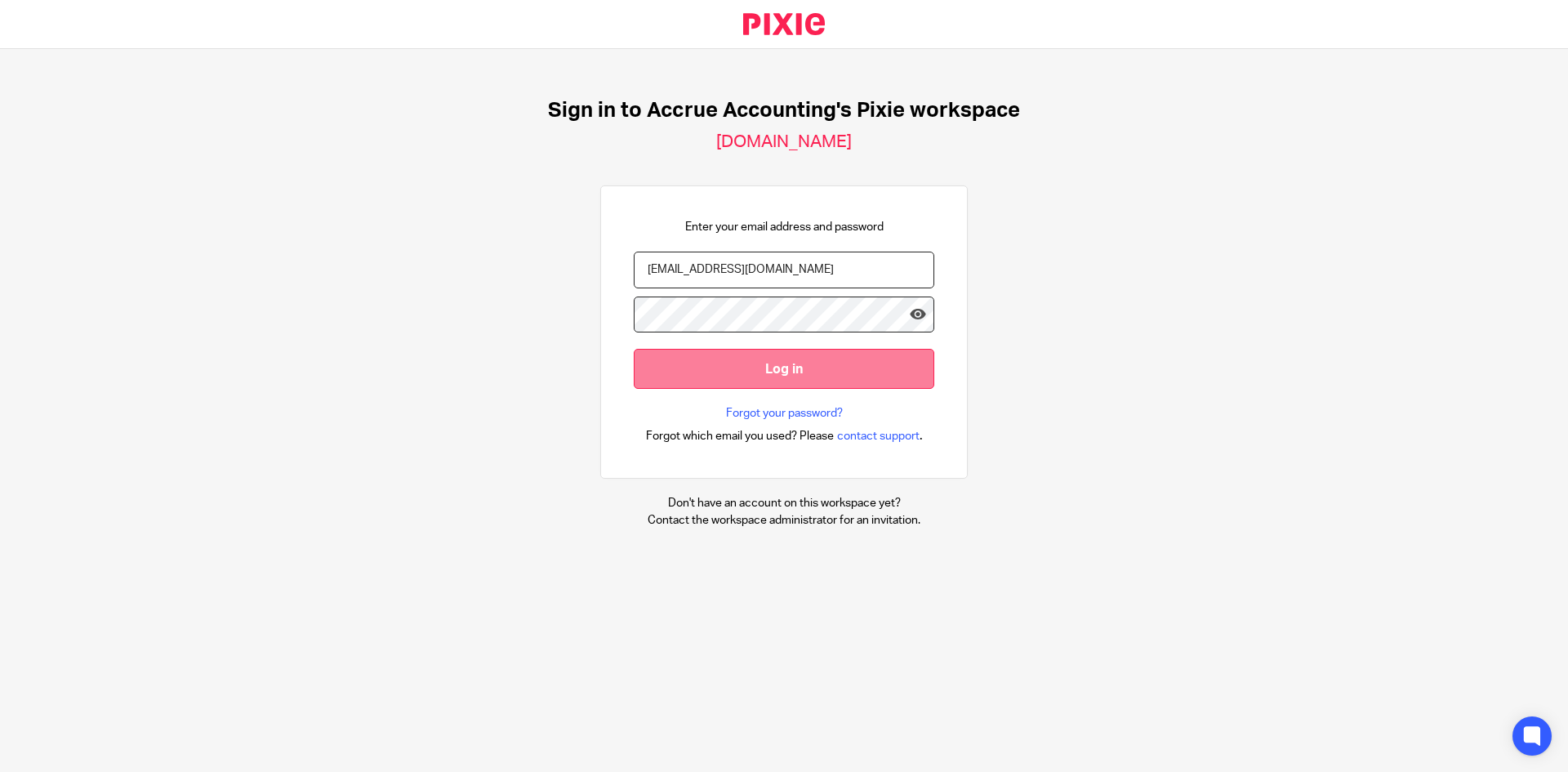
click at [729, 359] on input "Log in" at bounding box center [784, 369] width 300 height 40
